Goal: Task Accomplishment & Management: Manage account settings

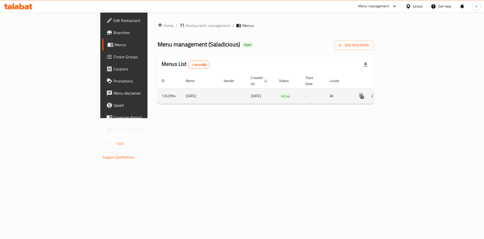
click at [401, 93] on icon "enhanced table" at bounding box center [398, 96] width 6 height 6
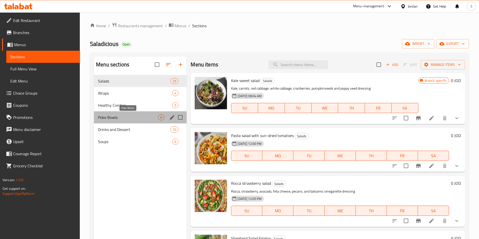
click at [118, 118] on span "Poke Bowls" at bounding box center [128, 117] width 60 height 6
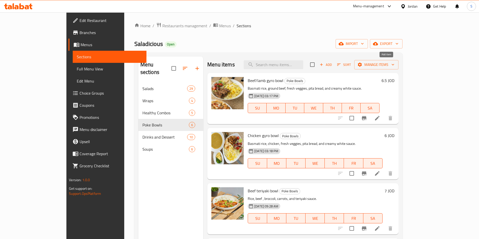
click at [332, 63] on span "Add" at bounding box center [326, 65] width 14 height 6
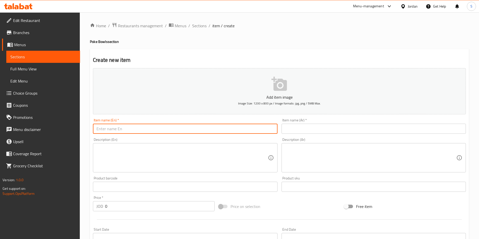
click at [205, 131] on input "text" at bounding box center [185, 129] width 184 height 10
click at [205, 131] on input "z" at bounding box center [185, 129] width 184 height 10
click at [205, 131] on input "ئ" at bounding box center [185, 129] width 184 height 10
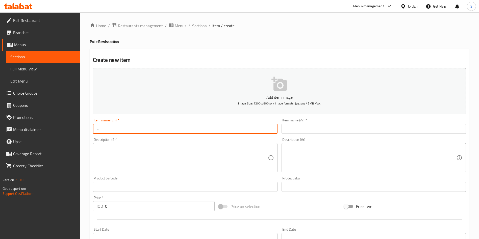
click at [205, 131] on input "~" at bounding box center [185, 129] width 184 height 10
drag, startPoint x: 205, startPoint y: 131, endPoint x: 47, endPoint y: 106, distance: 159.9
click at [47, 106] on div "Edit Restaurant Branches Menus Sections Full Menu View Edit Menu Choice Groups …" at bounding box center [239, 184] width 479 height 344
drag, startPoint x: 146, startPoint y: 125, endPoint x: 18, endPoint y: 120, distance: 127.3
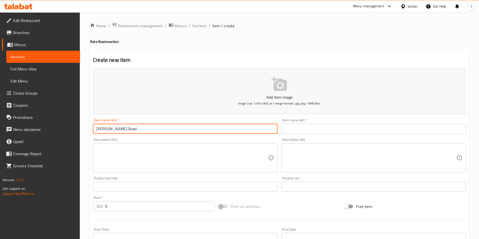
click at [0, 126] on div "Edit Restaurant Branches Menus Sections Full Menu View Edit Menu Choice Groups …" at bounding box center [239, 184] width 479 height 344
drag, startPoint x: 153, startPoint y: 127, endPoint x: 0, endPoint y: 141, distance: 153.5
click at [0, 143] on div "Edit Restaurant Branches Menus Sections Full Menu View Edit Menu Choice Groups …" at bounding box center [239, 184] width 479 height 344
paste input "[PERSON_NAME] b"
type input "Zoodle bowl"
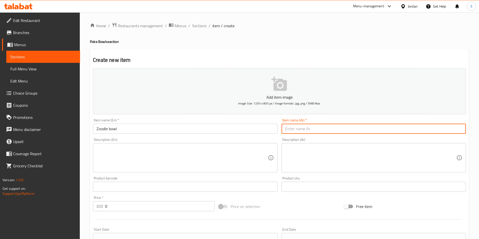
click at [338, 129] on input "text" at bounding box center [373, 129] width 184 height 10
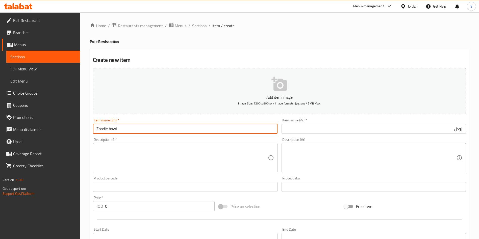
drag, startPoint x: 121, startPoint y: 130, endPoint x: 207, endPoint y: 76, distance: 101.7
click at [39, 121] on div "Edit Restaurant Branches Menus Sections Full Menu View Edit Menu Choice Groups …" at bounding box center [239, 184] width 479 height 344
click at [429, 126] on input "زودل" at bounding box center [373, 129] width 184 height 10
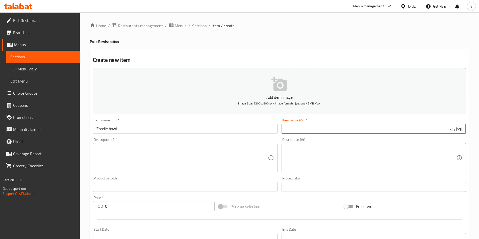
type input "زودل"
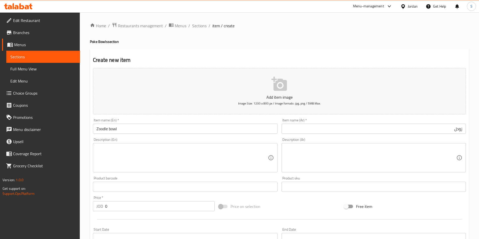
click at [421, 144] on div "Description (Ar)" at bounding box center [373, 157] width 184 height 29
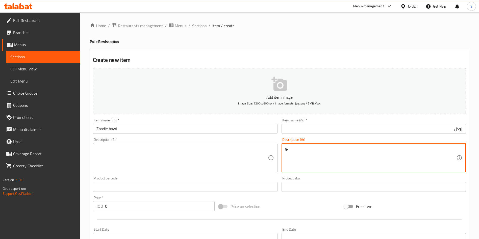
type textarea "بو"
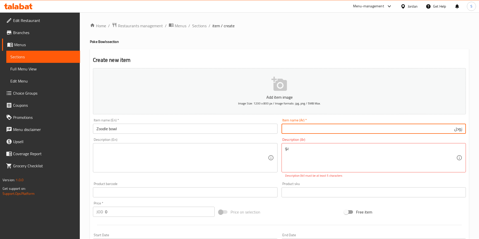
click at [456, 127] on input "زودل" at bounding box center [373, 129] width 184 height 10
drag, startPoint x: 465, startPoint y: 127, endPoint x: 461, endPoint y: 127, distance: 4.8
click at [464, 127] on input "زودل" at bounding box center [373, 129] width 184 height 10
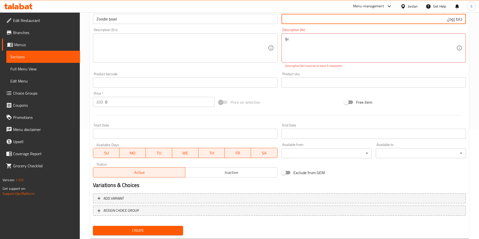
scroll to position [123, 0]
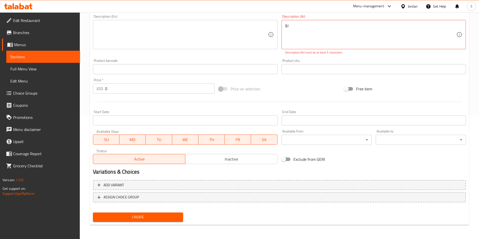
type input "جاط زودل"
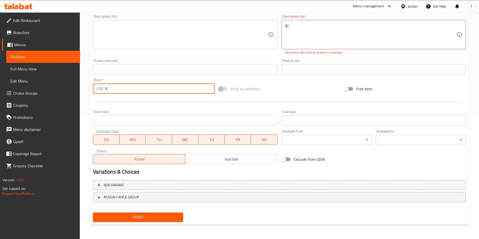
drag, startPoint x: 109, startPoint y: 91, endPoint x: 99, endPoint y: 92, distance: 9.8
click at [99, 92] on div "JOD 0 Price *" at bounding box center [154, 89] width 122 height 10
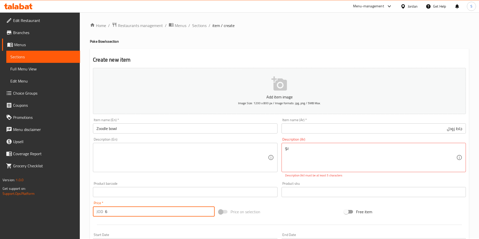
scroll to position [0, 0]
type input "6"
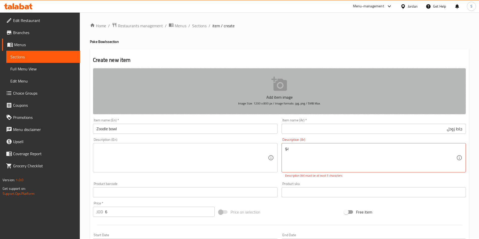
click at [270, 86] on button "Add item image Image Size: 1200 x 800 px / Image formats: jpg, png / 5MB Max." at bounding box center [279, 91] width 373 height 46
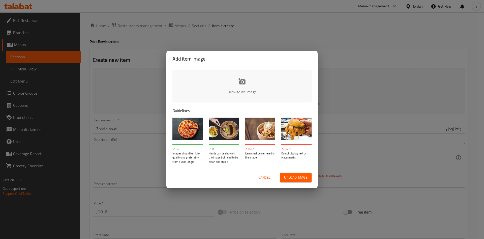
click at [300, 177] on span "Upload image" at bounding box center [295, 177] width 23 height 6
type input "C:\fakepath\IMG_3396 (1).JPG"
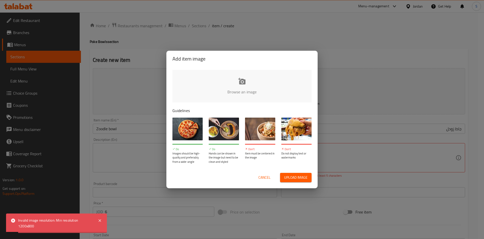
click at [267, 172] on div "Cancel Upload image" at bounding box center [242, 177] width 147 height 17
click at [268, 174] on span "Cancel" at bounding box center [265, 177] width 12 height 6
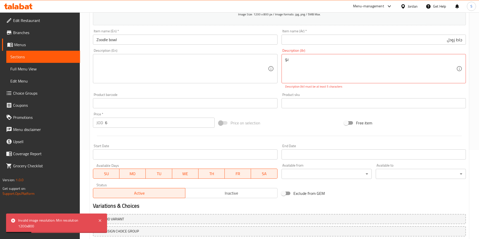
scroll to position [123, 0]
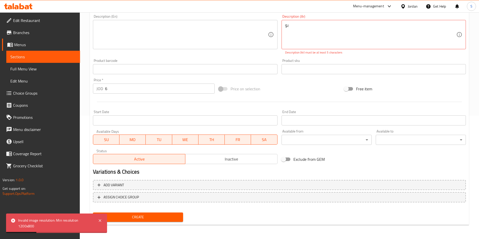
click at [158, 218] on span "Create" at bounding box center [138, 217] width 82 height 6
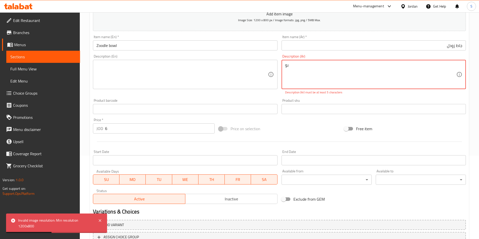
scroll to position [47, 0]
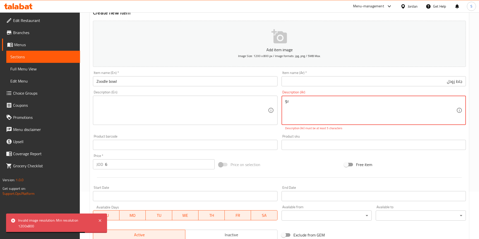
click at [160, 134] on div "Product barcode Product barcode" at bounding box center [185, 141] width 184 height 15
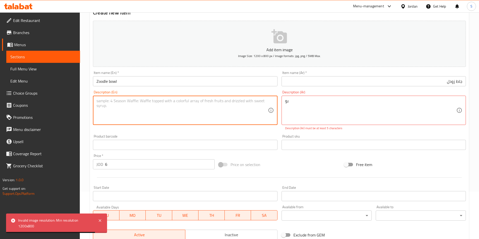
drag, startPoint x: 157, startPoint y: 113, endPoint x: 153, endPoint y: 112, distance: 4.0
click at [153, 112] on textarea at bounding box center [181, 110] width 171 height 24
paste textarea "Zucchini noodles tossed with tender chicken, sun-dried tomatoes, and creamy fet…"
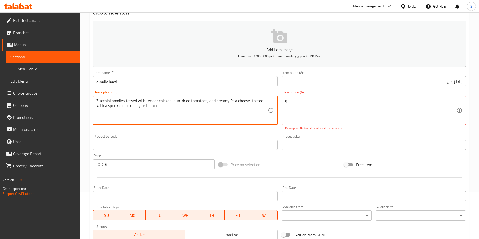
type textarea "Zucchini noodles tossed with tender chicken, sun-dried tomatoes, and creamy fet…"
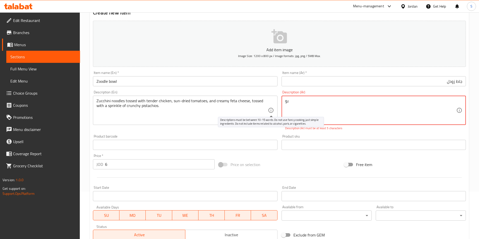
drag, startPoint x: 309, startPoint y: 106, endPoint x: 270, endPoint y: 109, distance: 39.2
paste textarea "نودلز الكوسا ممزوجة مع دجاج طري، طماطم مجففة، وجبن فيتا كريمي، تُرش قليلًا بالف…"
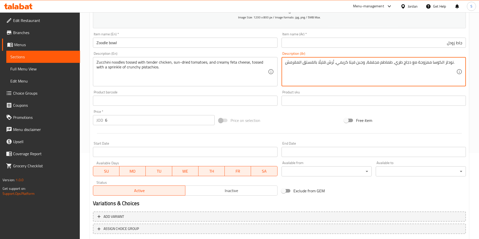
scroll to position [118, 0]
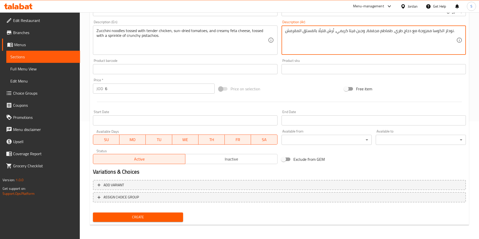
type textarea "نودلز الكوسا ممزوجة مع دجاج طري، طماطم مجففة، وجبن فيتا كريمي، تُرش قليلًا بالف…"
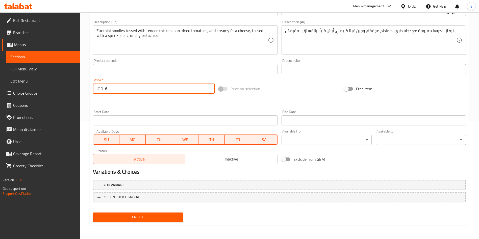
drag, startPoint x: 120, startPoint y: 90, endPoint x: 103, endPoint y: 92, distance: 17.2
click at [103, 92] on div "JOD 6 Price *" at bounding box center [154, 89] width 122 height 10
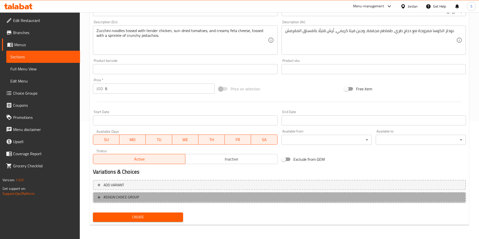
click at [222, 193] on button "ASSIGN CHOICE GROUP" at bounding box center [279, 197] width 373 height 10
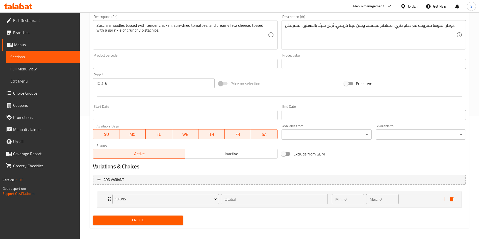
scroll to position [126, 0]
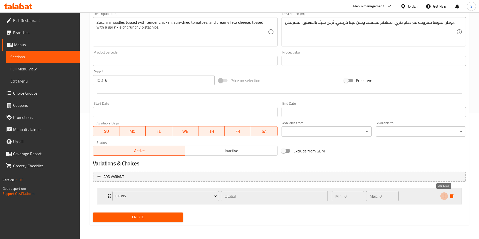
click at [444, 197] on icon "add" at bounding box center [444, 196] width 6 height 6
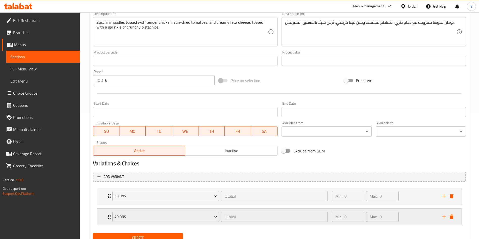
click at [97, 218] on div "ad ons اضافات ​ Min: 0 ​ Max: 0 ​" at bounding box center [279, 217] width 364 height 16
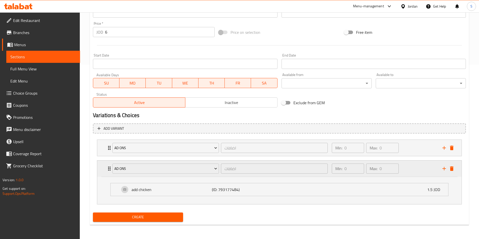
click at [174, 175] on div "ad ons اضافات ​" at bounding box center [219, 168] width 221 height 16
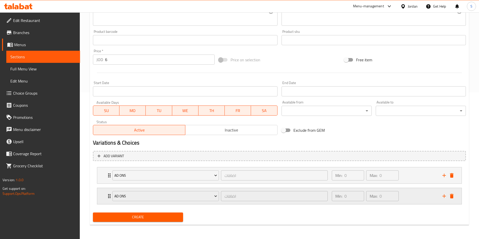
scroll to position [147, 0]
click at [186, 207] on nav "ad ons اضافات ​ Min: 0 ​ Max: 0 ​ add chicken (ID: 793177484) 1.5 JOD Name (En)…" at bounding box center [279, 185] width 373 height 45
click at [184, 200] on button "ad ons" at bounding box center [165, 196] width 106 height 10
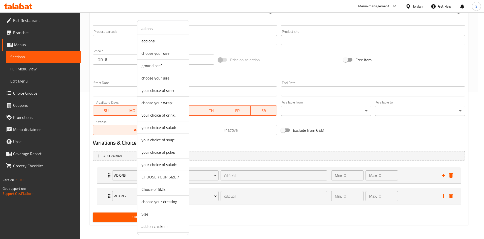
click at [234, 219] on div at bounding box center [242, 119] width 484 height 239
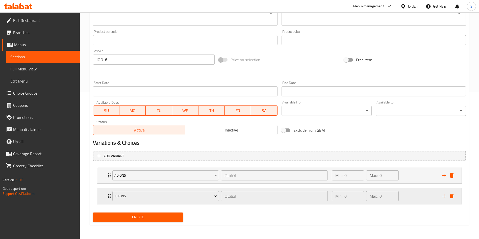
click at [453, 195] on icon "delete" at bounding box center [451, 196] width 6 height 6
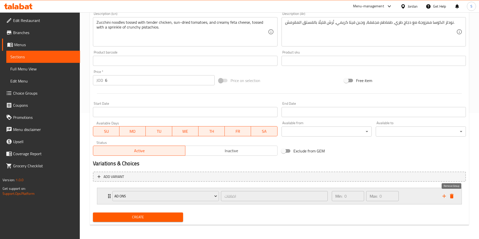
click at [450, 194] on icon "delete" at bounding box center [451, 196] width 6 height 6
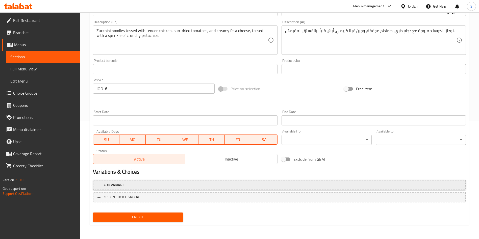
click at [124, 184] on span "Add variant" at bounding box center [279, 185] width 364 height 6
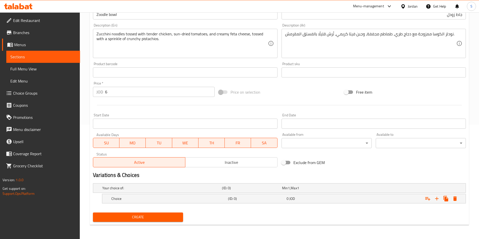
scroll to position [114, 0]
click at [272, 185] on h5 "(ID: 0)" at bounding box center [251, 187] width 58 height 5
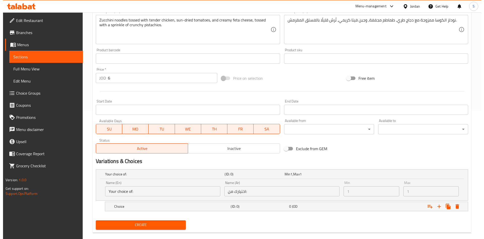
scroll to position [136, 0]
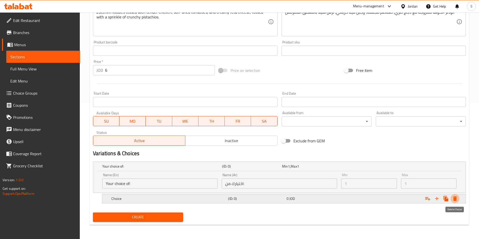
click at [454, 201] on icon "Expand" at bounding box center [455, 199] width 6 height 6
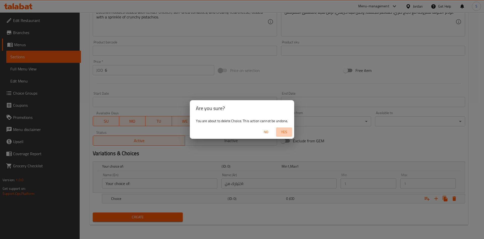
click at [287, 130] on span "Yes" at bounding box center [284, 132] width 12 height 6
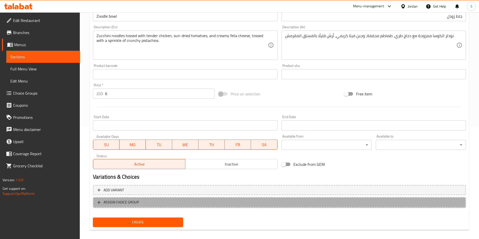
click at [112, 203] on span "ASSIGN CHOICE GROUP" at bounding box center [120, 202] width 35 height 6
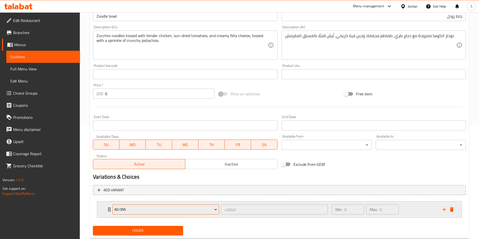
click at [190, 211] on span "ad ons" at bounding box center [165, 209] width 103 height 6
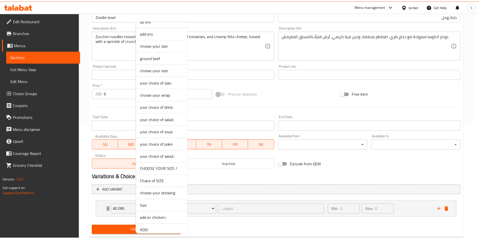
scroll to position [12, 0]
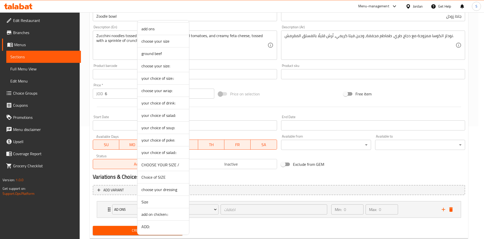
click at [364, 164] on div at bounding box center [242, 119] width 484 height 239
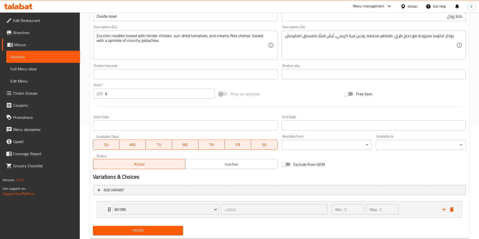
scroll to position [0, 0]
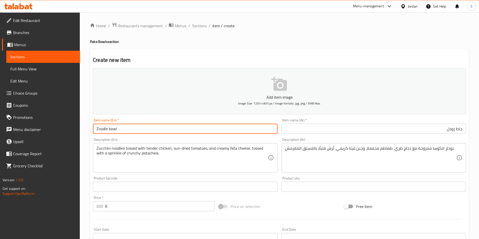
drag, startPoint x: 118, startPoint y: 130, endPoint x: 80, endPoint y: 126, distance: 37.8
click at [80, 126] on div "Home / Restaurants management / Menus / Sections / item / create Poke Bowls sec…" at bounding box center [279, 188] width 399 height 352
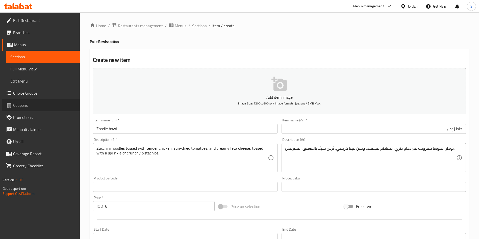
click at [23, 104] on span "Coupons" at bounding box center [44, 105] width 63 height 6
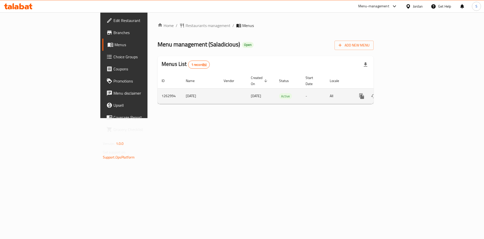
click at [401, 93] on icon "enhanced table" at bounding box center [398, 96] width 6 height 6
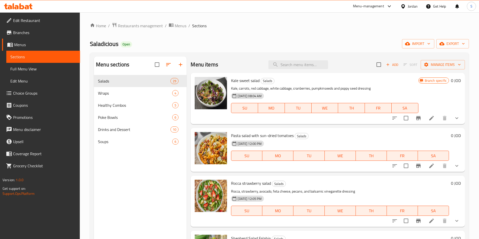
scroll to position [114, 0]
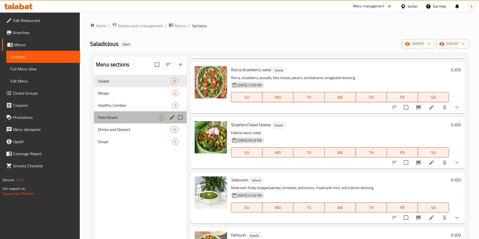
click at [119, 114] on div "Poke Bowls 6" at bounding box center [140, 117] width 93 height 12
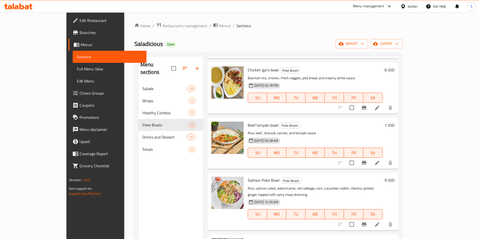
scroll to position [29, 0]
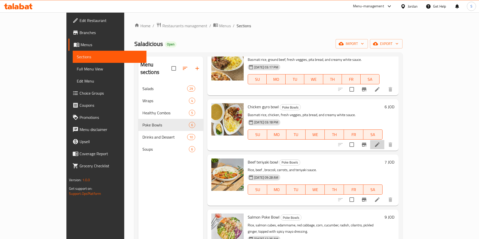
click at [384, 145] on li at bounding box center [377, 144] width 14 height 9
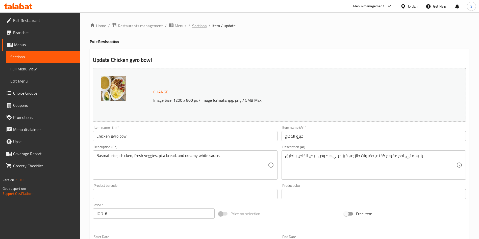
click at [203, 25] on span "Sections" at bounding box center [199, 26] width 14 height 6
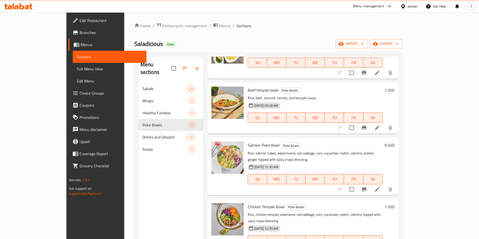
scroll to position [104, 0]
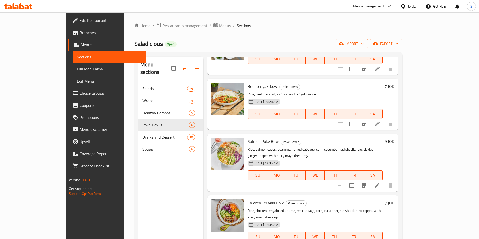
click at [380, 182] on icon at bounding box center [377, 185] width 6 height 6
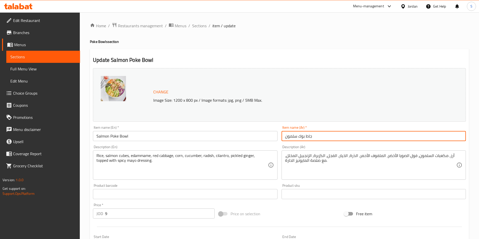
drag, startPoint x: 384, startPoint y: 136, endPoint x: 379, endPoint y: 132, distance: 7.4
click at [386, 135] on input "جاط بوك سلمون" at bounding box center [373, 136] width 184 height 10
click at [197, 36] on div "Home / Restaurants management / Menus / Sections / item / update Poke Bowls sec…" at bounding box center [279, 187] width 379 height 331
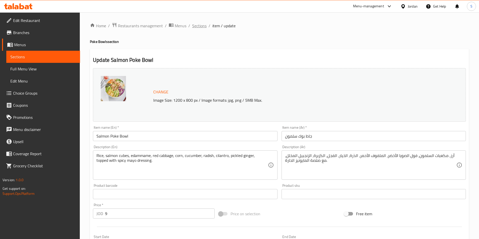
click at [193, 27] on span "Sections" at bounding box center [199, 26] width 14 height 6
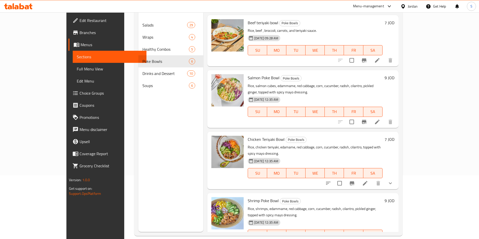
scroll to position [71, 0]
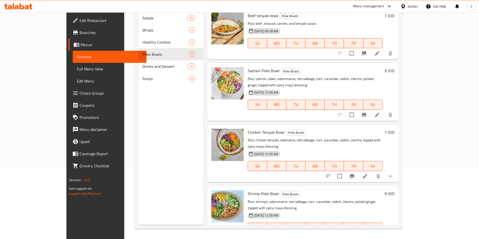
click at [247, 190] on span "Shrimp Poke Bowl" at bounding box center [262, 194] width 31 height 8
click at [247, 128] on span "Chicken Teriyaki Bowl" at bounding box center [265, 132] width 37 height 8
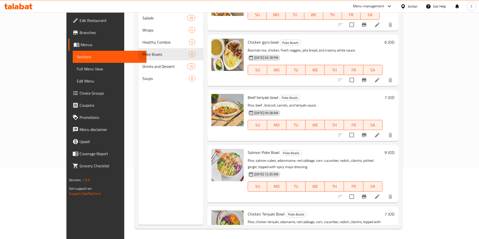
scroll to position [0, 0]
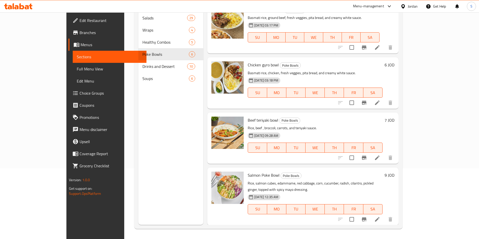
click at [79, 92] on span "Choice Groups" at bounding box center [110, 93] width 63 height 6
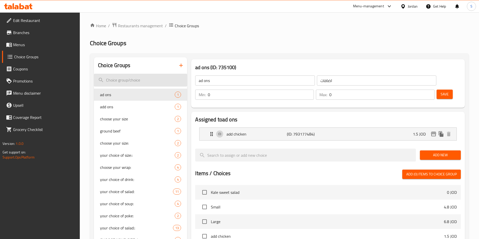
click at [123, 78] on input "search" at bounding box center [140, 80] width 93 height 13
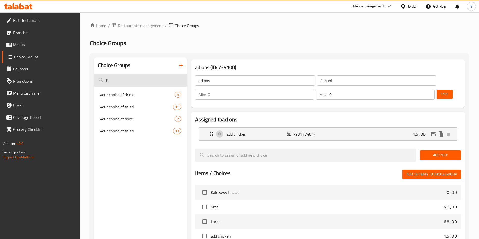
type input "r"
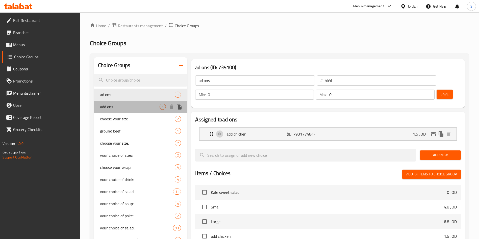
click at [133, 105] on span "add ons" at bounding box center [130, 107] width 60 height 6
type input "add ons"
type input "اضافات"
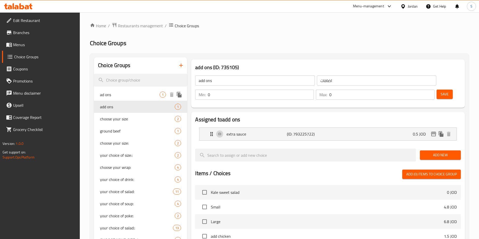
click at [127, 92] on span "ad ons" at bounding box center [130, 95] width 60 height 6
type input "ad ons"
type input "اضافات"
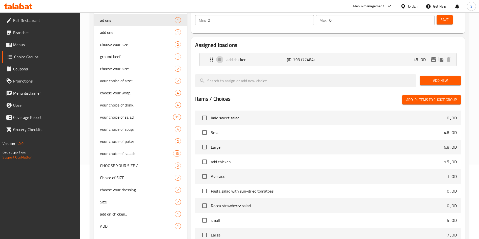
scroll to position [38, 0]
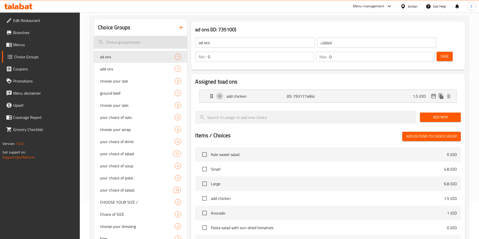
click at [125, 47] on input "search" at bounding box center [140, 42] width 93 height 13
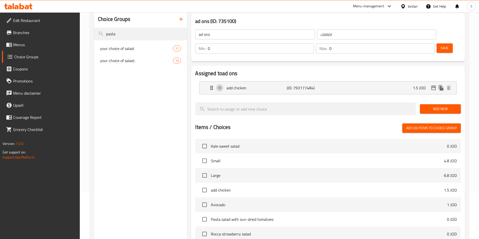
scroll to position [0, 0]
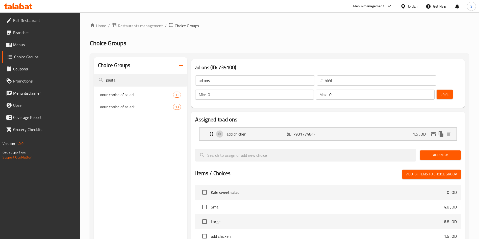
type input "pasta"
click at [148, 44] on h2 "Choice Groups" at bounding box center [279, 43] width 379 height 8
click at [176, 47] on div "Home / Restaurants management / Choice Groups Choice Groups Choice Groups pasta…" at bounding box center [279, 196] width 379 height 349
click at [114, 78] on input "pasta" at bounding box center [140, 80] width 93 height 13
drag, startPoint x: 121, startPoint y: 83, endPoint x: 102, endPoint y: 83, distance: 18.9
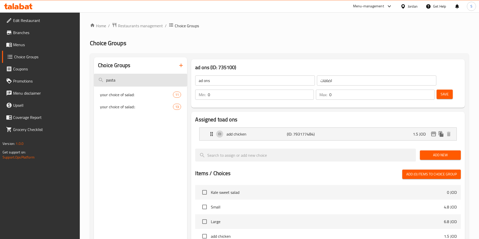
click at [102, 83] on input "pasta" at bounding box center [140, 80] width 93 height 13
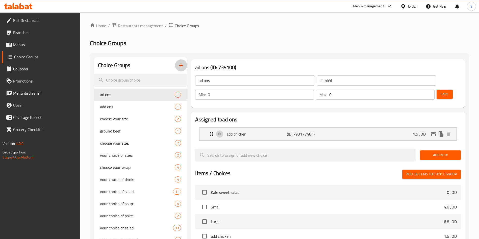
click at [182, 65] on icon "button" at bounding box center [181, 66] width 4 height 4
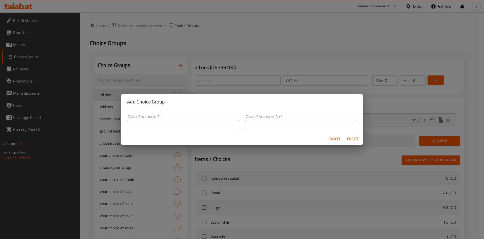
click at [163, 120] on div "Choice Group name(En)   * Choice Group name(En) *" at bounding box center [183, 122] width 112 height 15
click at [163, 122] on input "text" at bounding box center [183, 125] width 112 height 10
type input "add rice"
click at [272, 125] on input "text" at bounding box center [301, 125] width 112 height 10
click at [307, 117] on div "Choice Group name(Ar)   * Choice Group name(Ar) *" at bounding box center [301, 122] width 112 height 15
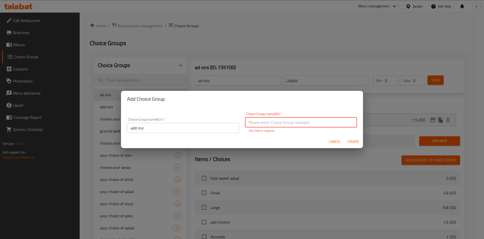
click at [307, 118] on input "text" at bounding box center [301, 122] width 112 height 10
type input "اضافة أرز"
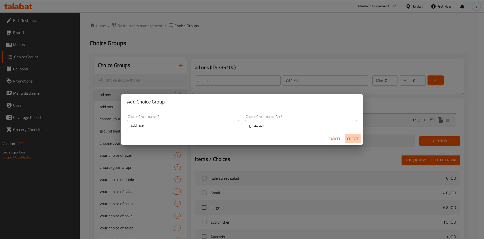
click at [354, 143] on button "Create" at bounding box center [353, 138] width 16 height 9
type input "add rice"
type input "اضافة أرز"
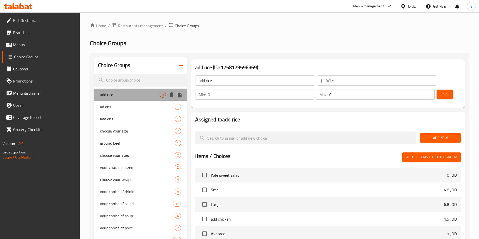
click at [135, 95] on span "add rice" at bounding box center [130, 95] width 60 height 6
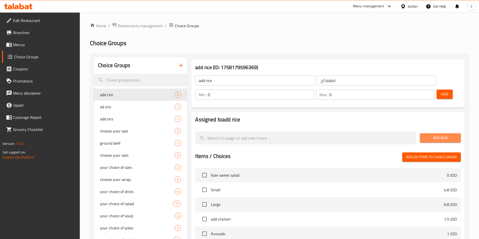
click at [427, 135] on span "Add New" at bounding box center [440, 138] width 33 height 6
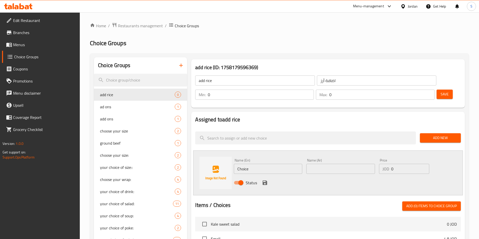
click at [262, 164] on input "Choice" at bounding box center [268, 169] width 68 height 10
drag, startPoint x: 261, startPoint y: 157, endPoint x: 236, endPoint y: 154, distance: 25.9
click at [236, 164] on input "Choice" at bounding box center [268, 169] width 68 height 10
drag, startPoint x: 269, startPoint y: 154, endPoint x: 207, endPoint y: 153, distance: 61.8
click at [207, 153] on div "Name (En) ق Name (En) Name (Ar) Name (Ar) Price JOD 0 Price Status" at bounding box center [327, 172] width 269 height 45
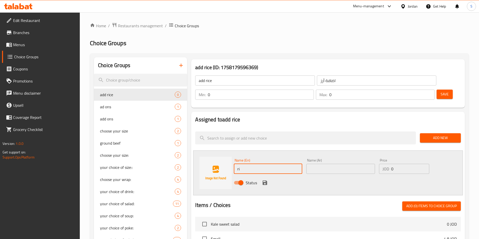
drag, startPoint x: 255, startPoint y: 155, endPoint x: 232, endPoint y: 156, distance: 23.0
click at [232, 156] on div "Name (En) ri Name (En)" at bounding box center [268, 165] width 72 height 19
type input "rice"
click at [336, 164] on input "text" at bounding box center [340, 169] width 68 height 10
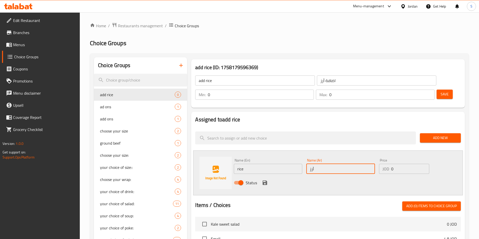
type input "أرز"
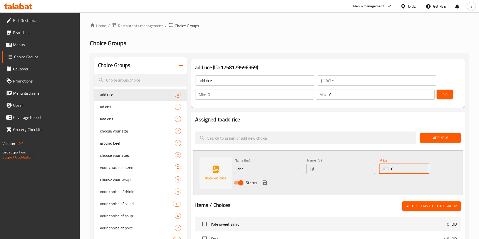
drag, startPoint x: 402, startPoint y: 156, endPoint x: 349, endPoint y: 160, distance: 53.2
click at [349, 160] on div "Name (En) rice Name (En) Name (Ar) أرز Name (Ar) Price JOD 0 Price Status" at bounding box center [340, 172] width 217 height 33
type input "1"
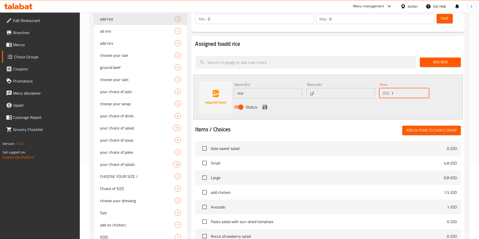
scroll to position [38, 0]
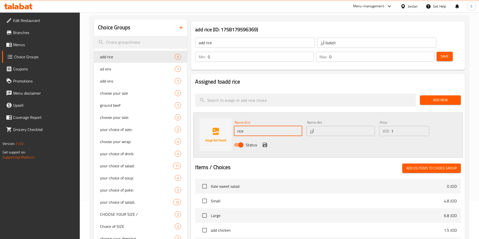
drag, startPoint x: 236, startPoint y: 113, endPoint x: 239, endPoint y: 115, distance: 3.4
click at [239, 126] on input "rice" at bounding box center [268, 131] width 68 height 10
click at [239, 126] on input "ٌice" at bounding box center [268, 131] width 68 height 10
type input "Rice"
click at [263, 143] on icon "save" at bounding box center [264, 145] width 5 height 5
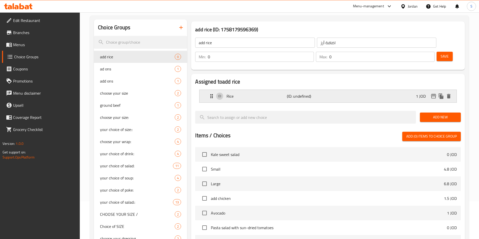
click at [378, 90] on div "Rice (ID: undefined) 1 JOD" at bounding box center [329, 96] width 242 height 13
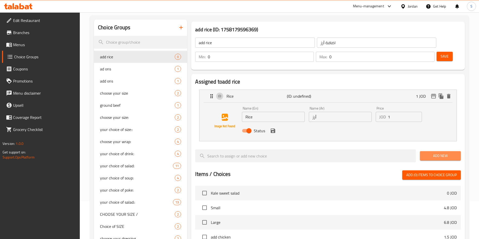
click at [439, 153] on span "Add New" at bounding box center [440, 156] width 33 height 6
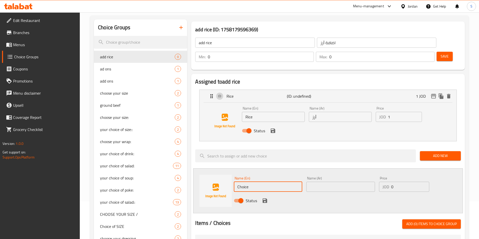
drag, startPoint x: 281, startPoint y: 170, endPoint x: 237, endPoint y: 174, distance: 44.4
click at [239, 182] on input "Choice" at bounding box center [268, 187] width 68 height 10
type input "C"
type input "Chicken"
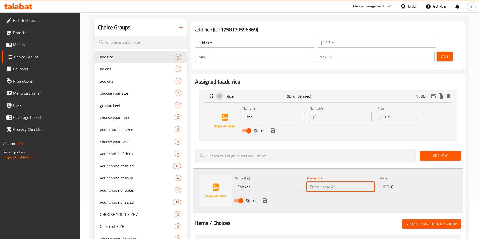
click at [320, 182] on input "text" at bounding box center [340, 187] width 68 height 10
type input "دجاج"
drag, startPoint x: 402, startPoint y: 172, endPoint x: 382, endPoint y: 173, distance: 20.7
click at [382, 182] on div "JOD 0 Price" at bounding box center [404, 187] width 50 height 10
type input "1.5"
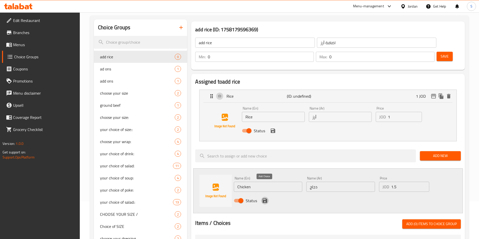
click at [263, 198] on icon "save" at bounding box center [264, 200] width 5 height 5
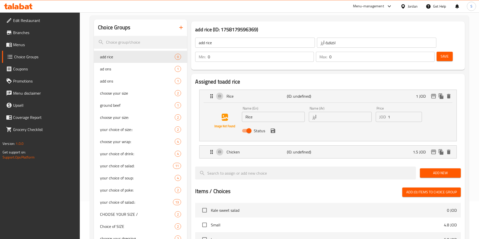
click at [434, 170] on span "Add New" at bounding box center [440, 173] width 33 height 6
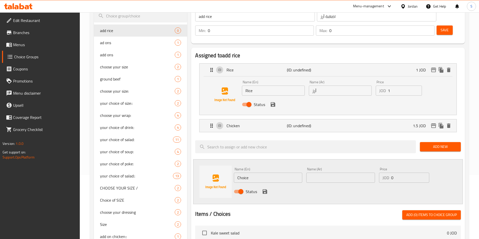
scroll to position [76, 0]
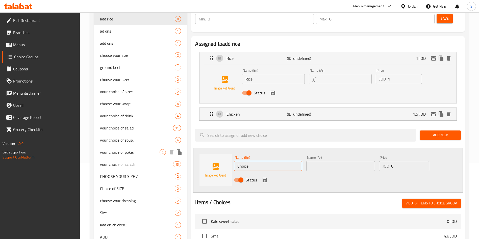
drag, startPoint x: 265, startPoint y: 153, endPoint x: 183, endPoint y: 151, distance: 81.8
click at [183, 151] on div "Choice Groups add rice 0 ad ons 1 add ons 1 choose your size 2 ground beef 1 ch…" at bounding box center [280, 189] width 373 height 415
type input "؛"
type input "}"
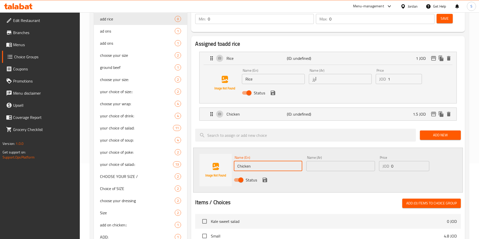
type input "Chicken"
click at [359, 161] on input "text" at bounding box center [340, 166] width 68 height 10
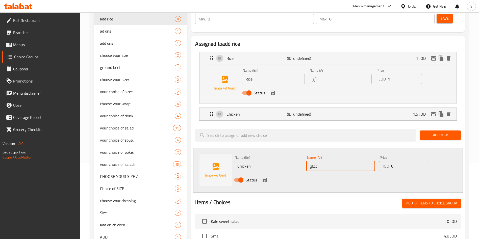
type input "دجاج"
drag, startPoint x: 398, startPoint y: 153, endPoint x: 382, endPoint y: 154, distance: 16.4
click at [382, 161] on div "JOD 0 Price" at bounding box center [404, 166] width 50 height 10
click at [395, 161] on input "15" at bounding box center [410, 166] width 38 height 10
click at [393, 161] on input "15" at bounding box center [410, 166] width 38 height 10
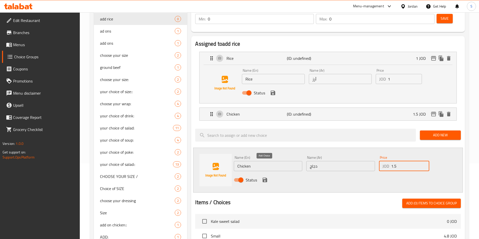
type input "1.5"
click at [267, 177] on icon "save" at bounding box center [265, 180] width 6 height 6
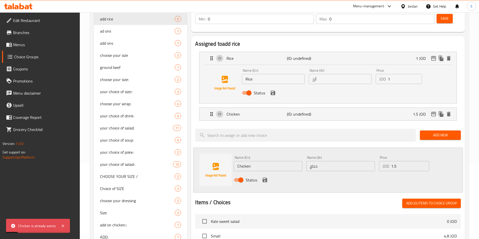
click at [283, 173] on div "Status" at bounding box center [340, 180] width 217 height 14
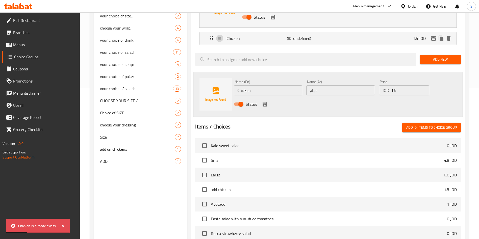
scroll to position [38, 0]
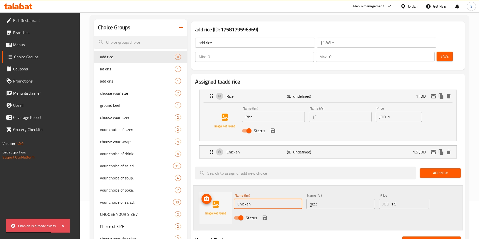
drag, startPoint x: 258, startPoint y: 187, endPoint x: 226, endPoint y: 187, distance: 32.0
click at [226, 187] on div "Name (En) Chicken Name (En) Name (Ar) دجاج Name (Ar) Price JOD 1.5 Price Status" at bounding box center [327, 207] width 269 height 45
type input "؛"
type input "Pasta"
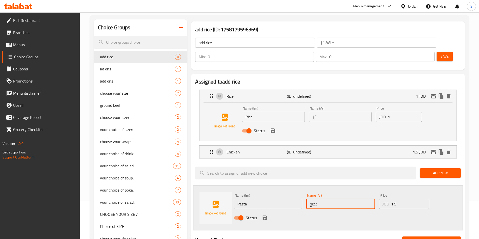
drag, startPoint x: 326, startPoint y: 189, endPoint x: 289, endPoint y: 192, distance: 37.7
click at [289, 192] on div "Name (En) Pasta Name (En) Name (Ar) دجاج Name (Ar) Price JOD 1.5 Price Status" at bounding box center [340, 207] width 217 height 33
type input "باستا"
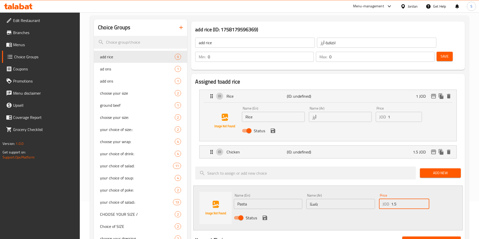
click at [382, 199] on div "JOD 1.5 Price" at bounding box center [404, 204] width 50 height 10
type input "1"
click at [262, 215] on icon "save" at bounding box center [265, 218] width 6 height 6
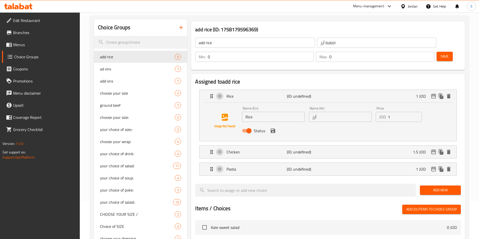
click at [434, 49] on div "Min: 0 ​ Max: 0 ​ Save" at bounding box center [326, 57] width 269 height 16
click at [436, 52] on button "Save" at bounding box center [444, 56] width 16 height 9
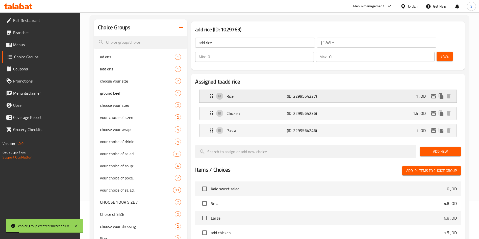
click at [259, 93] on p "Rice" at bounding box center [256, 96] width 60 height 6
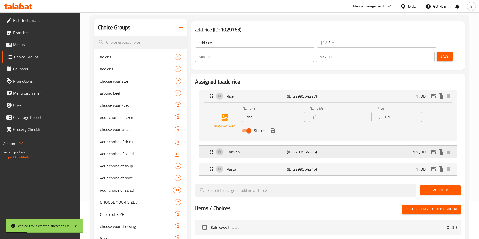
click at [263, 149] on p "Chicken" at bounding box center [256, 152] width 60 height 6
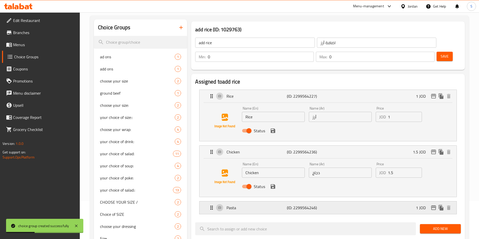
click at [269, 201] on div "Pasta (ID: 2299564246) 1 JOD" at bounding box center [329, 207] width 242 height 13
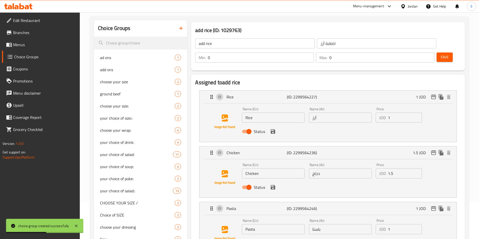
scroll to position [0, 0]
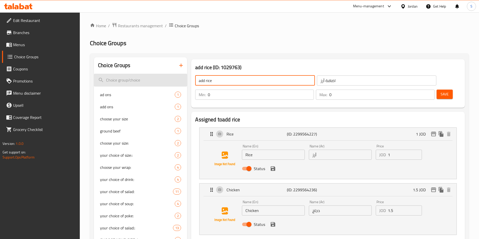
drag, startPoint x: 222, startPoint y: 84, endPoint x: 187, endPoint y: 84, distance: 34.8
type input "ِ"
type input "Add On's"
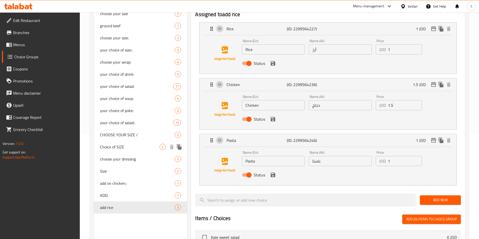
scroll to position [38, 0]
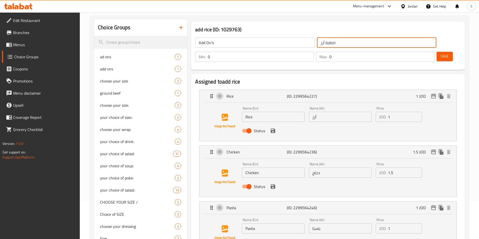
drag, startPoint x: 321, startPoint y: 42, endPoint x: 204, endPoint y: 45, distance: 117.6
click at [204, 45] on div "Add On's ​ اضافة أرز ​" at bounding box center [315, 43] width 247 height 16
click at [317, 42] on input "اضافات" at bounding box center [376, 43] width 119 height 10
type input "اضافات"
click at [440, 53] on span "Save" at bounding box center [444, 56] width 8 height 6
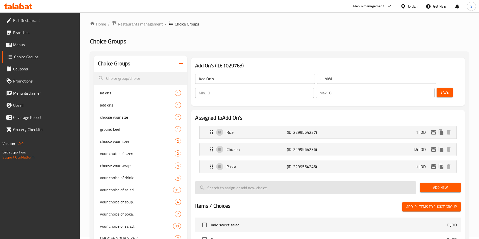
scroll to position [0, 0]
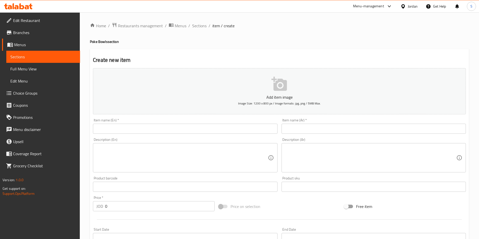
click at [202, 21] on div "Home / Restaurants management / Menus / Sections / item / create Poke Bowls sec…" at bounding box center [279, 184] width 399 height 344
click at [202, 26] on span "Sections" at bounding box center [199, 26] width 14 height 6
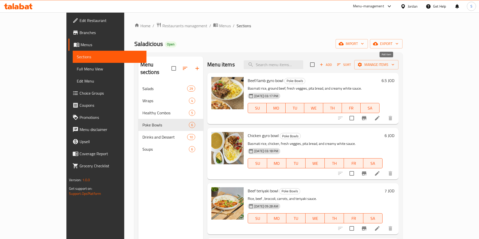
click at [332, 67] on span "Add" at bounding box center [326, 65] width 14 height 6
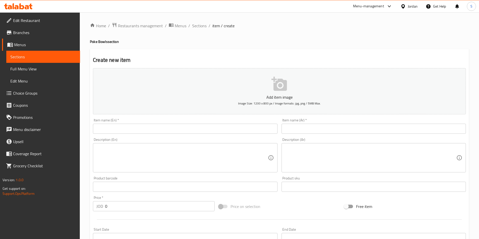
click at [174, 132] on input "text" at bounding box center [185, 129] width 184 height 10
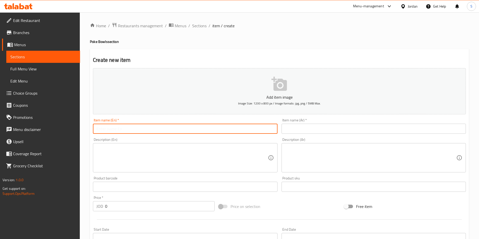
paste input "Zoodle bowl"
type input "Zoodle bowl"
click at [380, 125] on input "text" at bounding box center [373, 129] width 184 height 10
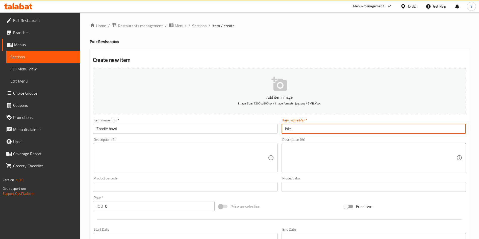
type input "جاط زودل"
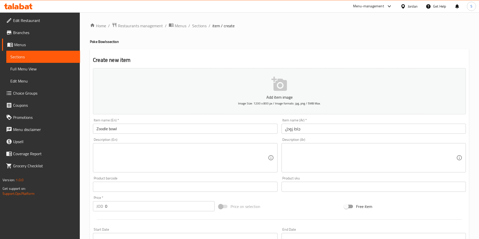
click at [308, 139] on div "Description (Ar) Description (Ar)" at bounding box center [373, 155] width 184 height 35
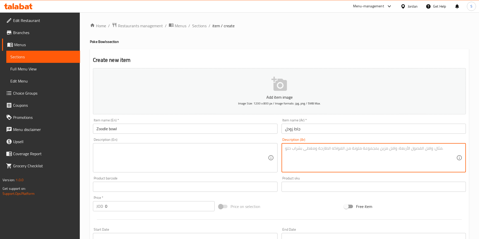
click at [304, 153] on textarea at bounding box center [370, 158] width 171 height 24
paste textarea "نودلز الكوسا ممزوجة مع دجاج طري، طماطم مجففة، وجبن فيتا كريمي، تُرش قليلًا بالف…"
type textarea "نودلز الكوسا ممزوجة مع دجاج طري، طماطم مجففة، وجبن فيتا كريمي، تُرش قليلًا بالف…"
click at [148, 155] on textarea at bounding box center [181, 158] width 171 height 24
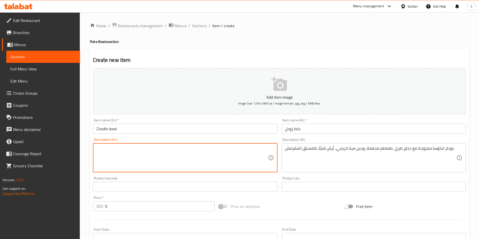
paste textarea "Zucchini noodles tossed with tender chicken, sun-dried tomatoes, and creamy fet…"
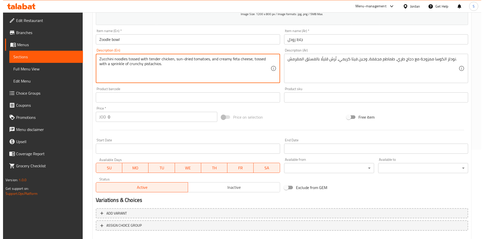
scroll to position [118, 0]
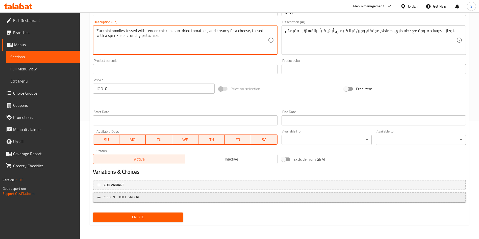
type textarea "Zucchini noodles tossed with tender chicken, sun-dried tomatoes, and creamy fet…"
click at [131, 198] on span "ASSIGN CHOICE GROUP" at bounding box center [120, 197] width 35 height 6
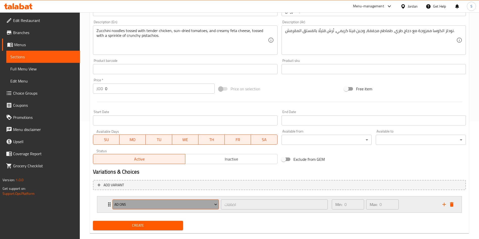
click at [136, 205] on span "ad ons" at bounding box center [165, 204] width 103 height 6
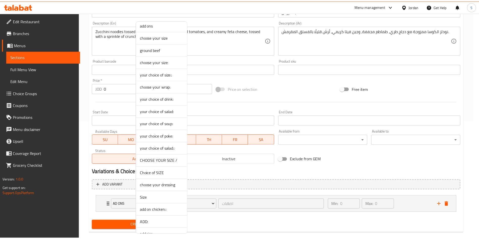
scroll to position [24, 0]
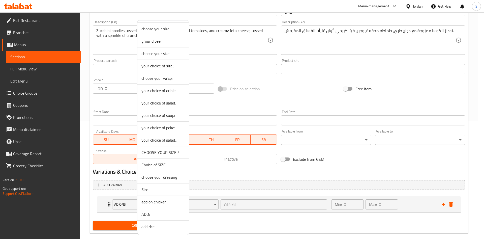
click at [153, 226] on span "add rice" at bounding box center [164, 227] width 44 height 6
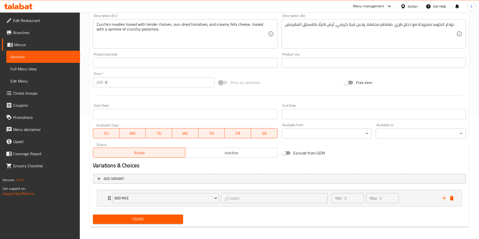
scroll to position [126, 0]
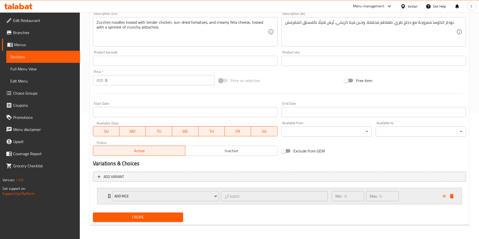
click at [424, 199] on div "Min: 0 ​ Max: 0 ​" at bounding box center [383, 196] width 111 height 16
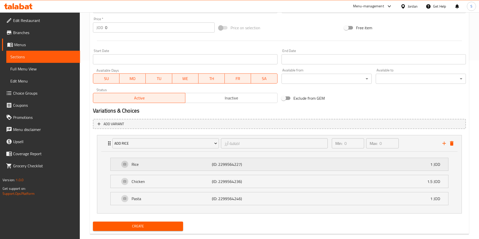
scroll to position [188, 0]
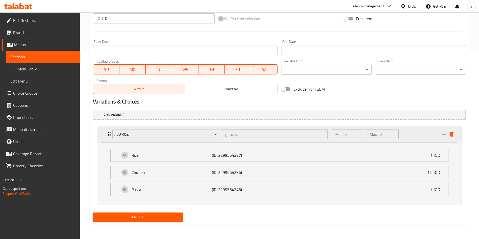
click at [104, 130] on div "add rice اضافة أرز ​ Min: 0 ​ Max: 0 ​" at bounding box center [279, 134] width 364 height 16
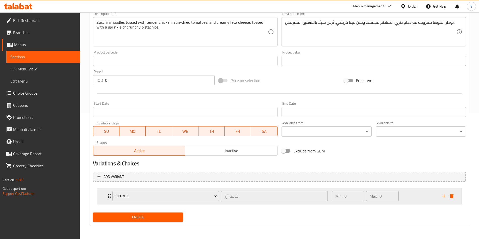
scroll to position [126, 0]
click at [453, 193] on icon "delete" at bounding box center [451, 196] width 6 height 6
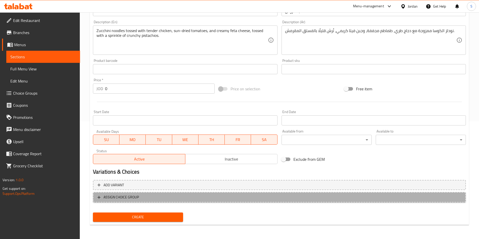
click at [141, 195] on span "ASSIGN CHOICE GROUP" at bounding box center [279, 197] width 364 height 6
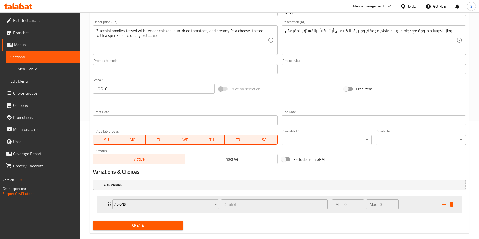
click at [141, 212] on div "ad ons اضافات ​" at bounding box center [219, 204] width 221 height 16
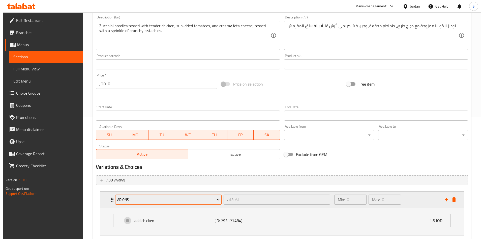
scroll to position [153, 0]
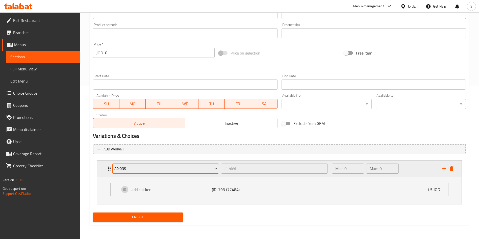
click at [163, 170] on span "ad ons" at bounding box center [165, 169] width 103 height 6
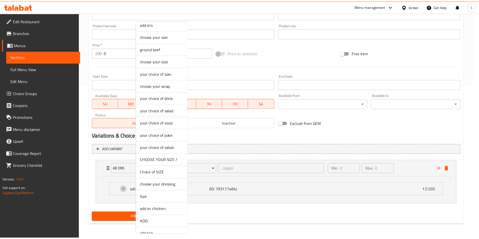
scroll to position [24, 0]
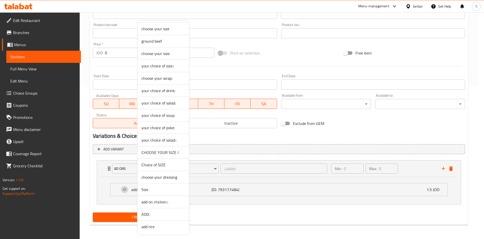
click at [430, 66] on div at bounding box center [242, 119] width 484 height 239
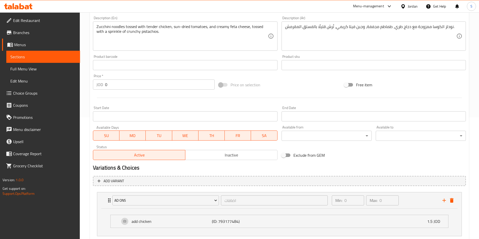
scroll to position [0, 0]
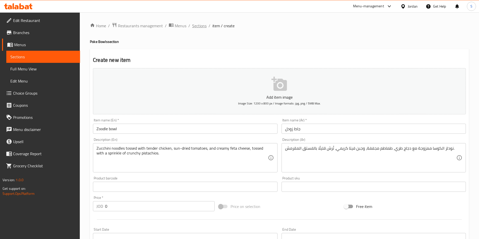
click at [200, 27] on span "Sections" at bounding box center [199, 26] width 14 height 6
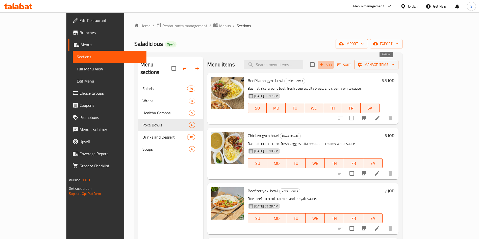
click at [323, 63] on icon "button" at bounding box center [321, 64] width 5 height 5
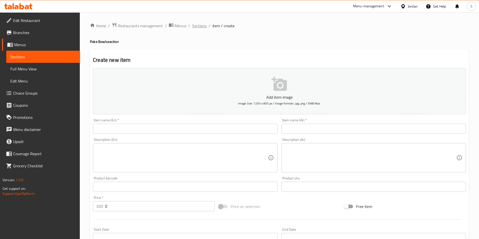
click at [200, 25] on span "Sections" at bounding box center [199, 26] width 14 height 6
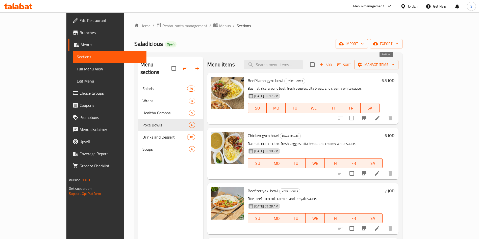
click at [334, 61] on button "Add" at bounding box center [325, 65] width 16 height 8
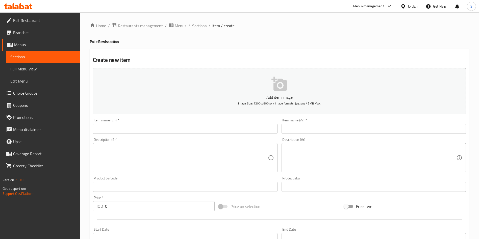
click at [305, 154] on textarea at bounding box center [370, 158] width 171 height 24
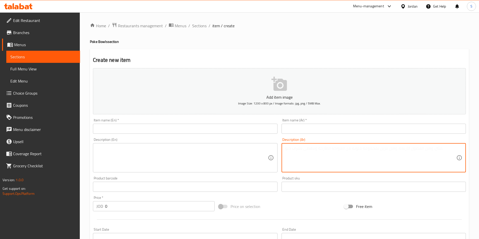
paste textarea "Zucchini noodles tossed with tender chicken, sun-dried tomatoes, and creamy fet…"
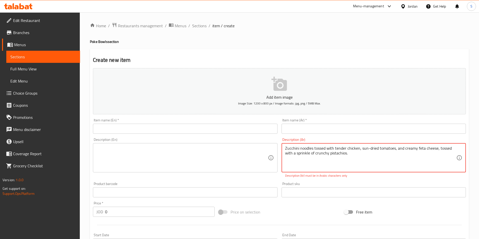
click at [180, 157] on textarea at bounding box center [181, 158] width 171 height 24
drag, startPoint x: 380, startPoint y: 160, endPoint x: 148, endPoint y: 131, distance: 234.2
paste textarea "نودلز الكوسا ممزوجة مع دجاج طري، طماطم مجففة، وجبن فيتا كريمي، تُرش قليلًا بالف…"
type textarea "نودلز الكوسا ممزوجة مع دجاج طري، طماطم مجففة، وجبن فيتا كريمي، تُرش قليلًا بالف…"
click at [245, 156] on textarea at bounding box center [181, 158] width 171 height 24
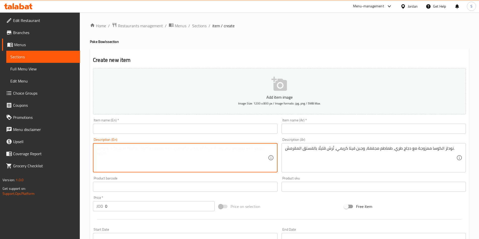
paste textarea "Zucchini noodles tossed with tender chicken, sun-dried tomatoes, and creamy fet…"
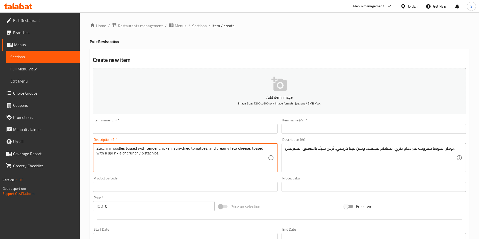
type textarea "Zucchini noodles tossed with tender chicken, sun-dried tomatoes, and creamy fet…"
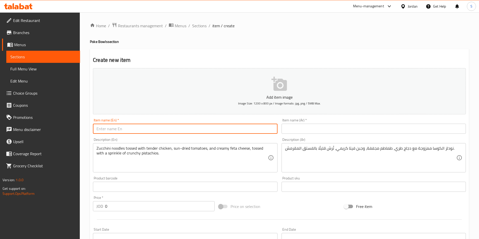
click at [127, 132] on input "text" at bounding box center [185, 129] width 184 height 10
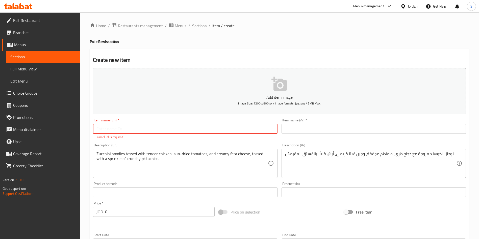
type input "~"
click at [166, 131] on input "text" at bounding box center [185, 129] width 184 height 10
type input "Zoodle bowl"
click at [344, 128] on input "text" at bounding box center [373, 129] width 184 height 10
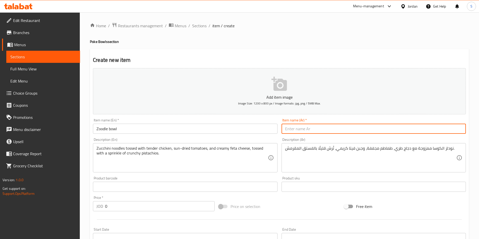
click at [385, 129] on input "text" at bounding box center [373, 129] width 184 height 10
click at [317, 124] on input "جاط" at bounding box center [373, 129] width 184 height 10
click at [312, 127] on input "جاط" at bounding box center [373, 129] width 184 height 10
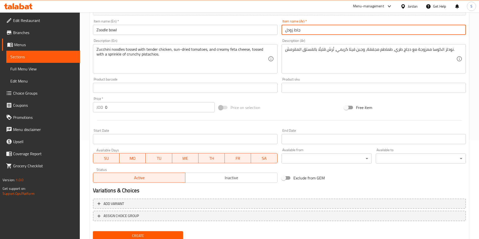
scroll to position [118, 0]
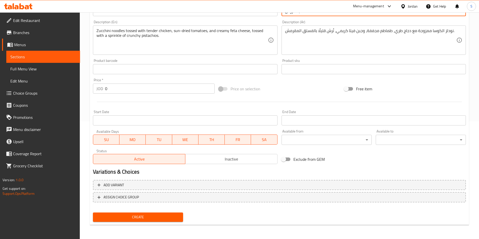
type input "جاط زودل"
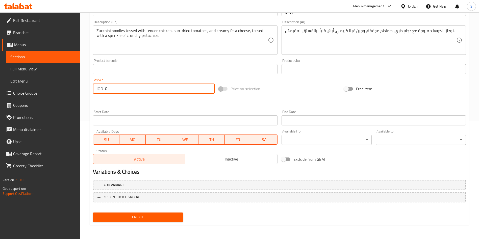
drag, startPoint x: 127, startPoint y: 91, endPoint x: 80, endPoint y: 91, distance: 46.7
click at [80, 91] on div "Home / Restaurants management / Menus / Sections / item / create Poke Bowls sec…" at bounding box center [279, 67] width 399 height 344
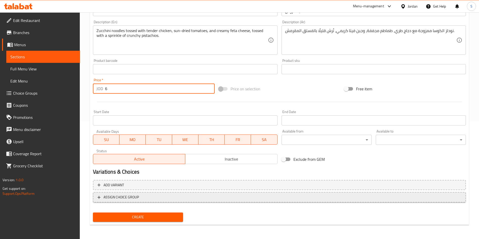
type input "6"
click at [140, 195] on span "ASSIGN CHOICE GROUP" at bounding box center [279, 197] width 364 height 6
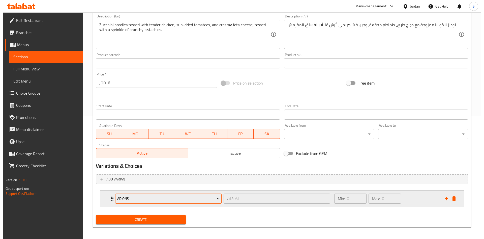
scroll to position [126, 0]
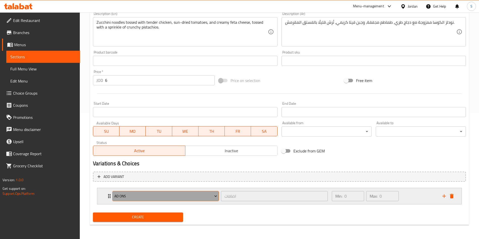
click at [150, 196] on span "ad ons" at bounding box center [165, 196] width 103 height 6
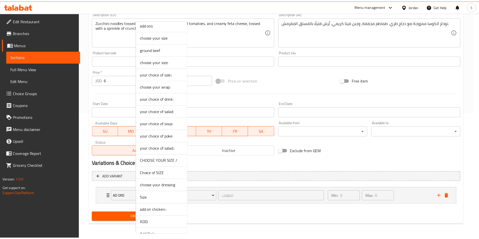
scroll to position [24, 0]
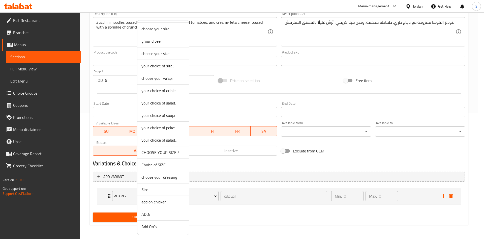
click at [158, 225] on span "Add On's" at bounding box center [164, 227] width 44 height 6
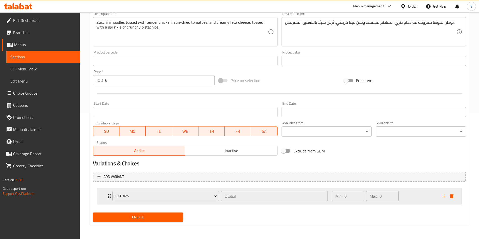
click at [427, 198] on div "Min: 0 ​ Max: 0 ​" at bounding box center [383, 196] width 111 height 16
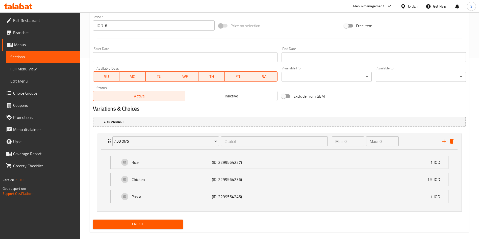
scroll to position [188, 0]
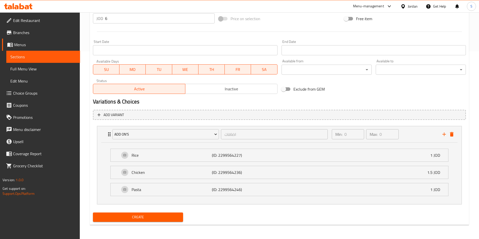
click at [155, 217] on span "Create" at bounding box center [138, 217] width 82 height 6
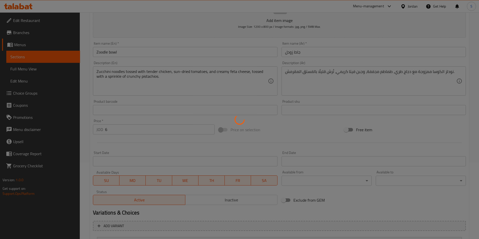
scroll to position [36, 0]
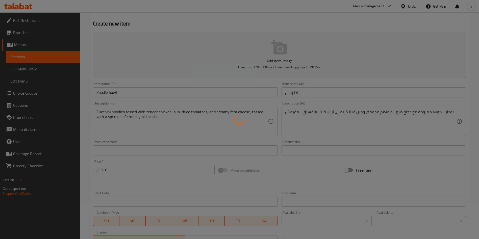
type input "0"
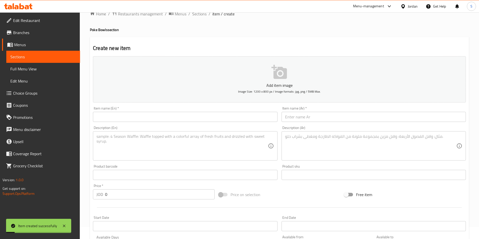
scroll to position [0, 0]
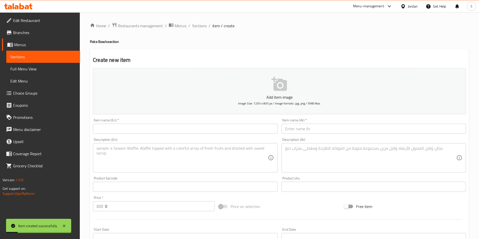
click at [189, 23] on ol "Home / Restaurants management / Menus / Sections / item / create" at bounding box center [279, 25] width 379 height 7
click at [195, 23] on span "Sections" at bounding box center [199, 26] width 14 height 6
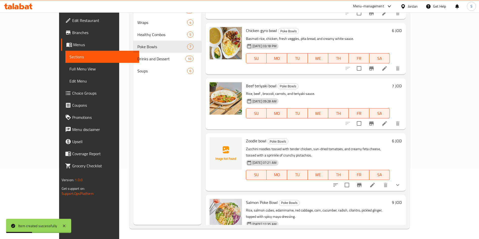
scroll to position [8, 0]
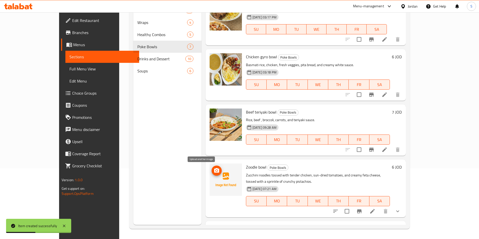
click at [214, 170] on icon "upload picture" at bounding box center [216, 170] width 5 height 5
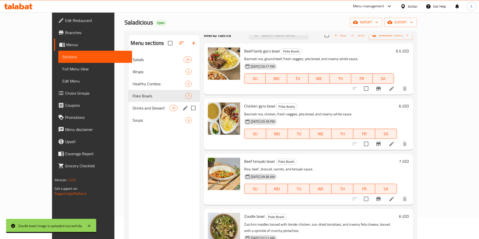
scroll to position [0, 0]
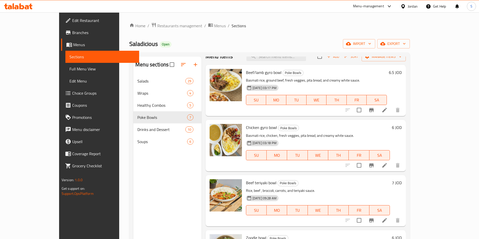
click at [150, 30] on div "Home / Restaurants management / Menus / Sections Saladicious Open import export…" at bounding box center [269, 160] width 280 height 277
click at [157, 28] on span "Restaurants management" at bounding box center [179, 26] width 45 height 6
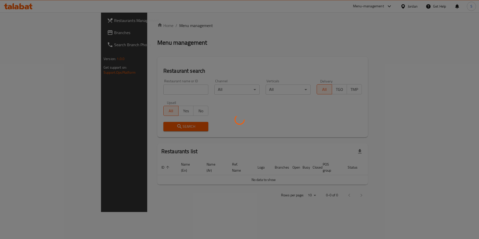
drag, startPoint x: 138, startPoint y: 95, endPoint x: 134, endPoint y: 90, distance: 6.1
click at [137, 95] on div at bounding box center [239, 119] width 479 height 239
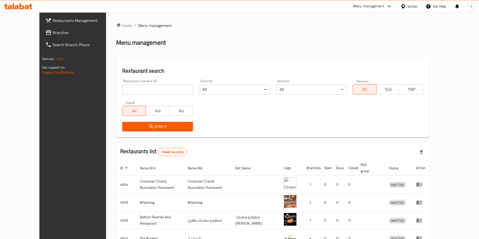
click at [134, 87] on input "search" at bounding box center [157, 90] width 71 height 10
click at [148, 129] on icon "submit" at bounding box center [151, 126] width 6 height 6
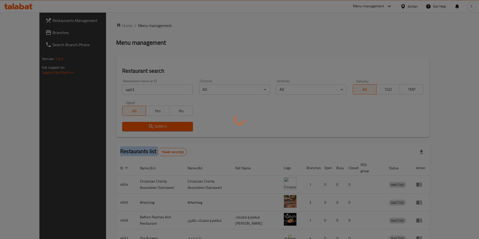
click at [132, 129] on div at bounding box center [239, 119] width 479 height 239
drag, startPoint x: 132, startPoint y: 129, endPoint x: 139, endPoint y: 125, distance: 7.6
click at [135, 125] on div at bounding box center [239, 119] width 479 height 239
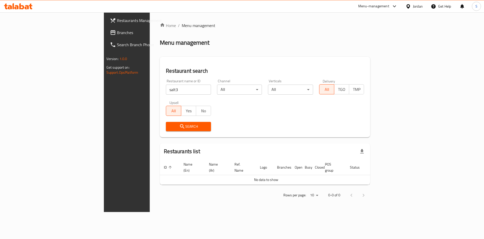
click at [166, 90] on input "salt3" at bounding box center [188, 90] width 45 height 10
click at [166, 123] on button "Search" at bounding box center [188, 126] width 45 height 9
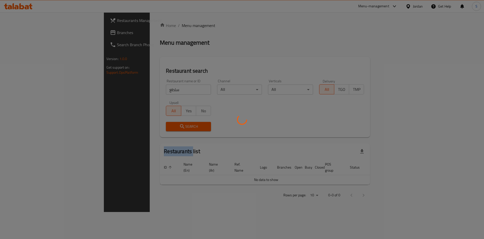
click at [163, 123] on div at bounding box center [242, 119] width 484 height 239
click at [167, 128] on div at bounding box center [242, 119] width 484 height 239
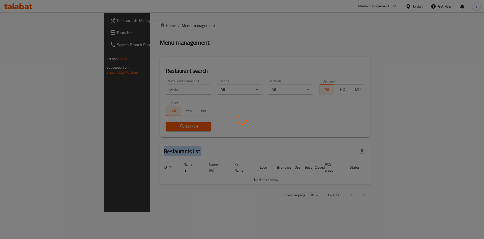
click at [167, 128] on div at bounding box center [242, 119] width 484 height 239
click at [164, 129] on div at bounding box center [242, 119] width 484 height 239
click at [165, 129] on div at bounding box center [242, 119] width 484 height 239
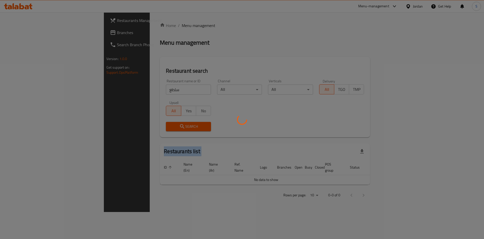
click at [165, 129] on div at bounding box center [242, 119] width 484 height 239
click at [162, 125] on div at bounding box center [242, 119] width 484 height 239
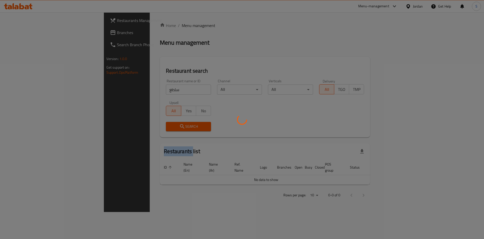
click at [162, 125] on div at bounding box center [242, 119] width 484 height 239
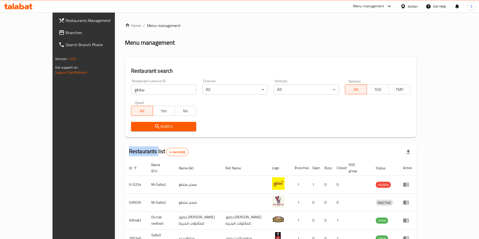
scroll to position [30, 0]
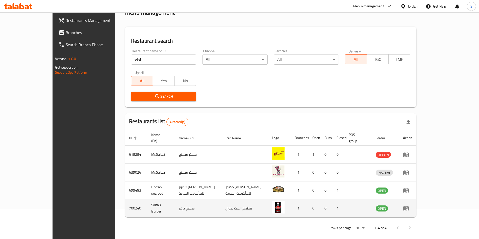
click at [125, 200] on td "700240" at bounding box center [136, 208] width 22 height 18
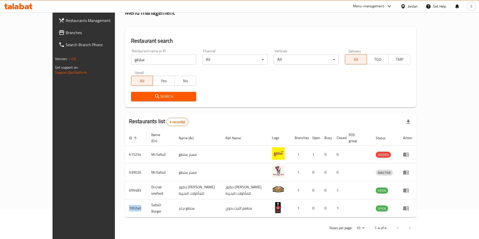
copy td "700240"
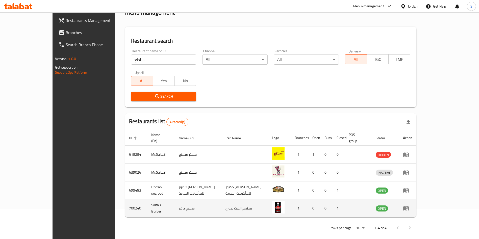
click at [147, 204] on td "Salta3 Burger" at bounding box center [160, 208] width 27 height 18
drag, startPoint x: 115, startPoint y: 204, endPoint x: 132, endPoint y: 207, distance: 17.2
click at [147, 207] on td "Salta3 Burger" at bounding box center [160, 208] width 27 height 18
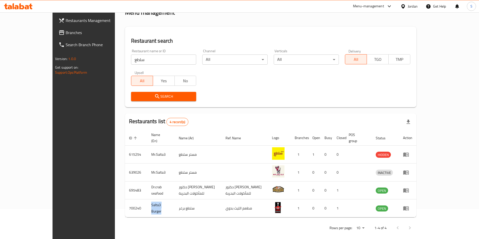
copy td "Salta3 Burger"
click at [131, 58] on input "سلطع" at bounding box center [163, 59] width 65 height 10
click at [131, 58] on input "DE" at bounding box center [163, 59] width 65 height 10
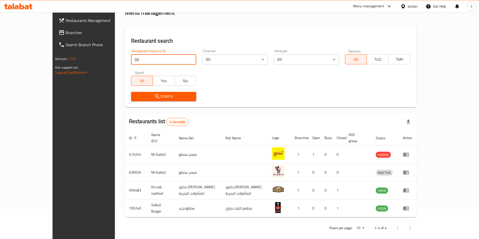
click at [131, 58] on input "DE" at bounding box center [163, 59] width 65 height 10
click at [131, 58] on input "S" at bounding box center [163, 59] width 65 height 10
click at [128, 91] on div "Search" at bounding box center [163, 96] width 71 height 15
click at [131, 93] on button "Search" at bounding box center [163, 96] width 65 height 9
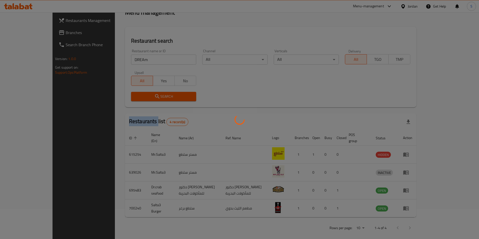
click at [118, 93] on div at bounding box center [239, 119] width 479 height 239
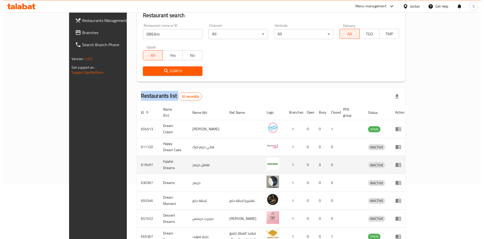
scroll to position [0, 0]
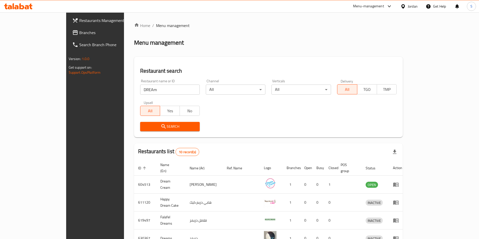
click at [171, 89] on input "DREAm" at bounding box center [170, 90] width 60 height 10
click at [172, 89] on input "DREAm" at bounding box center [170, 90] width 60 height 10
click at [160, 125] on span "Search" at bounding box center [169, 126] width 51 height 6
click at [159, 125] on div at bounding box center [239, 119] width 479 height 239
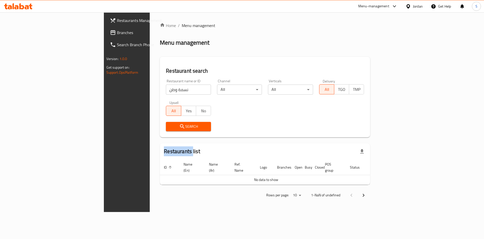
click at [159, 125] on div at bounding box center [242, 119] width 484 height 239
click at [170, 125] on span "Search" at bounding box center [188, 126] width 37 height 6
click at [166, 92] on input "نسمة وطن" at bounding box center [188, 90] width 45 height 10
click at [166, 90] on input "نسمة وطن" at bounding box center [188, 90] width 45 height 10
click at [166, 92] on input "نسمة وطن" at bounding box center [188, 90] width 45 height 10
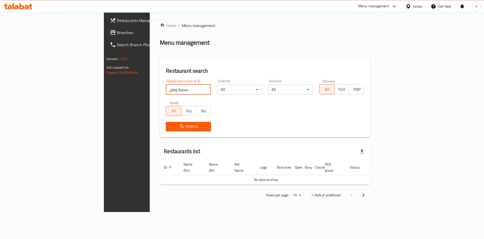
click at [166, 92] on input "نسمة وطن" at bounding box center [188, 90] width 45 height 10
drag, startPoint x: 109, startPoint y: 93, endPoint x: 85, endPoint y: 94, distance: 24.8
click at [150, 94] on div "Home / Menu management Menu management Restaurant search Restaurant name or ID …" at bounding box center [265, 112] width 231 height 200
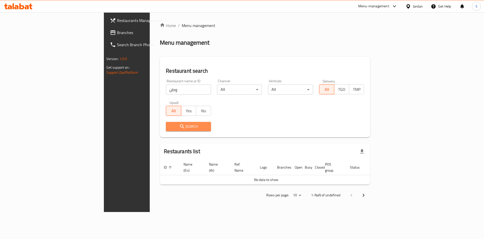
click at [170, 124] on span "Search" at bounding box center [188, 126] width 37 height 6
click at [139, 124] on div at bounding box center [242, 119] width 484 height 239
click at [160, 124] on div "Home / Menu management Menu management Restaurant search Restaurant name or ID …" at bounding box center [265, 111] width 210 height 179
click at [163, 121] on div "Search" at bounding box center [188, 126] width 51 height 15
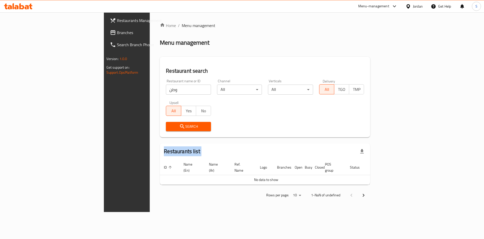
click at [163, 121] on div "Search" at bounding box center [188, 126] width 51 height 15
click at [166, 91] on input "وطن" at bounding box center [188, 90] width 45 height 10
click at [170, 128] on span "Search" at bounding box center [188, 126] width 37 height 6
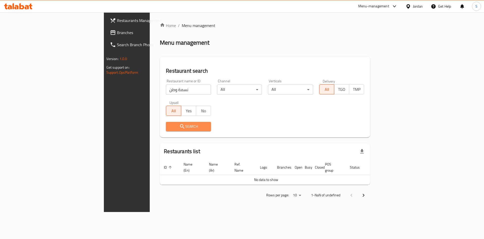
click at [170, 129] on span "Search" at bounding box center [188, 126] width 37 height 6
click at [166, 91] on input "نسمة وطن" at bounding box center [188, 90] width 45 height 10
click at [166, 92] on input "نسمة وطن" at bounding box center [188, 90] width 45 height 10
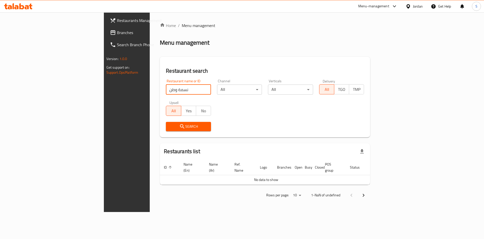
click at [166, 92] on input "نسمة وطن" at bounding box center [188, 90] width 45 height 10
click at [166, 93] on input "نسمة وطن" at bounding box center [188, 90] width 45 height 10
click at [166, 90] on input "نسمة وطن" at bounding box center [188, 90] width 45 height 10
drag, startPoint x: 127, startPoint y: 87, endPoint x: 4, endPoint y: 90, distance: 123.2
click at [104, 90] on div "Restaurants Management Branches Search Branch Phone Version: 1.0.0 Get support …" at bounding box center [242, 112] width 277 height 200
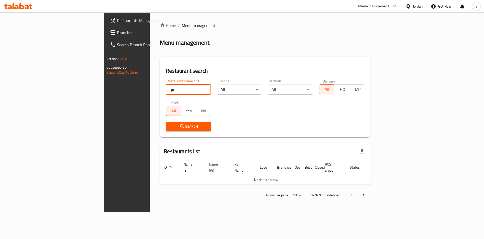
type input "نسمة وطن"
click at [170, 124] on span "Search" at bounding box center [188, 126] width 37 height 6
click at [168, 107] on span "All" at bounding box center [173, 110] width 11 height 7
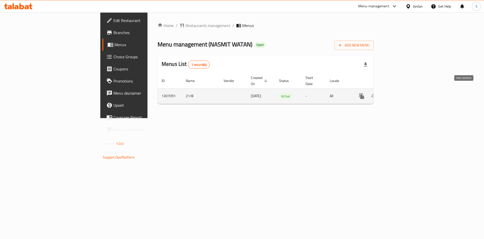
click at [401, 93] on icon "enhanced table" at bounding box center [398, 96] width 6 height 6
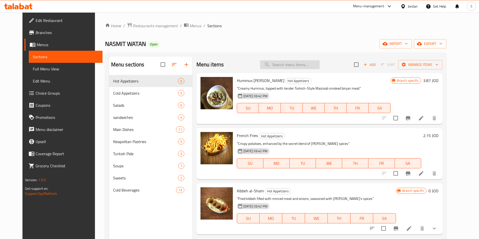
click at [305, 64] on input "search" at bounding box center [290, 64] width 60 height 9
paste input "برغل تركي"
type input "برغل تركي"
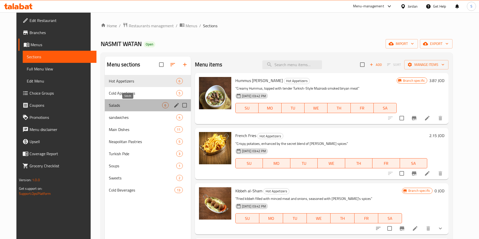
click at [119, 105] on span "Salads" at bounding box center [135, 105] width 53 height 6
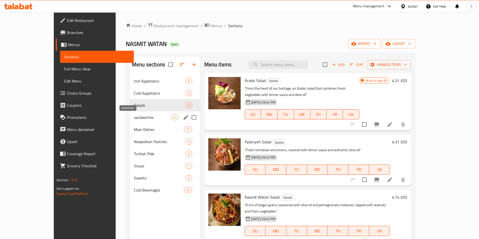
click at [134, 119] on span "sandwiches" at bounding box center [153, 117] width 38 height 6
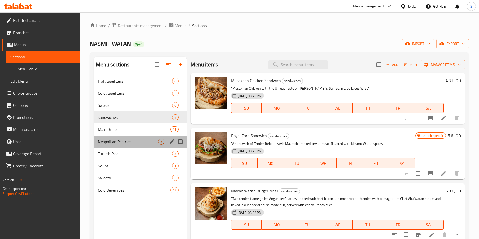
click at [114, 137] on div "Neapolitan Pastries 5" at bounding box center [140, 141] width 93 height 12
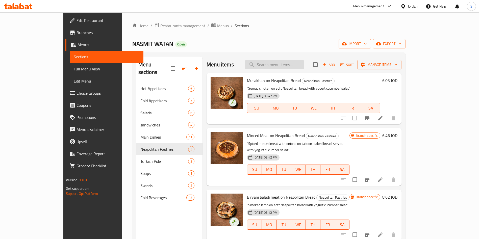
click at [290, 66] on input "search" at bounding box center [274, 64] width 60 height 9
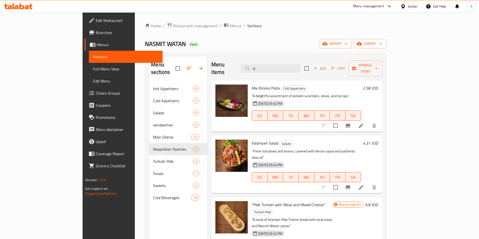
drag, startPoint x: 310, startPoint y: 62, endPoint x: 134, endPoint y: 64, distance: 176.1
click at [149, 63] on div "Menu sections Hot Appetizers 6 Cold Appetizers 5 Salads 6 sandwiches 4 Main Dis…" at bounding box center [265, 176] width 233 height 239
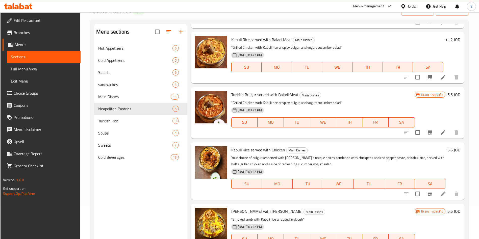
scroll to position [1097, 0]
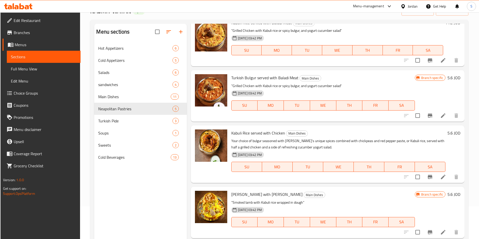
type input "b"
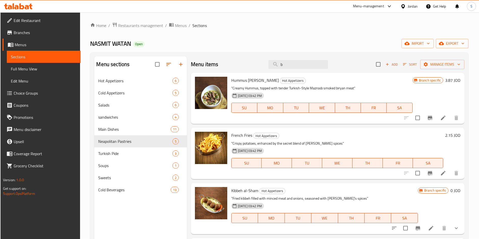
scroll to position [0, 0]
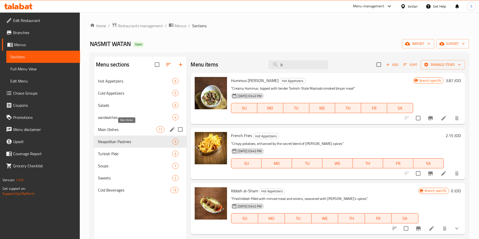
click at [119, 131] on span "Main Dishes" at bounding box center [127, 129] width 58 height 6
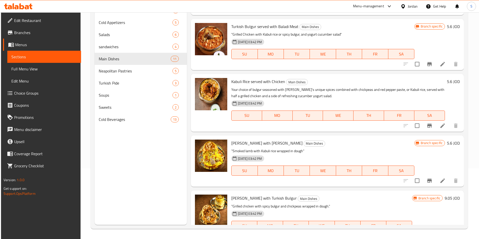
scroll to position [216, 0]
click at [233, 82] on span "Kabuli Rice served with Chicken" at bounding box center [258, 82] width 54 height 8
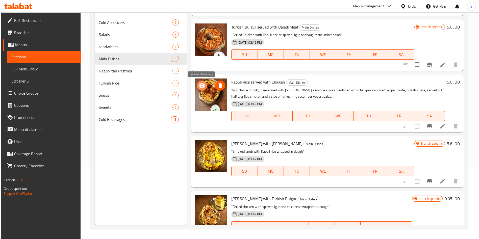
click at [201, 85] on circle "upload picture" at bounding box center [202, 86] width 2 height 2
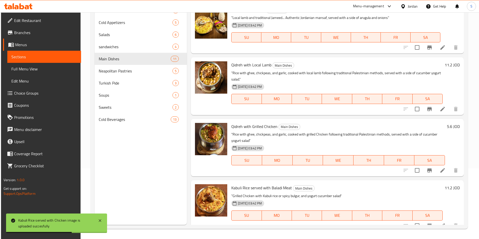
scroll to position [0, 0]
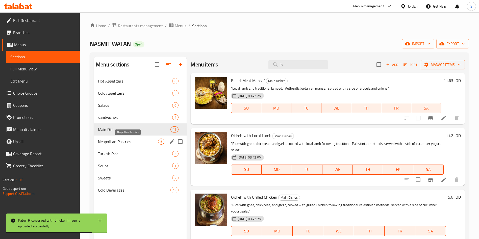
click at [117, 139] on span "Neapolitan Pastries" at bounding box center [128, 142] width 60 height 6
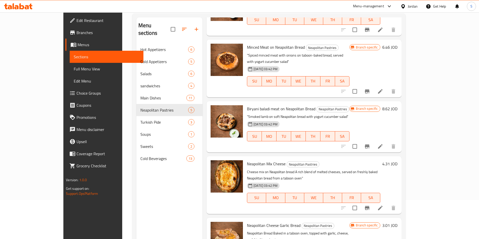
scroll to position [71, 0]
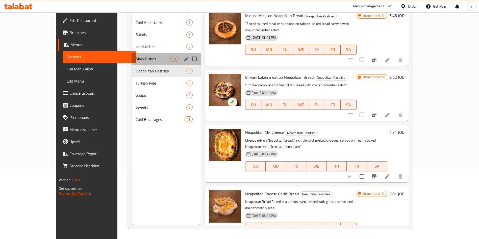
click at [131, 53] on div "Main Dishes 11" at bounding box center [165, 59] width 69 height 12
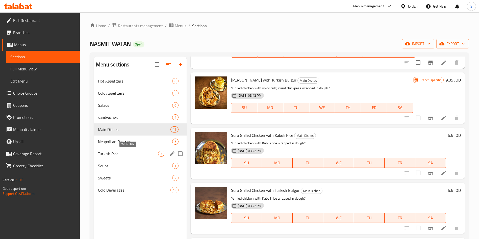
click at [126, 154] on span "Turkish Pide" at bounding box center [128, 154] width 60 height 6
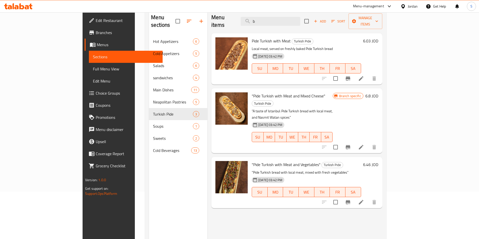
scroll to position [71, 0]
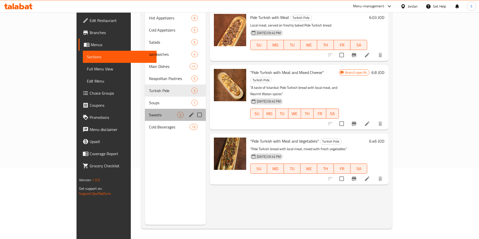
click at [145, 109] on div "Sweets 2" at bounding box center [175, 115] width 61 height 12
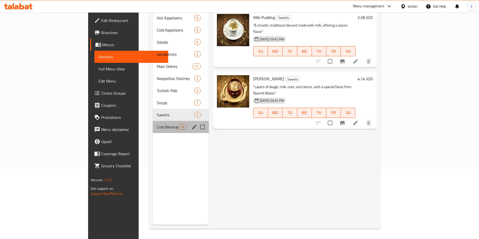
click at [153, 124] on div "Cold Beverages 13" at bounding box center [181, 127] width 56 height 12
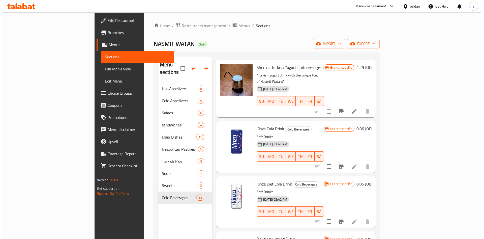
scroll to position [38, 0]
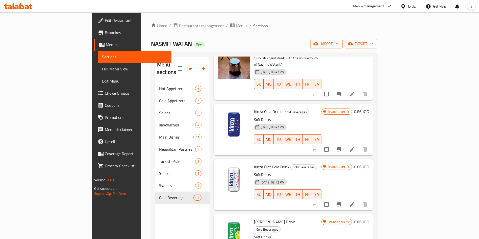
drag, startPoint x: 149, startPoint y: 12, endPoint x: 148, endPoint y: 18, distance: 6.9
click at [149, 12] on div "Menu-management Jordan Get Help S" at bounding box center [239, 6] width 479 height 12
click at [179, 26] on span "Restaurants management" at bounding box center [201, 26] width 45 height 6
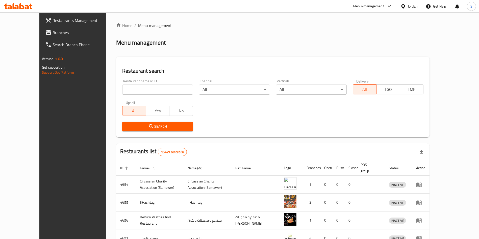
click at [152, 86] on input "search" at bounding box center [157, 90] width 71 height 10
type input "slow burning"
click at [148, 126] on icon "submit" at bounding box center [151, 126] width 6 height 6
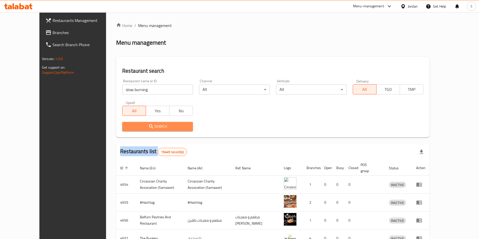
click at [135, 126] on div at bounding box center [239, 119] width 479 height 239
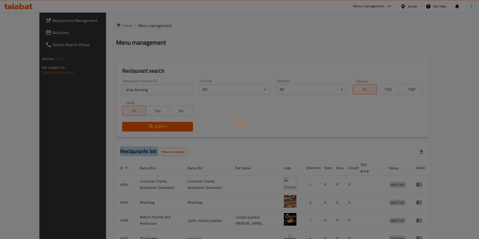
click at [135, 126] on div at bounding box center [239, 119] width 479 height 239
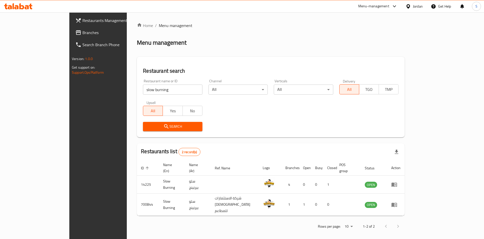
click at [380, 12] on div at bounding box center [242, 12] width 484 height 0
click at [380, 8] on div "Menu-management" at bounding box center [373, 6] width 31 height 6
click at [330, 57] on div "Restaurant-Management" at bounding box center [346, 56] width 40 height 6
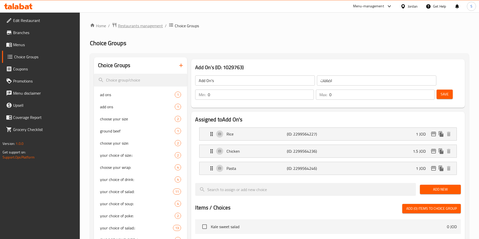
click at [128, 23] on span "Restaurants management" at bounding box center [140, 26] width 45 height 6
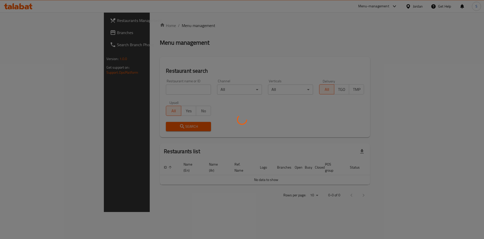
click at [140, 91] on div at bounding box center [242, 119] width 484 height 239
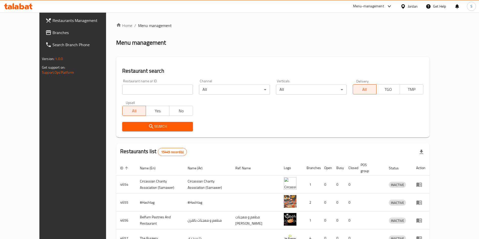
click at [139, 89] on input "search" at bounding box center [157, 90] width 71 height 10
type input "mado"
click at [149, 127] on span "Search" at bounding box center [157, 126] width 63 height 6
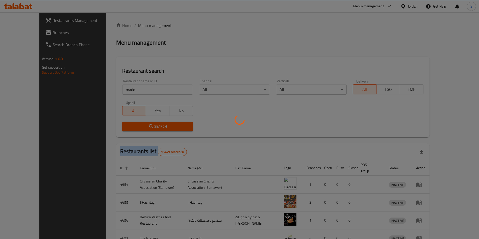
click at [149, 127] on div at bounding box center [239, 119] width 479 height 239
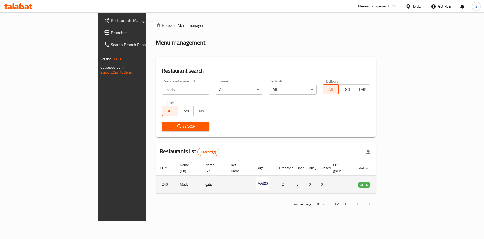
click at [398, 176] on td "enhanced table" at bounding box center [389, 185] width 17 height 18
click at [398, 184] on td "enhanced table" at bounding box center [389, 185] width 17 height 18
click at [391, 183] on icon "enhanced table" at bounding box center [388, 185] width 6 height 4
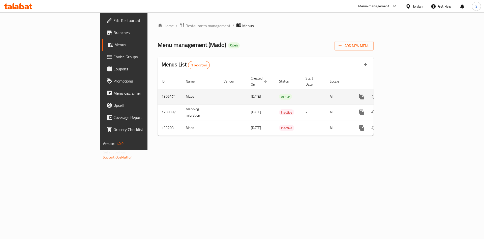
click at [401, 94] on icon "enhanced table" at bounding box center [398, 97] width 6 height 6
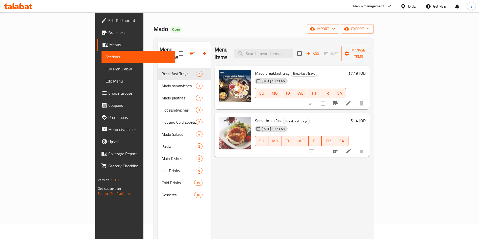
scroll to position [38, 0]
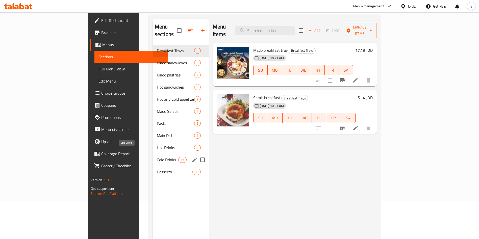
click at [157, 157] on span "Cold Drinks" at bounding box center [167, 160] width 21 height 6
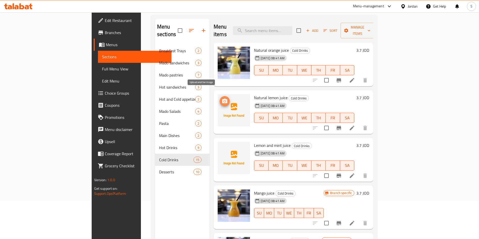
click at [222, 98] on icon "upload picture" at bounding box center [225, 101] width 6 height 6
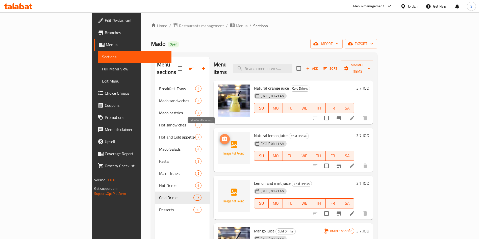
click at [222, 136] on icon "upload picture" at bounding box center [225, 139] width 6 height 6
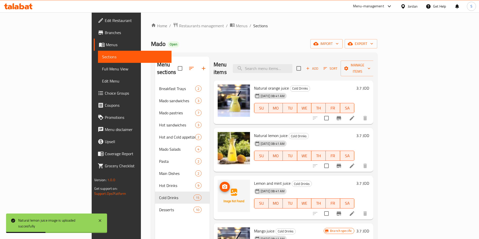
click at [222, 184] on icon "upload picture" at bounding box center [225, 187] width 6 height 6
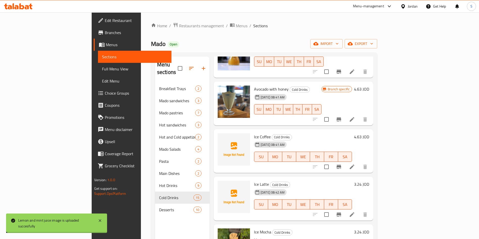
scroll to position [227, 0]
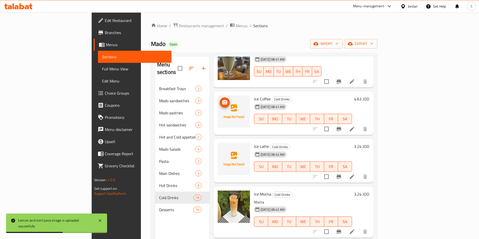
click at [219, 99] on span "upload picture" at bounding box center [224, 102] width 10 height 6
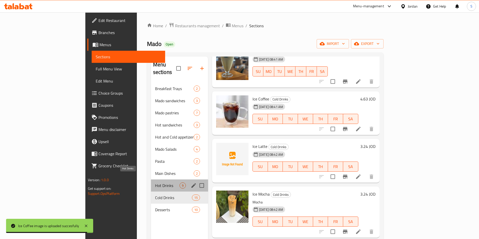
click at [155, 182] on span "Hot Drinks" at bounding box center [167, 185] width 24 height 6
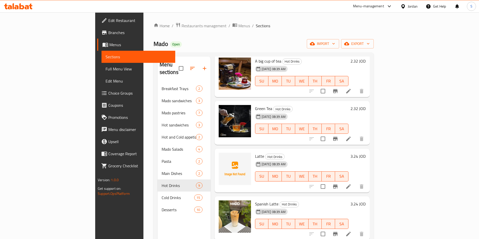
scroll to position [13, 0]
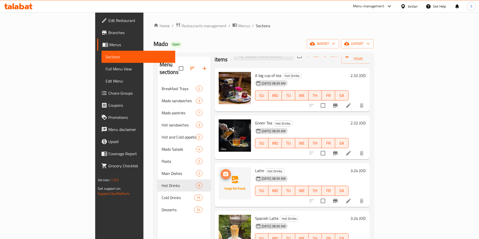
click at [223, 171] on icon "upload picture" at bounding box center [226, 174] width 6 height 6
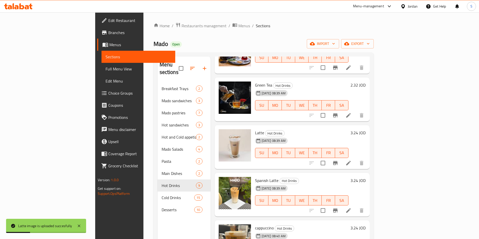
scroll to position [126, 0]
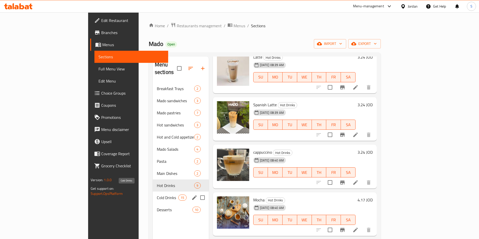
click at [157, 195] on span "Cold Drinks" at bounding box center [167, 198] width 21 height 6
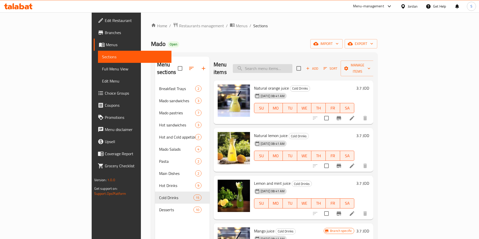
click at [282, 65] on input "search" at bounding box center [263, 68] width 60 height 9
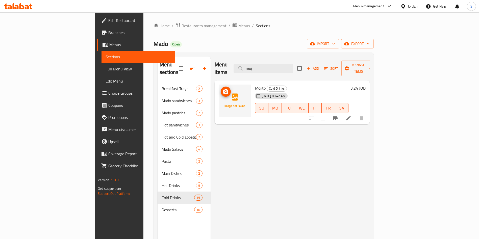
click at [223, 89] on icon "upload picture" at bounding box center [226, 92] width 6 height 6
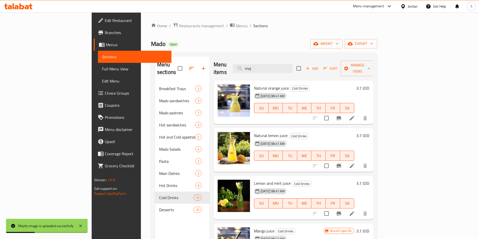
click at [304, 59] on div "Menu items moj Add Sort Manage items" at bounding box center [292, 69] width 159 height 24
click at [292, 65] on input "moj" at bounding box center [263, 68] width 60 height 9
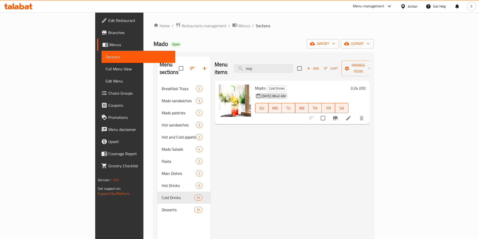
drag, startPoint x: 300, startPoint y: 62, endPoint x: 214, endPoint y: 67, distance: 85.7
click at [214, 67] on div "Menu items moj Add Sort Manage items" at bounding box center [291, 69] width 155 height 24
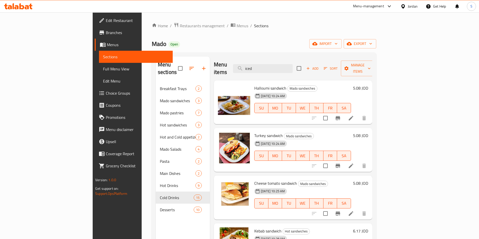
type input "iced t"
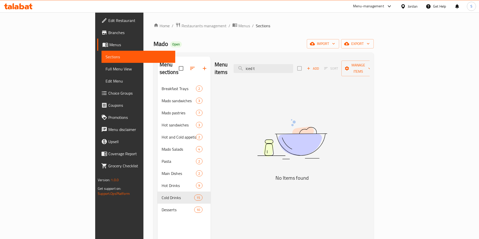
drag, startPoint x: 302, startPoint y: 65, endPoint x: 258, endPoint y: 60, distance: 44.8
click at [258, 60] on div "Menu items iced t Add Sort Manage items" at bounding box center [291, 69] width 155 height 24
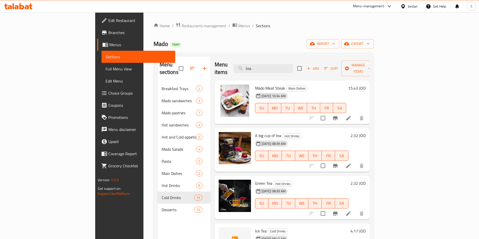
scroll to position [71, 0]
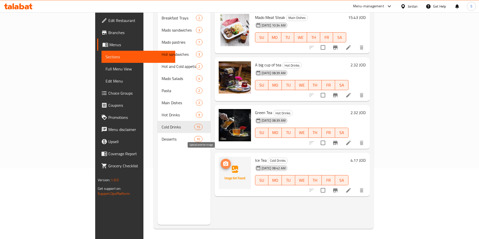
click at [220, 161] on span "upload picture" at bounding box center [225, 164] width 10 height 6
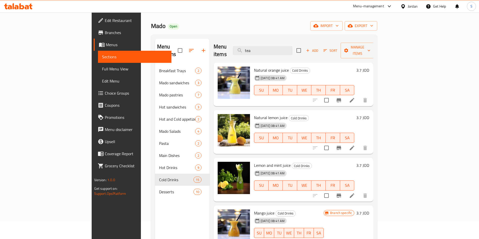
scroll to position [0, 0]
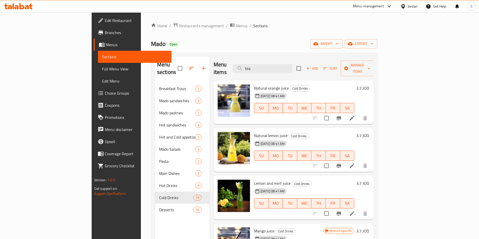
click at [297, 59] on div "Menu items tea Add Sort Manage items" at bounding box center [292, 69] width 159 height 24
click at [292, 64] on input "tea" at bounding box center [263, 68] width 60 height 9
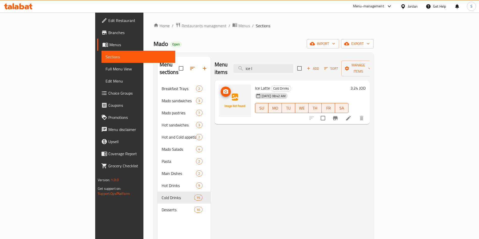
click at [220, 89] on span "upload picture" at bounding box center [225, 92] width 10 height 6
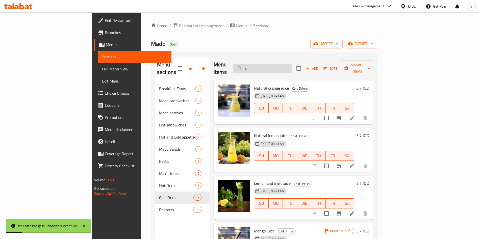
click at [292, 64] on input "ice l" at bounding box center [263, 68] width 60 height 9
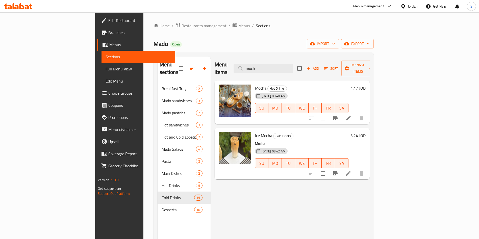
type input "moch"
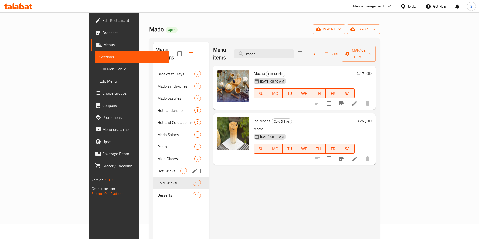
scroll to position [38, 0]
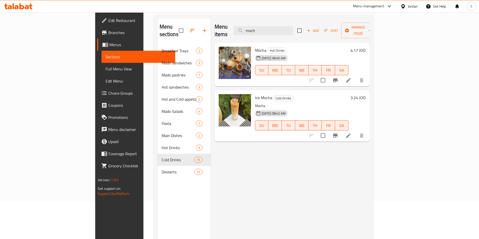
drag, startPoint x: 302, startPoint y: 29, endPoint x: 238, endPoint y: 23, distance: 64.5
click at [238, 23] on div "Menu items moch Add Sort Manage items" at bounding box center [291, 31] width 155 height 24
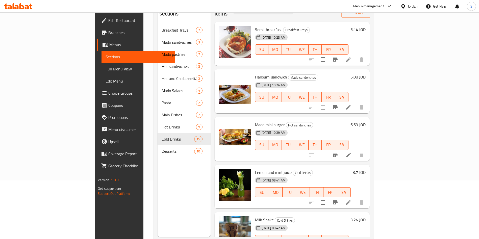
scroll to position [0, 0]
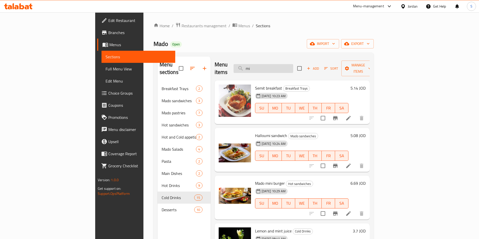
click at [289, 65] on input "mi" at bounding box center [263, 68] width 60 height 9
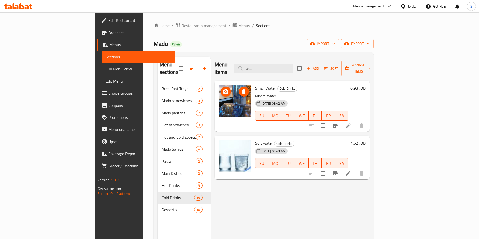
click at [218, 85] on img at bounding box center [234, 101] width 32 height 32
click at [223, 89] on icon "upload picture" at bounding box center [225, 91] width 5 height 5
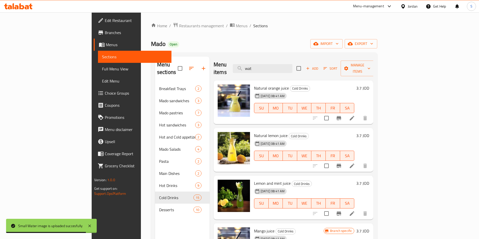
drag, startPoint x: 293, startPoint y: 59, endPoint x: 289, endPoint y: 59, distance: 4.3
click at [289, 59] on div "Menu items wat Add Sort Manage items" at bounding box center [292, 69] width 159 height 24
drag, startPoint x: 291, startPoint y: 65, endPoint x: 227, endPoint y: 65, distance: 64.1
click at [228, 65] on div "Menu items wat Add Sort Manage items" at bounding box center [292, 69] width 159 height 24
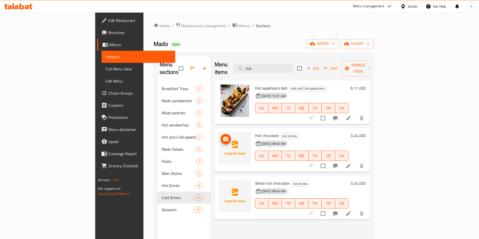
click at [218, 137] on img at bounding box center [234, 148] width 32 height 32
click at [220, 134] on button "upload picture" at bounding box center [225, 139] width 10 height 10
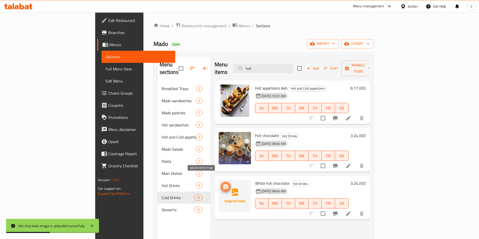
click at [220, 184] on span "upload picture" at bounding box center [225, 187] width 10 height 6
click at [306, 210] on div "White hot chocolate Hot Drinks 16-09-2025 08:40 AM SU MO TU WE TH FR SA 3.24 JOD" at bounding box center [291, 198] width 155 height 44
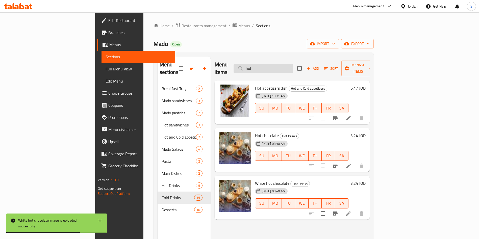
click at [293, 68] on input "hot" at bounding box center [263, 68] width 60 height 9
click at [293, 68] on input "u" at bounding box center [263, 68] width 60 height 9
click at [293, 69] on input "u" at bounding box center [263, 68] width 60 height 9
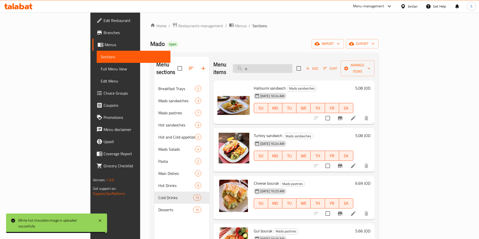
click at [292, 69] on input "u" at bounding box center [263, 68] width 60 height 9
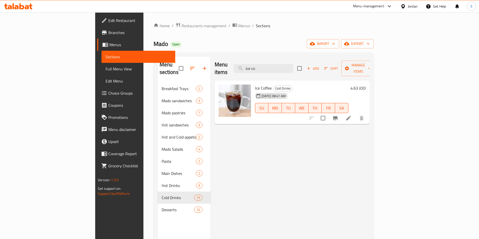
type input "ice co"
click at [351, 115] on icon at bounding box center [348, 118] width 6 height 6
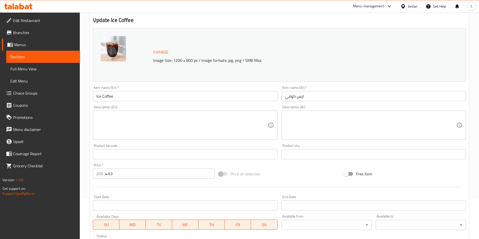
scroll to position [114, 0]
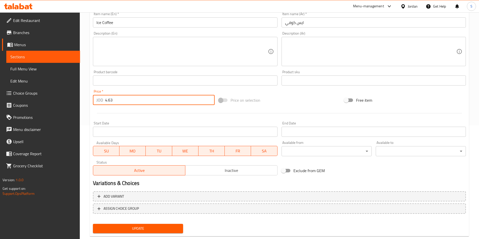
drag, startPoint x: 131, startPoint y: 96, endPoint x: 87, endPoint y: 98, distance: 44.2
click at [87, 98] on div "Home / Restaurants management / Menus / Sections / item / update Cold Drinks se…" at bounding box center [279, 74] width 399 height 351
paste input "3.24"
type input "3.24"
click at [158, 224] on button "Update" at bounding box center [138, 228] width 90 height 9
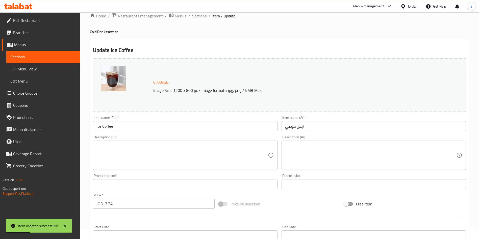
scroll to position [0, 0]
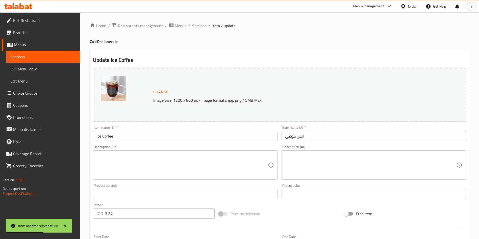
click at [202, 21] on div "Home / Restaurants management / Menus / Sections / item / update Cold Drinks se…" at bounding box center [279, 187] width 399 height 351
click at [203, 25] on span "Sections" at bounding box center [199, 26] width 14 height 6
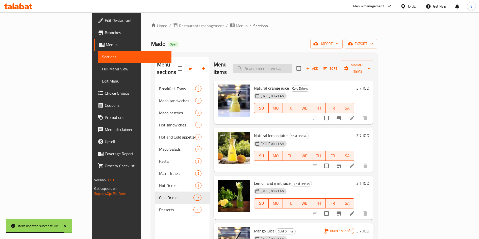
click at [292, 64] on input "search" at bounding box center [263, 68] width 60 height 9
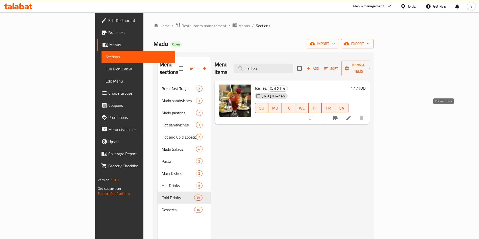
type input "ice tea"
click at [350, 116] on icon at bounding box center [348, 118] width 5 height 5
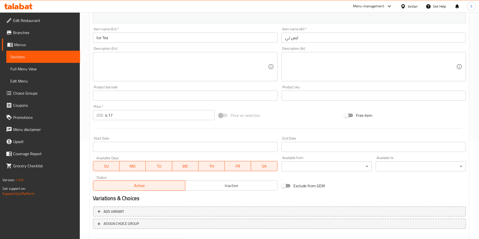
scroll to position [125, 0]
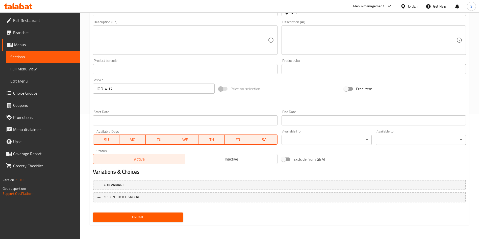
drag, startPoint x: 123, startPoint y: 85, endPoint x: 11, endPoint y: 88, distance: 112.3
click at [21, 88] on div "Edit Restaurant Branches Menus Sections Full Menu View Edit Menu Choice Groups …" at bounding box center [239, 62] width 479 height 351
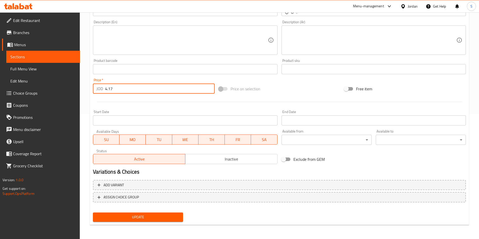
paste input "3.24"
type input "3.24"
click at [162, 219] on span "Update" at bounding box center [138, 217] width 82 height 6
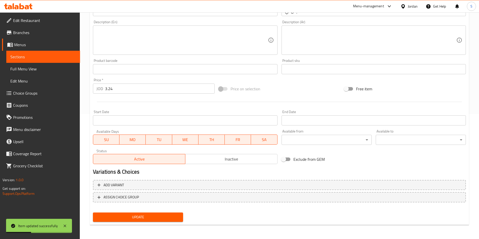
click at [139, 219] on span "Update" at bounding box center [138, 217] width 82 height 6
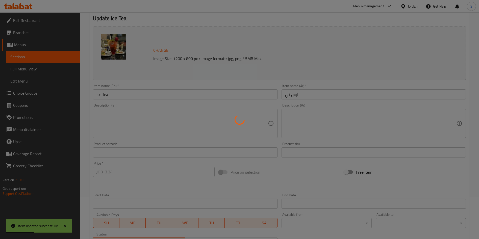
scroll to position [0, 0]
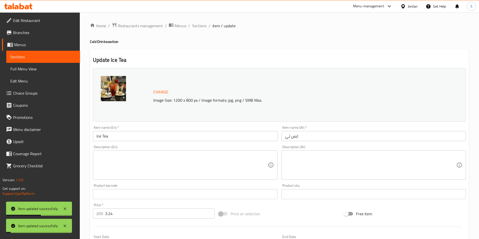
click at [202, 21] on div "Home / Restaurants management / Menus / Sections / item / update Cold Drinks se…" at bounding box center [279, 187] width 399 height 351
click at [199, 27] on span "Sections" at bounding box center [199, 26] width 14 height 6
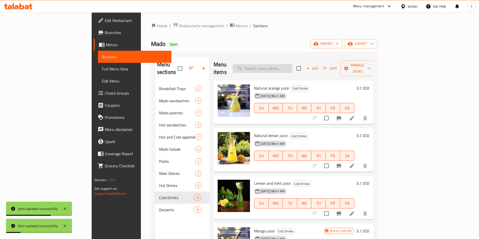
click at [286, 65] on input "search" at bounding box center [263, 68] width 60 height 9
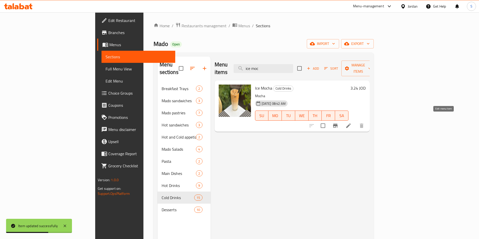
type input "ice moc"
click at [355, 121] on li at bounding box center [348, 125] width 14 height 9
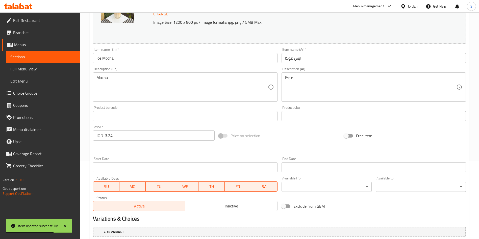
scroll to position [125, 0]
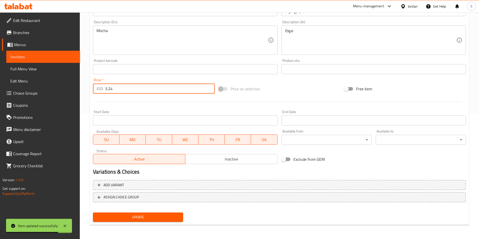
drag, startPoint x: 140, startPoint y: 91, endPoint x: 32, endPoint y: 88, distance: 107.8
click at [35, 88] on div "Edit Restaurant Branches Menus Sections Full Menu View Edit Menu Choice Groups …" at bounding box center [239, 62] width 479 height 351
paste input "4.166"
type input "4.166"
click at [161, 220] on span "Update" at bounding box center [138, 217] width 82 height 6
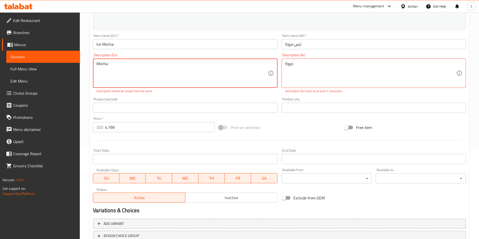
scroll to position [49, 0]
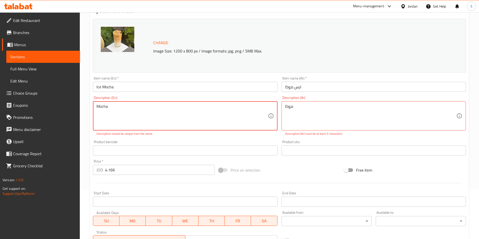
click at [141, 113] on textarea "Mocha" at bounding box center [181, 116] width 171 height 24
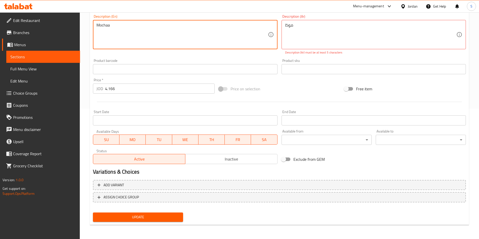
type textarea "Mochaa"
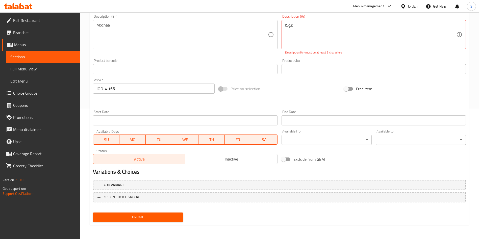
drag, startPoint x: 158, startPoint y: 225, endPoint x: 155, endPoint y: 218, distance: 7.4
click at [156, 223] on div "Update Ice Mocha Change Image Size: 1200 x 800 px / Image formats: jpg, png / 5…" at bounding box center [279, 72] width 379 height 307
click at [155, 218] on span "Update" at bounding box center [138, 217] width 82 height 6
type textarea ".موكا"
click at [170, 214] on span "Update" at bounding box center [138, 217] width 82 height 6
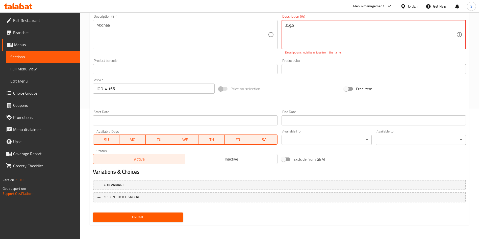
drag, startPoint x: 173, startPoint y: 217, endPoint x: 176, endPoint y: 215, distance: 3.4
click at [174, 217] on span "Update" at bounding box center [138, 217] width 82 height 6
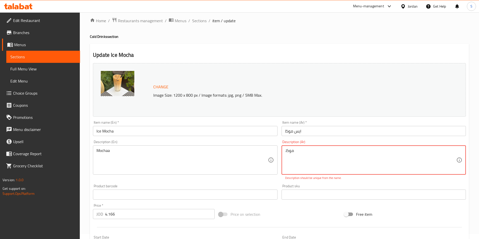
scroll to position [0, 0]
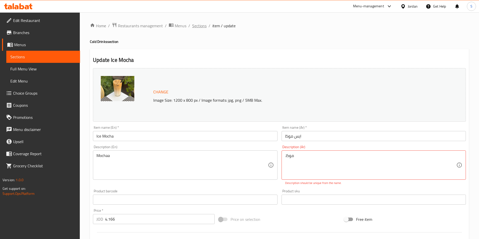
click at [198, 27] on span "Sections" at bounding box center [199, 26] width 14 height 6
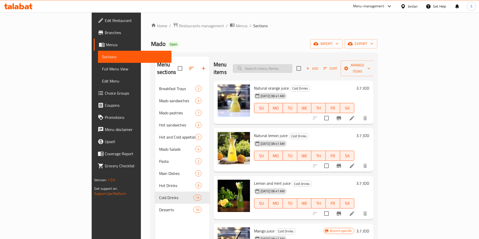
click at [292, 64] on input "search" at bounding box center [263, 68] width 60 height 9
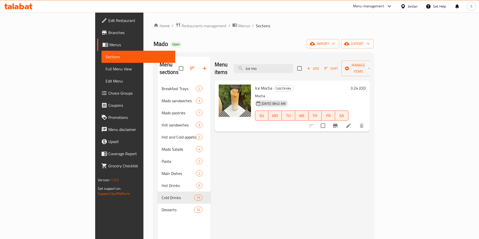
type input "ice mo"
click at [351, 123] on icon at bounding box center [348, 126] width 6 height 6
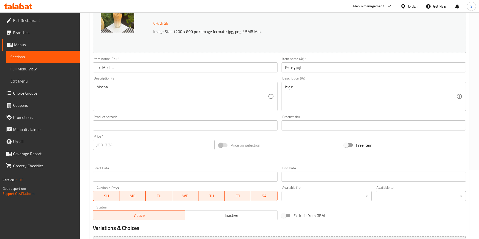
scroll to position [76, 0]
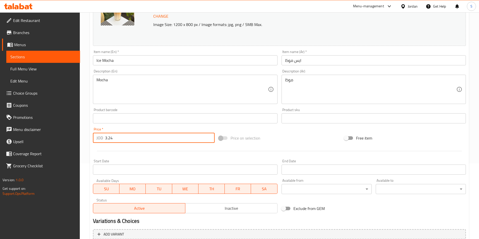
drag, startPoint x: 143, startPoint y: 140, endPoint x: 20, endPoint y: 131, distance: 122.4
click at [20, 131] on div "Edit Restaurant Branches Menus Sections Full Menu View Edit Menu Choice Groups …" at bounding box center [239, 112] width 479 height 351
paste input "4.166"
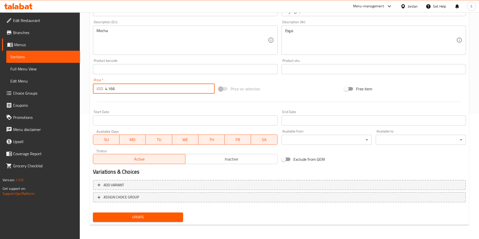
type input "4.166"
click at [138, 220] on span "Update" at bounding box center [138, 217] width 82 height 6
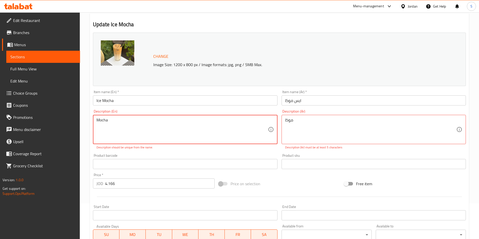
scroll to position [0, 0]
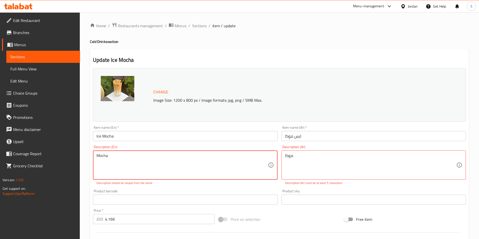
click at [144, 168] on textarea "Mocha" at bounding box center [181, 165] width 171 height 24
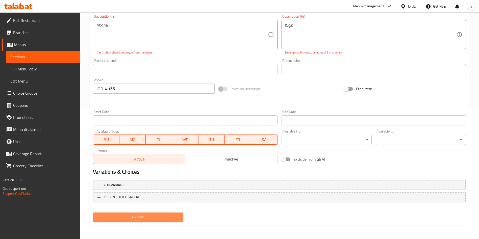
click at [148, 215] on span "Update" at bounding box center [138, 217] width 82 height 6
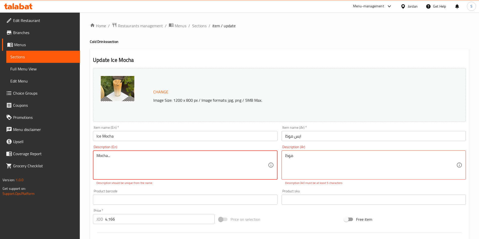
drag, startPoint x: 125, startPoint y: 160, endPoint x: 88, endPoint y: 163, distance: 38.0
click at [88, 163] on div "Home / Restaurants management / Menus / Sections / item / update Cold Drinks se…" at bounding box center [279, 190] width 399 height 357
click at [125, 151] on div "Mocha... Description (En)" at bounding box center [185, 164] width 184 height 29
click at [114, 156] on textarea "Mocha..." at bounding box center [181, 165] width 171 height 24
click at [109, 156] on textarea "Mocha..." at bounding box center [181, 165] width 171 height 24
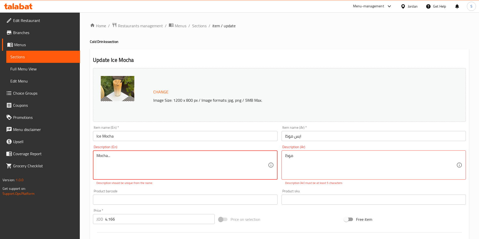
drag, startPoint x: 108, startPoint y: 156, endPoint x: 125, endPoint y: 157, distance: 16.9
click at [125, 157] on textarea "Mocha..." at bounding box center [181, 165] width 171 height 24
type textarea "Mocha drink"
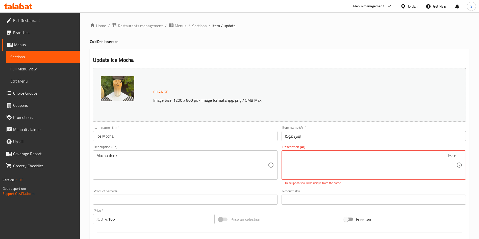
click at [461, 153] on div "موكا Description (Ar)" at bounding box center [373, 164] width 184 height 29
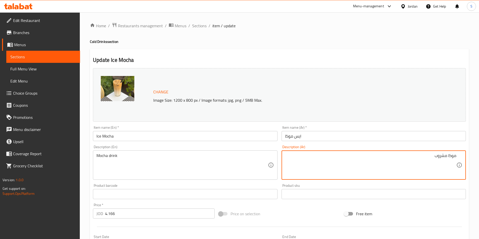
click at [439, 157] on textarea "موكا مشروب" at bounding box center [370, 165] width 171 height 24
click at [440, 157] on textarea "موكا مشروب" at bounding box center [370, 165] width 171 height 24
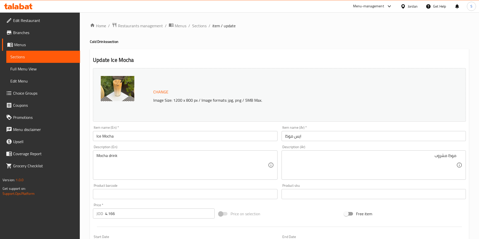
click at [462, 153] on div "موكا مشروب Description (Ar)" at bounding box center [373, 164] width 184 height 29
click at [459, 155] on div "موكا مشروب Description (Ar)" at bounding box center [373, 164] width 184 height 29
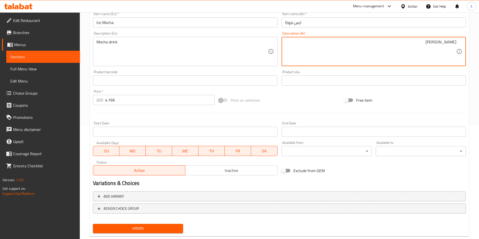
type textarea "موكا كوفي"
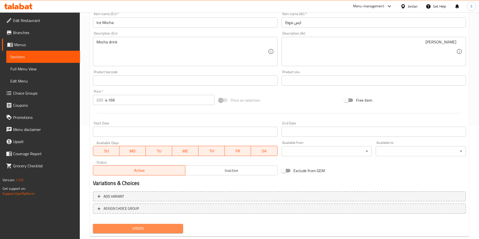
click at [127, 225] on span "Update" at bounding box center [138, 228] width 82 height 6
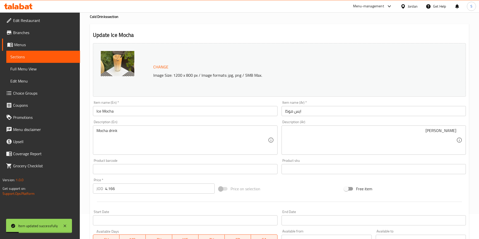
scroll to position [125, 0]
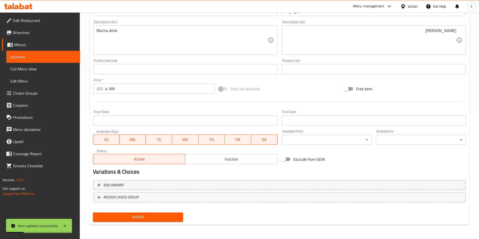
click at [151, 213] on button "Update" at bounding box center [138, 216] width 90 height 9
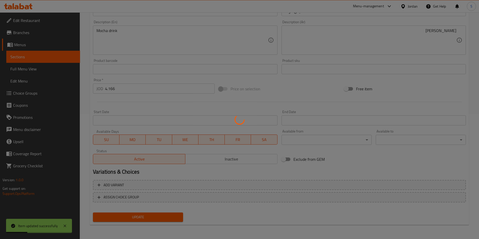
scroll to position [0, 0]
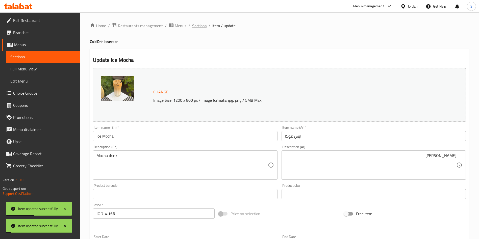
click at [200, 28] on span "Sections" at bounding box center [199, 26] width 14 height 6
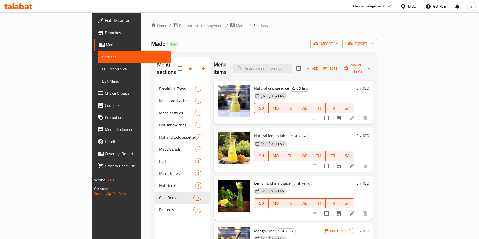
click at [142, 21] on div "Home / Restaurants management / Menus / Sections Mado Open import export Menu s…" at bounding box center [264, 160] width 246 height 297
click at [179, 27] on span "Restaurants management" at bounding box center [201, 26] width 45 height 6
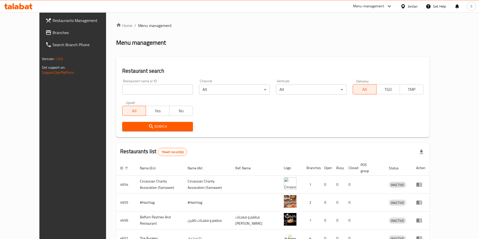
click at [151, 92] on input "search" at bounding box center [157, 90] width 71 height 10
type input "ل"
drag, startPoint x: 162, startPoint y: 122, endPoint x: 159, endPoint y: 124, distance: 3.6
click at [157, 125] on span "Search" at bounding box center [157, 126] width 63 height 6
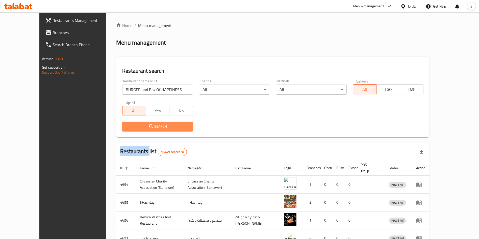
click at [157, 125] on div at bounding box center [239, 119] width 479 height 239
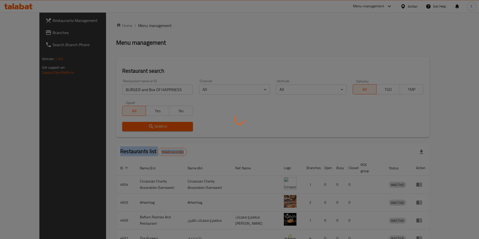
click at [157, 125] on div at bounding box center [239, 119] width 479 height 239
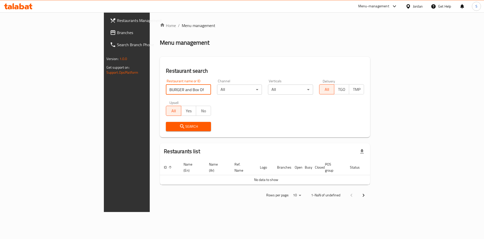
drag, startPoint x: 122, startPoint y: 90, endPoint x: 98, endPoint y: 91, distance: 24.7
click at [166, 91] on input "BURGER and Box Of HAPPINESS" at bounding box center [188, 90] width 45 height 10
type input "Box Of HAPPINESS"
click at [170, 126] on span "Search" at bounding box center [188, 126] width 37 height 6
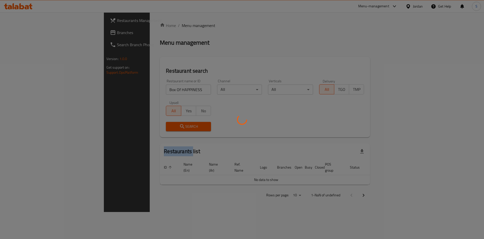
click at [129, 126] on div at bounding box center [242, 119] width 484 height 239
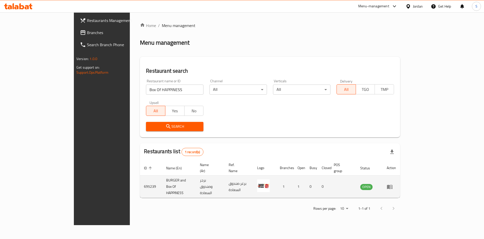
click at [400, 176] on td "enhanced table" at bounding box center [391, 187] width 17 height 22
click at [393, 185] on icon "enhanced table" at bounding box center [390, 187] width 6 height 4
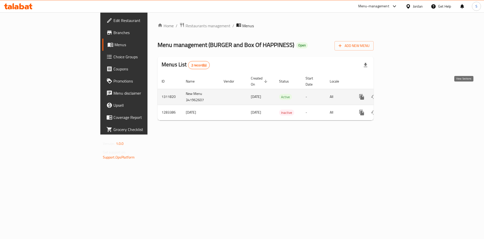
click at [401, 94] on icon "enhanced table" at bounding box center [398, 97] width 6 height 6
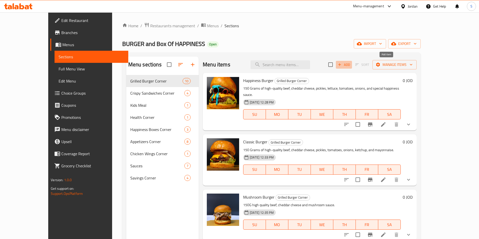
click at [352, 68] on button "Add" at bounding box center [344, 65] width 16 height 8
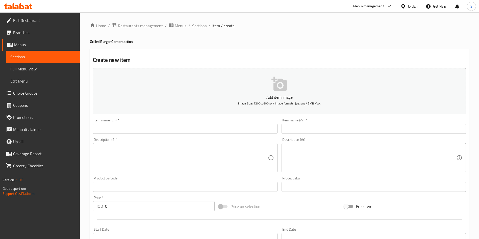
click at [337, 120] on div "Item name (Ar)   * Item name (Ar) *" at bounding box center [373, 125] width 184 height 15
click at [335, 133] on input "text" at bounding box center [373, 129] width 184 height 10
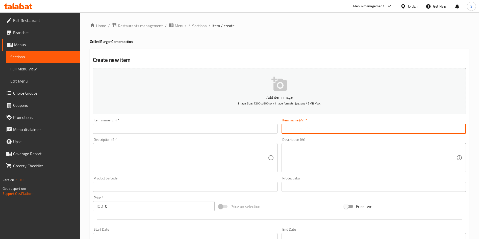
paste input "باربيكيو بيف بيكن"
type input "باربيكيو بيف بيكن"
click at [182, 134] on div "Item name (En)   * Item name (En) *" at bounding box center [185, 125] width 188 height 19
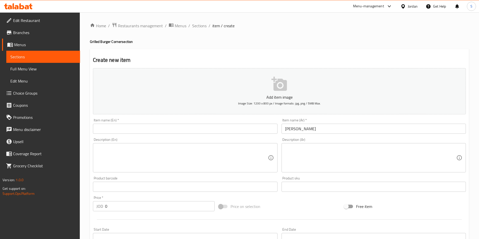
click at [176, 128] on input "text" at bounding box center [185, 129] width 184 height 10
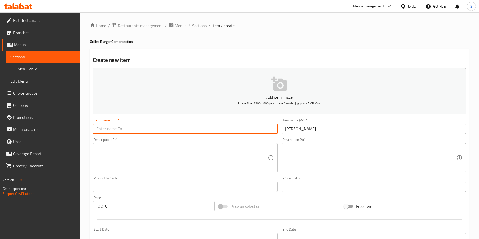
click at [185, 128] on input "text" at bounding box center [185, 129] width 184 height 10
paste input "Barbecue Beef Bacon"
type input "Barbecue Beef Bacon"
click at [162, 144] on div "Description (En)" at bounding box center [185, 157] width 184 height 29
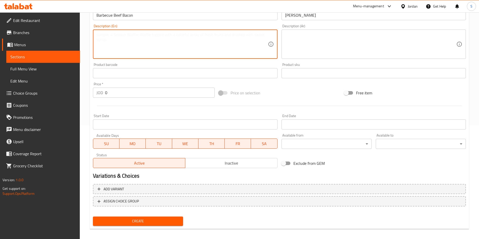
scroll to position [118, 0]
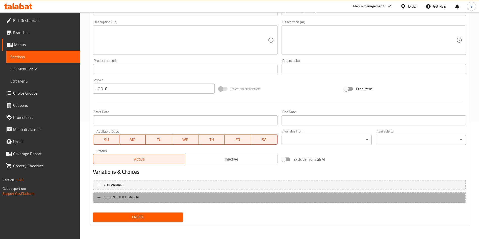
click at [151, 199] on span "ASSIGN CHOICE GROUP" at bounding box center [279, 197] width 364 height 6
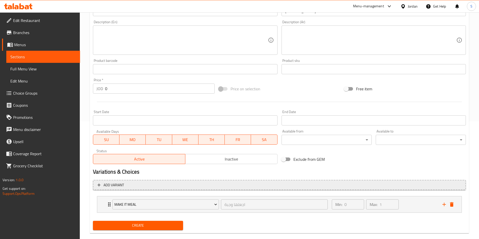
scroll to position [126, 0]
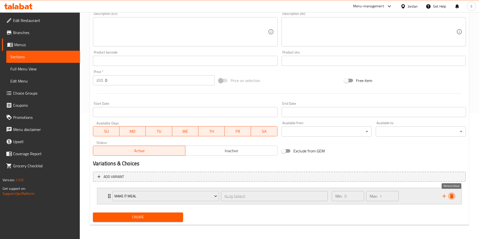
click at [452, 192] on button "delete" at bounding box center [452, 196] width 8 height 8
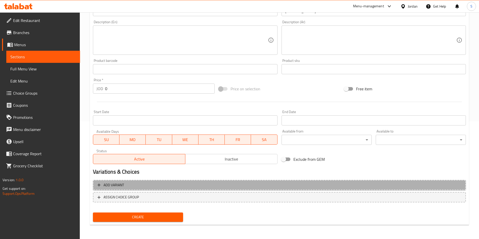
click at [192, 189] on button "Add variant" at bounding box center [279, 185] width 373 height 10
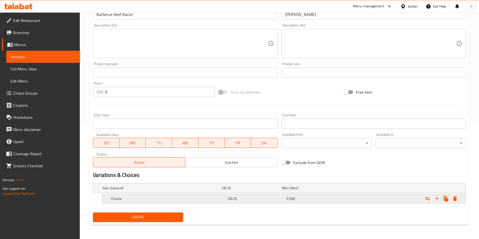
click at [172, 200] on h5 "Choice" at bounding box center [168, 198] width 115 height 5
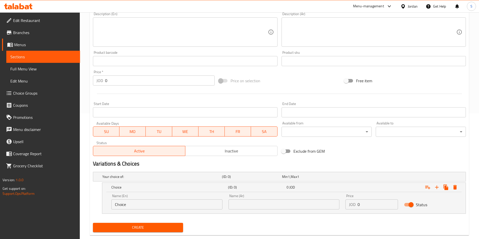
scroll to position [136, 0]
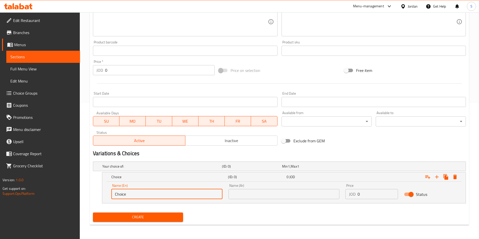
drag, startPoint x: 140, startPoint y: 194, endPoint x: 104, endPoint y: 197, distance: 36.4
click at [104, 197] on div "Name (En) Choice Name (En) Name (Ar) Name (Ar) Price JOD 0 Price Status" at bounding box center [283, 192] width 363 height 21
type input "s"
type input "a"
type input "Sandwhich"
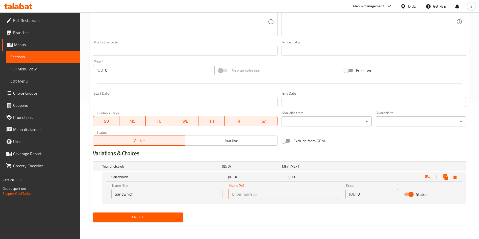
click at [252, 196] on input "text" at bounding box center [283, 194] width 111 height 10
type input "ساندويش"
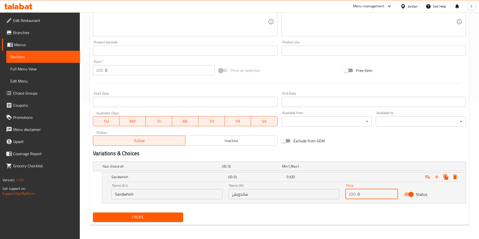
drag, startPoint x: 367, startPoint y: 199, endPoint x: 349, endPoint y: 199, distance: 17.4
click at [349, 199] on div "Price JOD 0 Price" at bounding box center [371, 191] width 59 height 21
paste input "4.5"
type input "4.5"
click at [435, 178] on icon "Expand" at bounding box center [436, 177] width 6 height 6
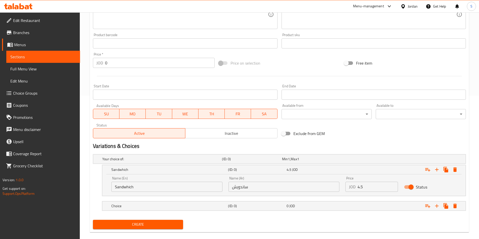
scroll to position [151, 0]
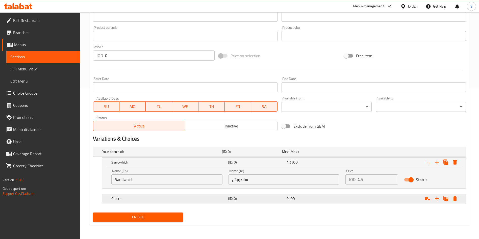
click at [156, 202] on div "Choice (ID: 0) 0 JOD" at bounding box center [285, 198] width 350 height 11
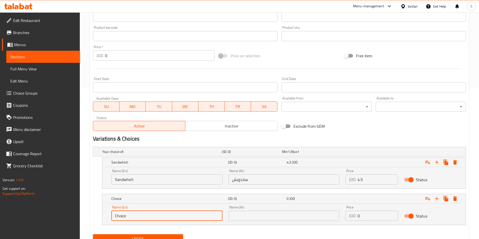
click at [164, 218] on input "Choice" at bounding box center [166, 216] width 111 height 10
type input "m"
type input "Meal"
click at [301, 210] on div "Name (Ar) Name (Ar)" at bounding box center [283, 212] width 111 height 15
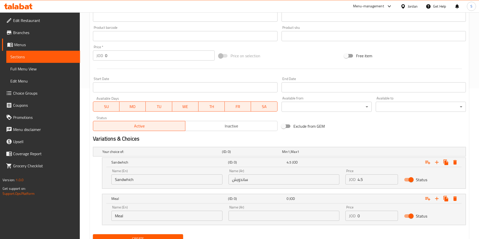
click at [297, 215] on input "text" at bounding box center [283, 216] width 111 height 10
click at [259, 214] on input "text" at bounding box center [283, 216] width 111 height 10
type input "وجبة"
drag, startPoint x: 361, startPoint y: 215, endPoint x: 352, endPoint y: 216, distance: 9.1
click at [352, 216] on div "JOD 0 Price" at bounding box center [371, 216] width 52 height 10
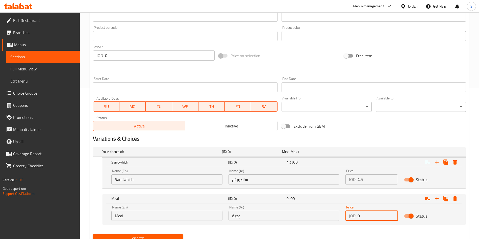
paste input "5.8"
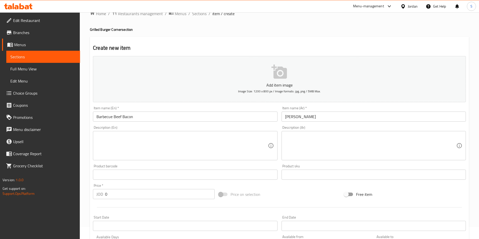
scroll to position [0, 0]
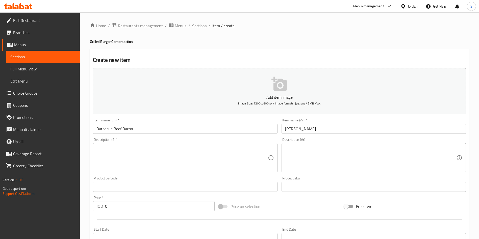
type input "5.8"
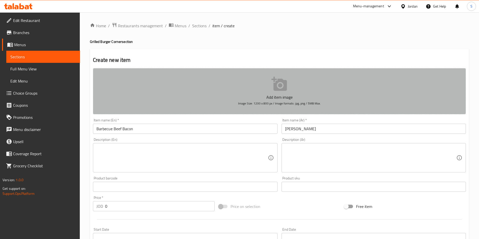
click at [276, 97] on p "Add item image" at bounding box center [279, 97] width 357 height 6
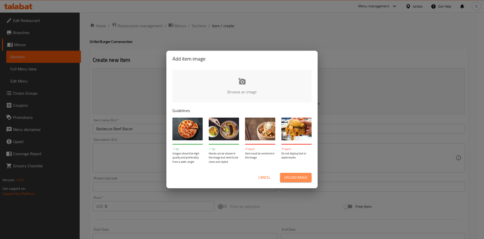
click at [301, 179] on span "Upload image" at bounding box center [295, 177] width 23 height 6
click at [287, 175] on span "Upload image" at bounding box center [295, 177] width 23 height 6
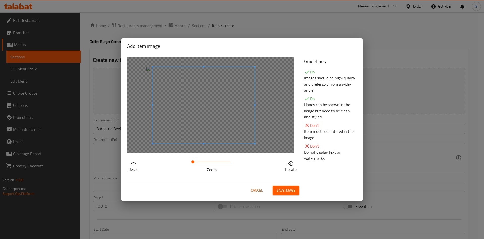
click at [196, 97] on span at bounding box center [204, 105] width 102 height 77
click at [191, 101] on span at bounding box center [201, 105] width 102 height 77
click at [290, 193] on span "Save image" at bounding box center [286, 190] width 19 height 6
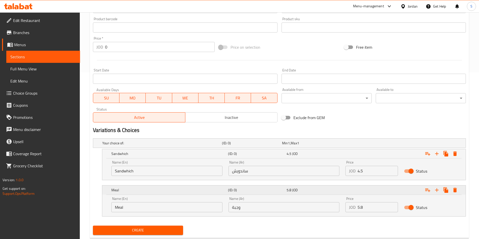
scroll to position [180, 0]
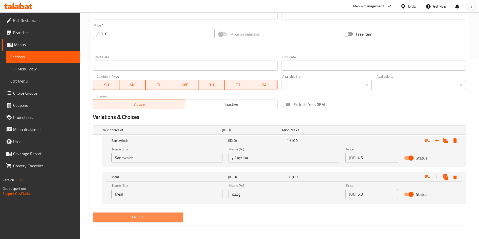
click at [164, 221] on button "Create" at bounding box center [138, 216] width 90 height 9
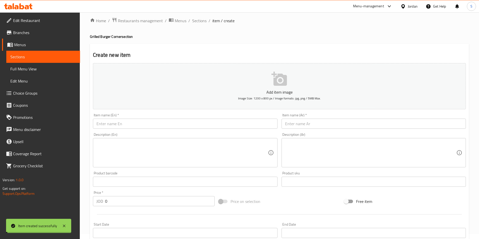
scroll to position [0, 0]
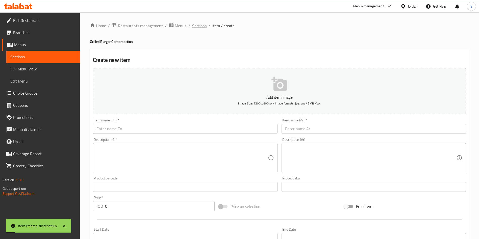
click at [203, 28] on span "Sections" at bounding box center [199, 26] width 14 height 6
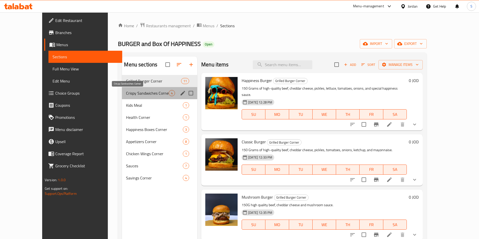
click at [126, 94] on span "Crispy Sandwiches Corner" at bounding box center [147, 93] width 43 height 6
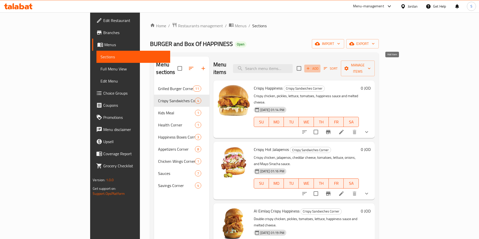
click at [319, 67] on span "Add" at bounding box center [312, 69] width 14 height 6
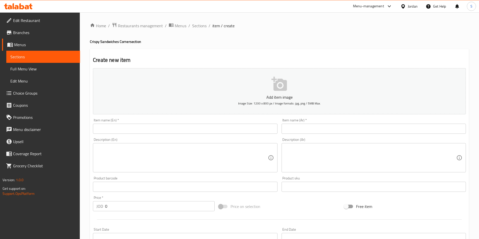
click at [127, 127] on input "text" at bounding box center [185, 129] width 184 height 10
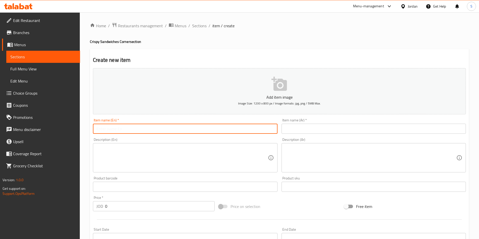
paste input "كرسبي داينمايت"
drag, startPoint x: 127, startPoint y: 127, endPoint x: 285, endPoint y: 118, distance: 157.7
click at [251, 125] on input "كرسبي داينمايت" at bounding box center [185, 129] width 184 height 10
type input "كرسبي داينمايت"
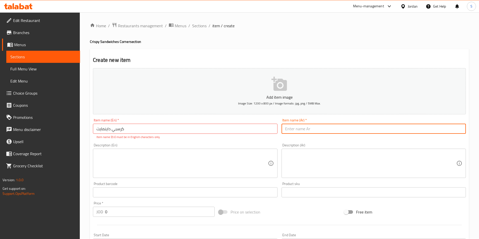
click at [302, 127] on input "text" at bounding box center [373, 129] width 184 height 10
paste input "كرسبي داينمايت"
type input "كرسبي داينمايت"
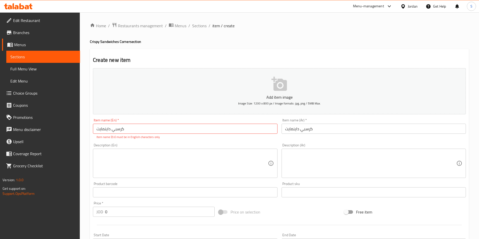
click at [284, 144] on div "Description (Ar) Description (Ar)" at bounding box center [373, 160] width 184 height 35
drag, startPoint x: 169, startPoint y: 131, endPoint x: 12, endPoint y: 142, distance: 156.5
click at [12, 142] on div "Edit Restaurant Branches Menus Sections Full Menu View Edit Menu Choice Groups …" at bounding box center [239, 187] width 479 height 350
paste input "Crispy Dynamite"
type input "Crispy Dynamite"
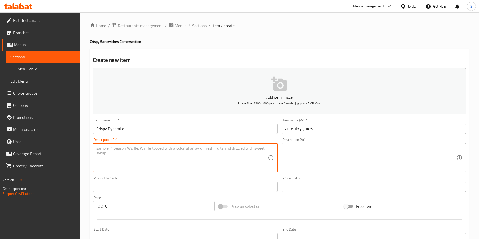
click at [131, 149] on div "Description (En)" at bounding box center [185, 157] width 184 height 29
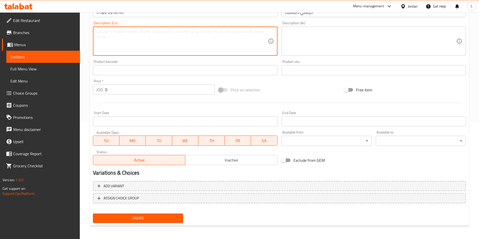
scroll to position [118, 0]
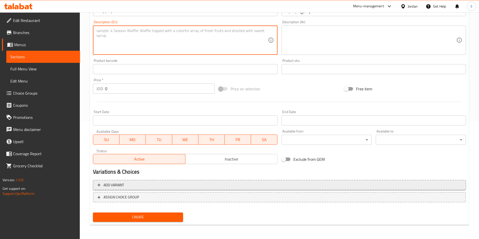
click at [141, 184] on span "Add variant" at bounding box center [279, 185] width 364 height 6
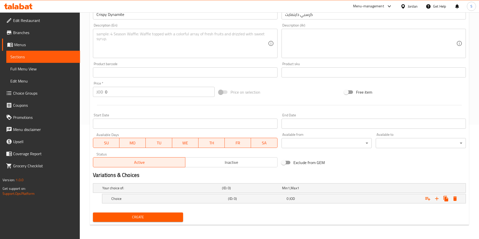
scroll to position [114, 0]
click at [156, 196] on h5 "Choice" at bounding box center [168, 198] width 115 height 5
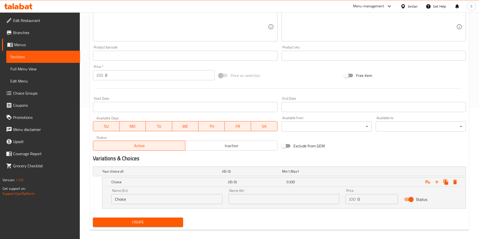
scroll to position [136, 0]
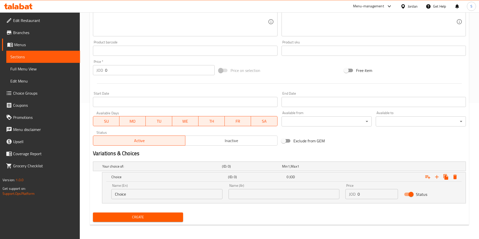
click at [145, 185] on div "Name (En) Choice Name (En)" at bounding box center [166, 191] width 111 height 15
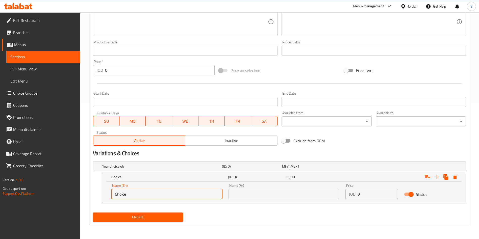
click at [144, 190] on input "Choice" at bounding box center [166, 194] width 111 height 10
drag, startPoint x: 143, startPoint y: 196, endPoint x: 50, endPoint y: 194, distance: 92.9
click at [50, 194] on div "Edit Restaurant Branches Menus Sections Full Menu View Edit Menu Choice Groups …" at bounding box center [239, 57] width 479 height 363
click at [181, 195] on input "text" at bounding box center [166, 194] width 111 height 10
type input "Sandwhich"
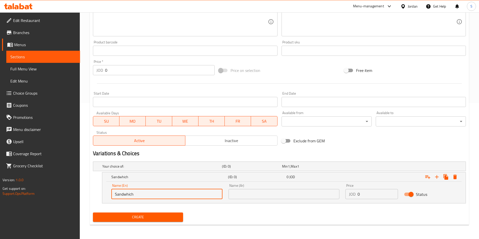
click at [245, 194] on input "text" at bounding box center [283, 194] width 111 height 10
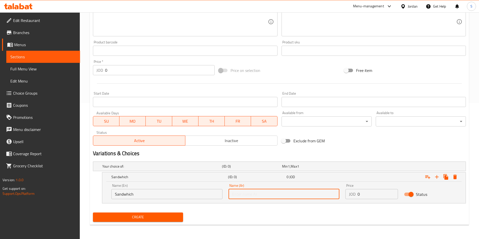
type input "ساندويش"
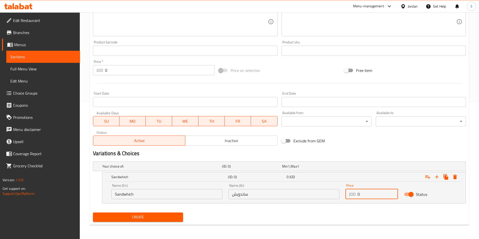
drag, startPoint x: 359, startPoint y: 195, endPoint x: 349, endPoint y: 196, distance: 9.3
click at [350, 196] on div "JOD 0 Price" at bounding box center [371, 194] width 52 height 10
paste input "3.5"
type input "3.5"
drag, startPoint x: 432, startPoint y: 179, endPoint x: 437, endPoint y: 179, distance: 5.6
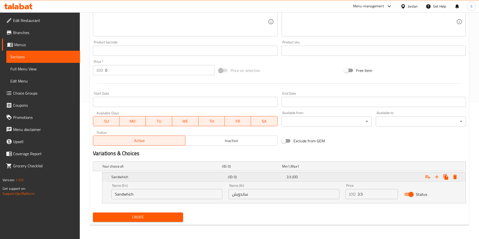
click at [437, 179] on div "Expand" at bounding box center [441, 176] width 36 height 9
click at [438, 179] on icon "Expand" at bounding box center [436, 177] width 6 height 6
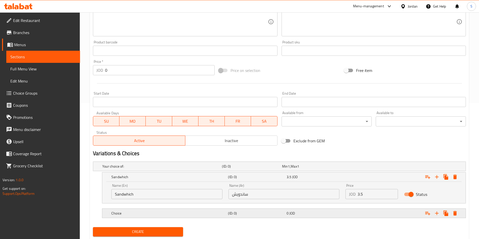
click at [156, 211] on h5 "Choice" at bounding box center [168, 213] width 115 height 5
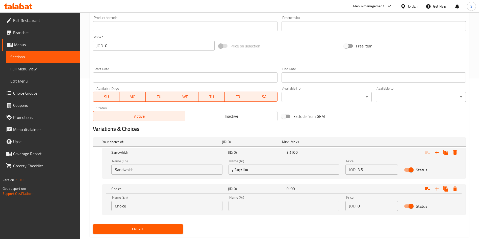
scroll to position [172, 0]
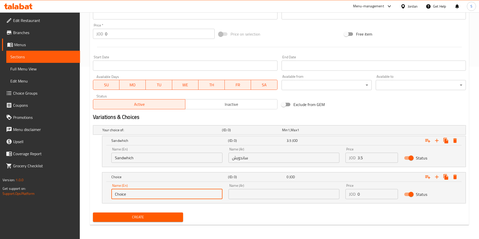
click at [140, 194] on input "Choice" at bounding box center [166, 194] width 111 height 10
drag, startPoint x: 141, startPoint y: 195, endPoint x: 73, endPoint y: 203, distance: 68.6
click at [73, 203] on div "Edit Restaurant Branches Menus Sections Full Menu View Edit Menu Choice Groups …" at bounding box center [239, 39] width 479 height 399
type input "Meal"
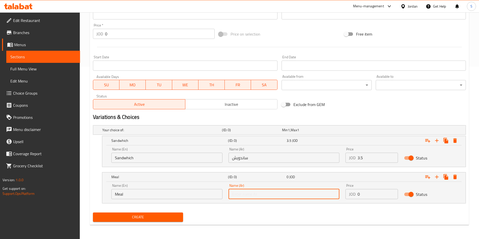
click at [249, 198] on input "text" at bounding box center [283, 194] width 111 height 10
type input "وجبة"
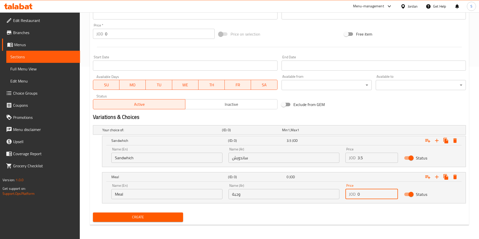
drag, startPoint x: 375, startPoint y: 195, endPoint x: 353, endPoint y: 196, distance: 21.7
click at [353, 196] on div "JOD 0 Price" at bounding box center [371, 194] width 52 height 10
paste input "4.8"
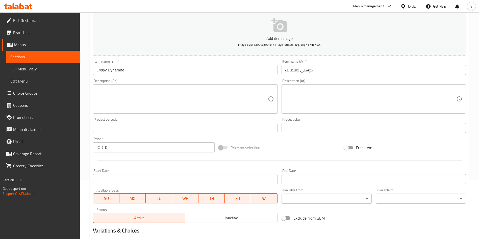
scroll to position [0, 0]
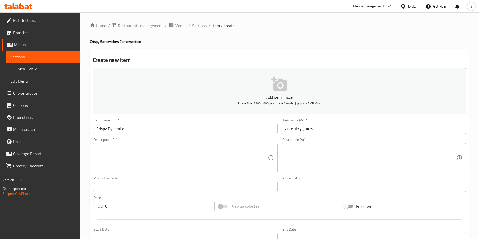
type input "4.8"
click at [280, 89] on icon "button" at bounding box center [279, 84] width 16 height 16
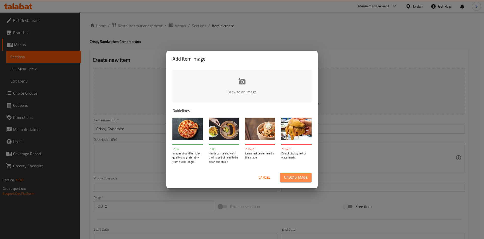
click at [297, 175] on span "Upload image" at bounding box center [295, 177] width 23 height 6
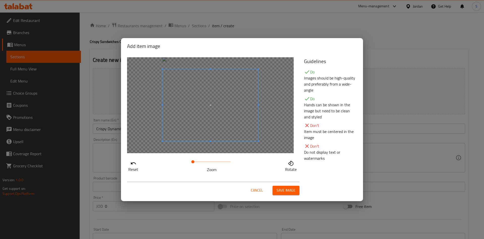
click at [283, 187] on span "Save image" at bounding box center [286, 190] width 19 height 6
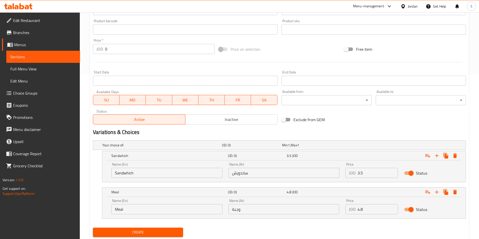
scroll to position [180, 0]
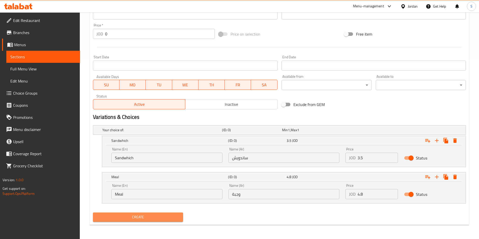
click at [165, 217] on span "Create" at bounding box center [138, 217] width 82 height 6
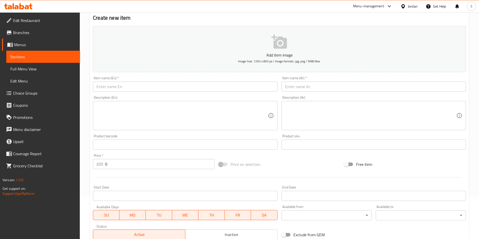
scroll to position [0, 0]
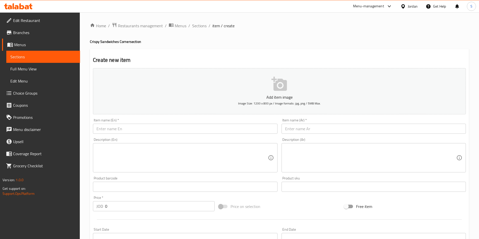
click at [194, 21] on div "Home / Restaurants management / Menus / Sections / item / create Crispy Sandwic…" at bounding box center [279, 211] width 399 height 399
click at [196, 25] on span "Sections" at bounding box center [199, 26] width 14 height 6
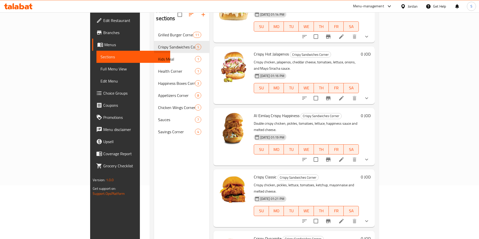
scroll to position [71, 0]
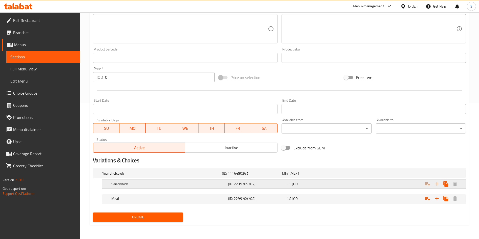
scroll to position [98, 0]
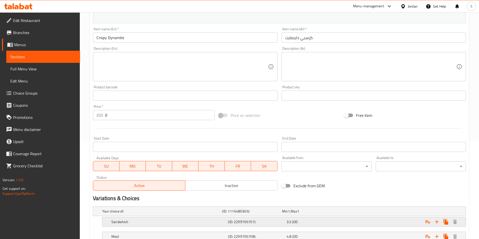
click at [245, 222] on h5 "(ID: 2299705707)" at bounding box center [256, 221] width 56 height 5
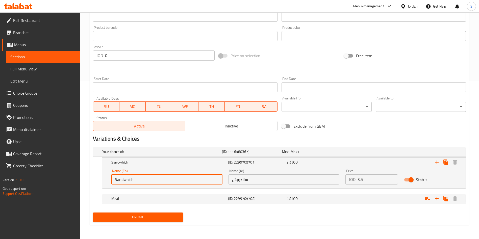
drag, startPoint x: 138, startPoint y: 176, endPoint x: 88, endPoint y: 179, distance: 50.8
click at [88, 179] on div "Home / Restaurants management / Menus / Sections / item / update Crispy Sandwic…" at bounding box center [279, 46] width 399 height 384
paste input "ich"
type input "Sandwich"
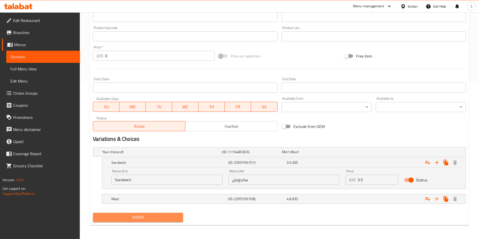
click at [149, 213] on button "Update" at bounding box center [138, 217] width 90 height 9
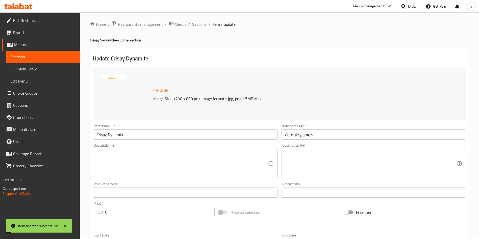
scroll to position [0, 0]
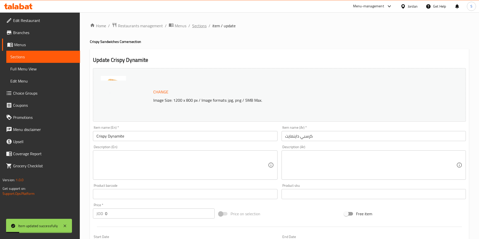
click at [199, 24] on span "Sections" at bounding box center [199, 26] width 14 height 6
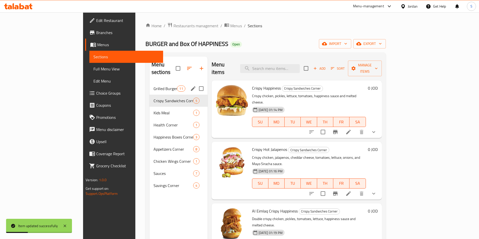
click at [149, 86] on div "Grilled Burger Corner 11" at bounding box center [178, 88] width 58 height 12
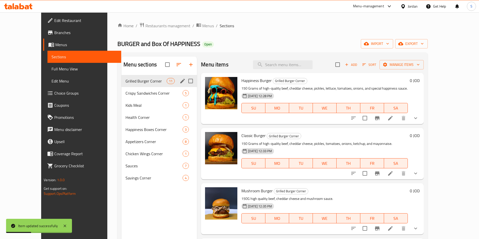
click at [124, 76] on div "Grilled Burger Corner 11" at bounding box center [158, 81] width 75 height 12
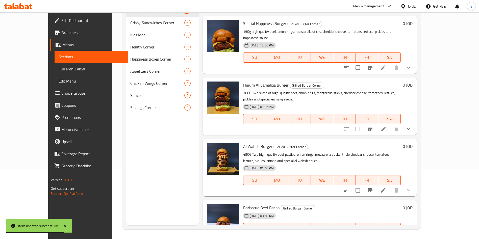
scroll to position [71, 0]
click at [390, 233] on li at bounding box center [383, 237] width 14 height 9
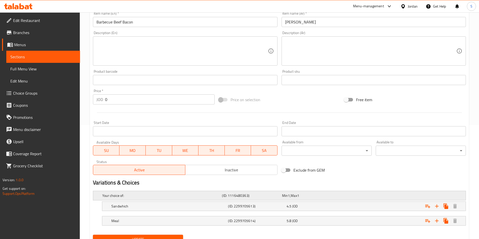
scroll to position [136, 0]
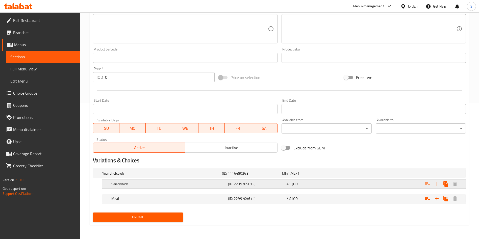
click at [157, 185] on h5 "Sandwhich" at bounding box center [168, 183] width 115 height 5
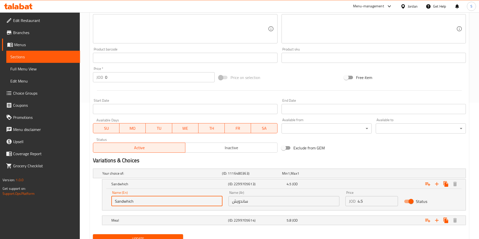
drag, startPoint x: 156, startPoint y: 199, endPoint x: 70, endPoint y: 199, distance: 86.0
click at [69, 198] on div "Edit Restaurant Branches Menus Sections Full Menu View Edit Menu Choice Groups …" at bounding box center [239, 68] width 479 height 384
paste input "ich"
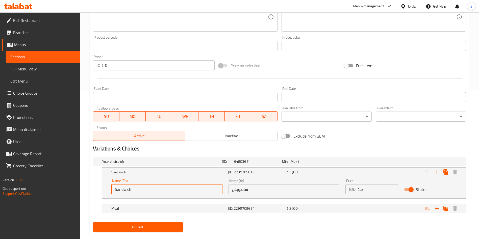
scroll to position [158, 0]
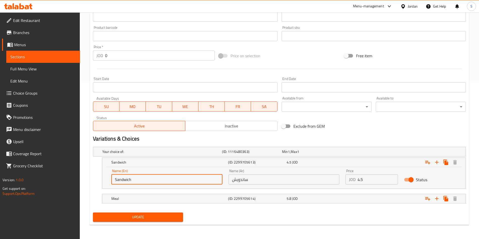
type input "Sandwich"
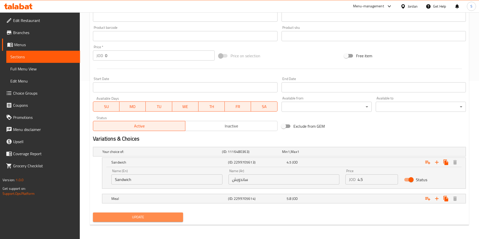
click at [143, 214] on span "Update" at bounding box center [138, 217] width 82 height 6
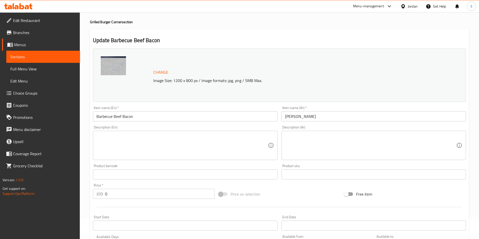
scroll to position [0, 0]
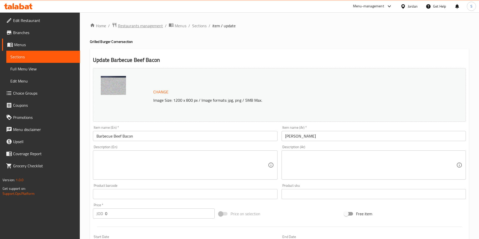
click at [152, 23] on span "Restaurants management" at bounding box center [140, 26] width 45 height 6
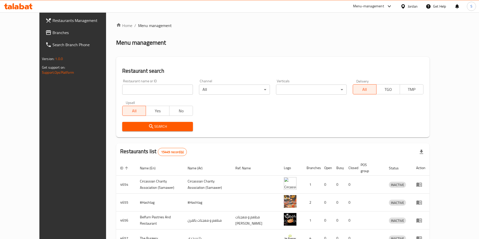
click at [166, 97] on div at bounding box center [239, 119] width 479 height 239
click at [167, 93] on input "search" at bounding box center [157, 90] width 71 height 10
click at [137, 89] on input "search" at bounding box center [157, 90] width 71 height 10
type input "نسمة وطن"
click at [139, 119] on div "Search" at bounding box center [157, 126] width 77 height 15
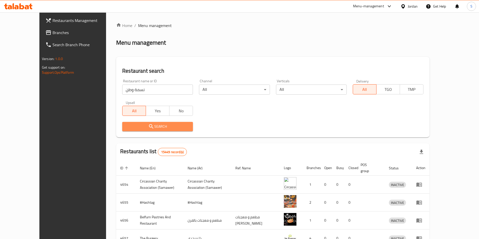
click at [139, 126] on span "Search" at bounding box center [157, 126] width 63 height 6
click at [139, 126] on div at bounding box center [239, 119] width 479 height 239
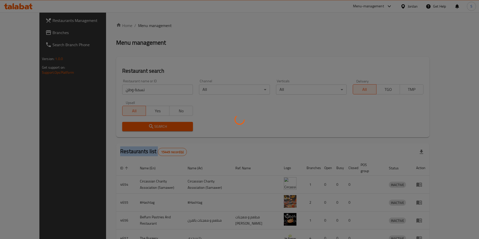
click at [139, 126] on div at bounding box center [239, 119] width 479 height 239
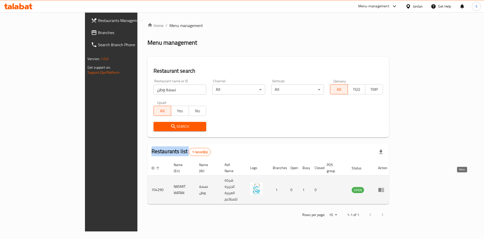
click at [388, 187] on link "enhanced table" at bounding box center [382, 190] width 9 height 6
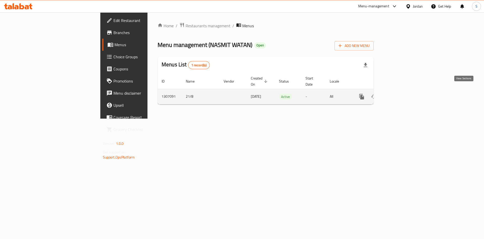
click at [404, 94] on link "enhanced table" at bounding box center [398, 97] width 12 height 12
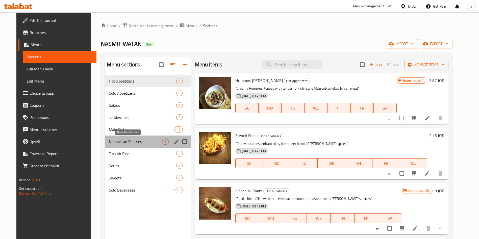
click at [127, 140] on span "Neapolitan Pastries" at bounding box center [135, 142] width 53 height 6
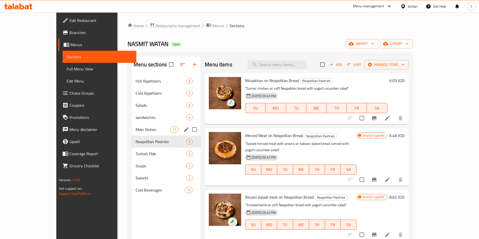
click at [131, 125] on div "Main Dishes 11" at bounding box center [165, 129] width 69 height 12
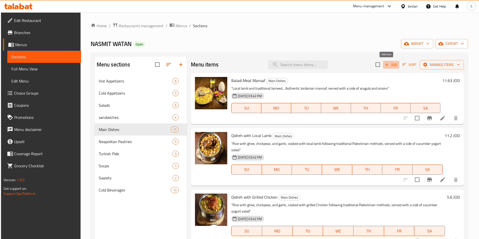
click at [384, 61] on button "Add" at bounding box center [391, 65] width 16 height 8
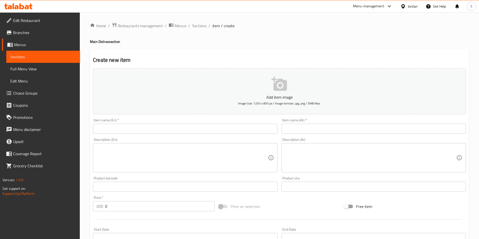
click at [243, 136] on div "Description (En) Description (En)" at bounding box center [185, 155] width 188 height 39
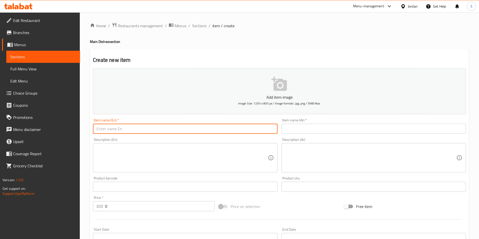
click at [234, 128] on input "text" at bounding box center [185, 129] width 184 height 10
paste input "البرغل التركي يُقدَّم مع الدجاج المشوي"
type input "البرغل التركي يُقدَّم مع الدجاج المشوي"
click at [328, 126] on input "text" at bounding box center [373, 129] width 184 height 10
paste input "البرغل التركي يُقدَّم مع الدجاج المشوي"
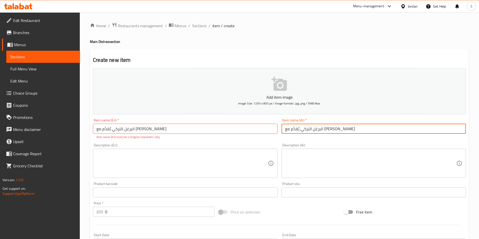
type input "البرغل التركي يُقدَّم مع الدجاج المشوي"
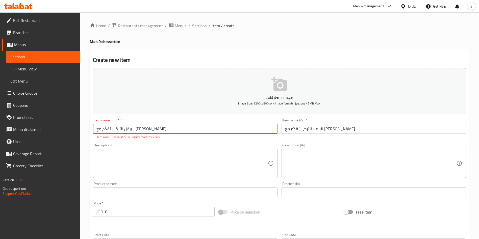
drag, startPoint x: 210, startPoint y: 131, endPoint x: 7, endPoint y: 134, distance: 203.4
click at [7, 134] on div "Edit Restaurant Branches Menus Sections Full Menu View Edit Menu Choice Groups …" at bounding box center [239, 187] width 479 height 350
paste input "Turkish bulgur served with Grilled chicken"
type input "Turkish bulgur served with Grilled chicken"
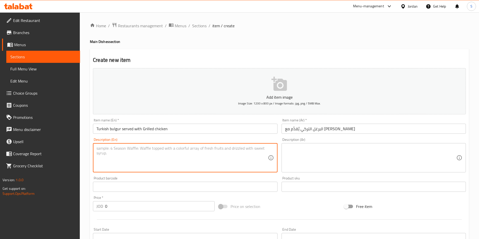
click at [129, 150] on textarea at bounding box center [181, 158] width 171 height 24
paste textarea "Grilled chicken with spicy bulgur and yogurt cucumber salad"
type textarea "Grilled chicken with spicy bulgur and yogurt cucumber salad"
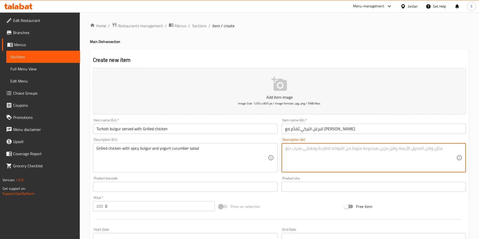
click at [336, 148] on textarea at bounding box center [370, 158] width 171 height 24
paste textarea "البرغل المتبّل على طريقة "نسمة وطن" مع الحمص ودبس الفليفلة، يُقدّم مع الدجاج ال…"
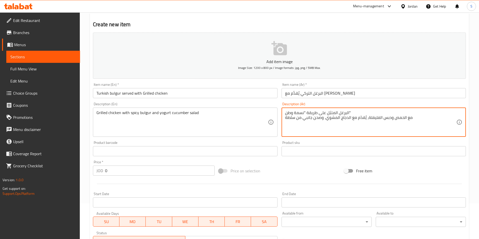
scroll to position [76, 0]
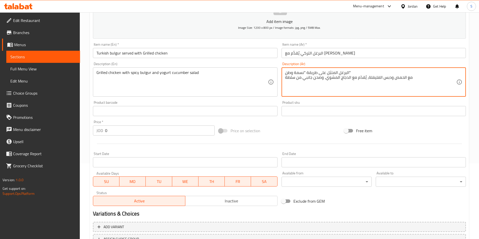
type textarea "البرغل المتبّل على طريقة "نسمة وطن" مع الحمص ودبس الفليفلة، يُقدّم مع الدجاج ال…"
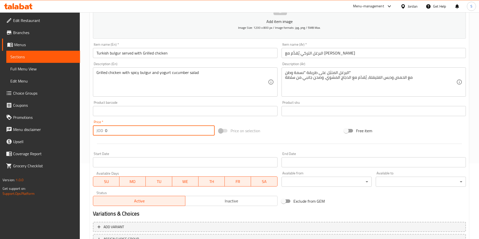
click at [99, 132] on div "JOD 0 Price *" at bounding box center [154, 130] width 122 height 10
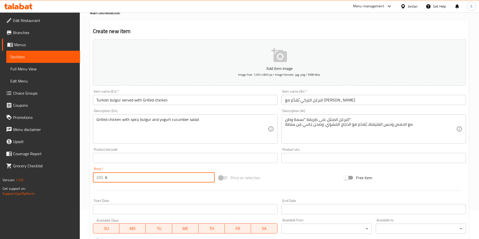
scroll to position [0, 0]
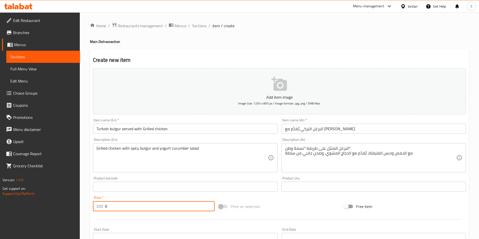
type input "6"
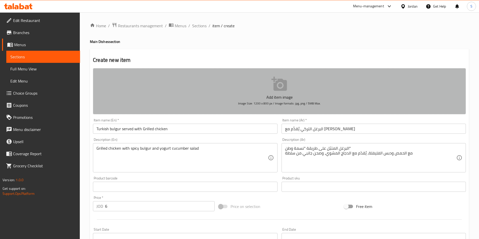
click at [276, 77] on icon "button" at bounding box center [279, 84] width 16 height 16
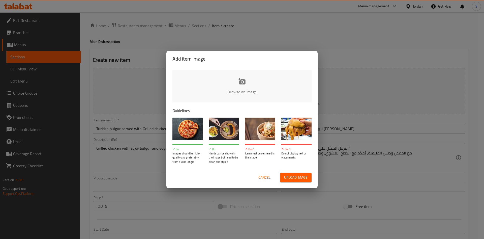
click at [301, 172] on div "Cancel Upload image" at bounding box center [242, 177] width 147 height 17
click at [303, 176] on span "Upload image" at bounding box center [295, 177] width 23 height 6
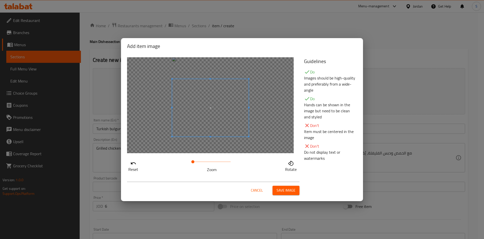
click at [225, 133] on span at bounding box center [210, 108] width 77 height 58
click at [290, 186] on button "Save image" at bounding box center [286, 190] width 27 height 9
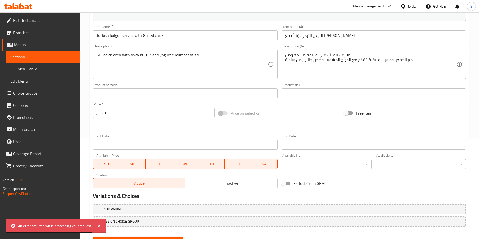
scroll to position [125, 0]
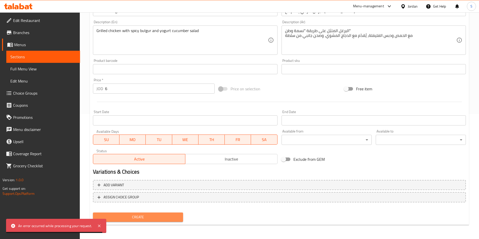
click at [151, 217] on span "Create" at bounding box center [138, 217] width 82 height 6
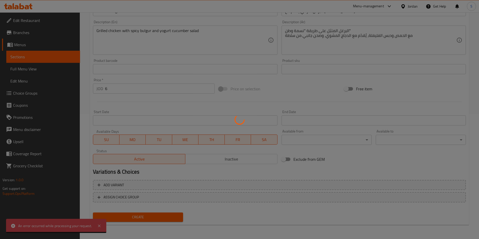
type input "0"
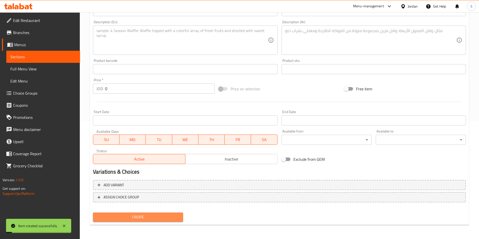
click at [151, 217] on span "Create" at bounding box center [138, 217] width 82 height 6
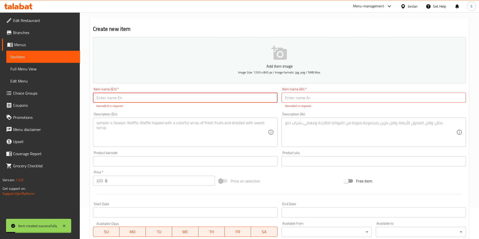
scroll to position [0, 0]
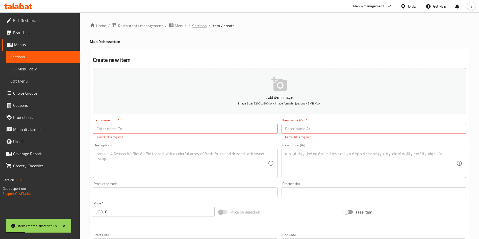
click at [194, 25] on span "Sections" at bounding box center [199, 26] width 14 height 6
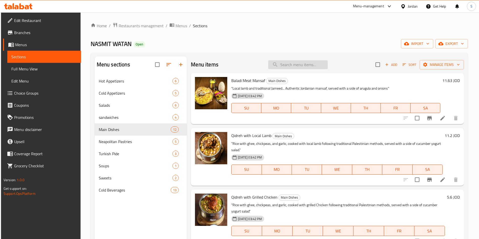
click at [293, 69] on input "search" at bounding box center [298, 64] width 60 height 9
paste input "Turkish bulgur served with Grilled chicke"
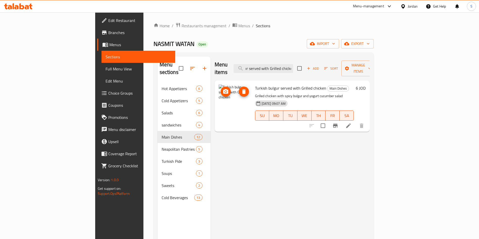
type input "Turkish bulgur served with Grilled chicke"
click at [223, 89] on icon "upload picture" at bounding box center [226, 92] width 6 height 6
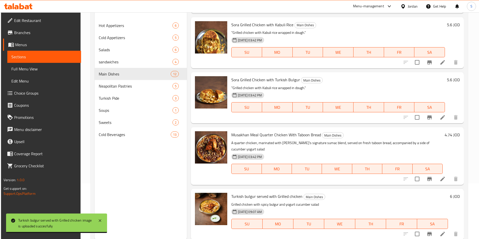
scroll to position [71, 0]
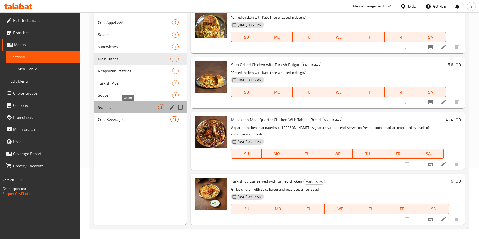
click at [122, 106] on span "Sweets" at bounding box center [128, 107] width 60 height 6
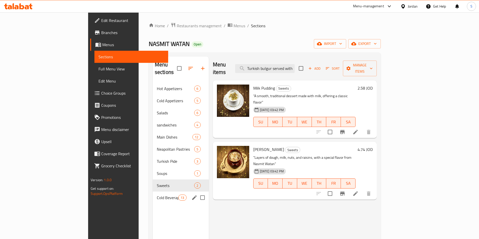
click at [153, 200] on div "Menu sections Hot Appetizers 6 Cold Appetizers 5 Salads 6 sandwiches 4 Main Dis…" at bounding box center [181, 176] width 56 height 239
click at [153, 191] on div "Cold Beverages 13" at bounding box center [181, 197] width 56 height 12
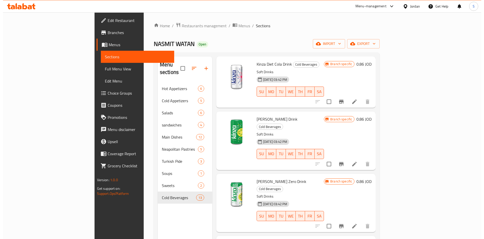
scroll to position [112, 0]
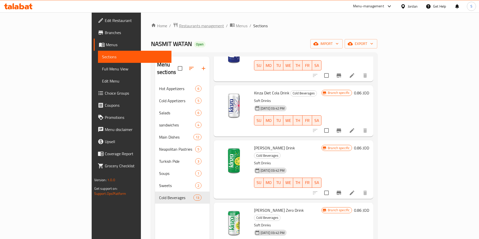
click at [179, 24] on span "Restaurants management" at bounding box center [201, 26] width 45 height 6
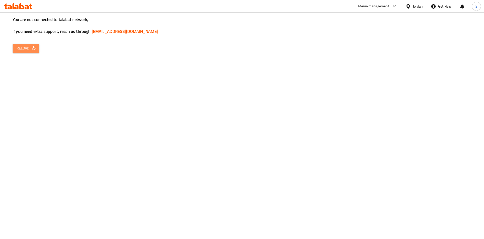
click at [32, 49] on icon "button" at bounding box center [33, 48] width 5 height 5
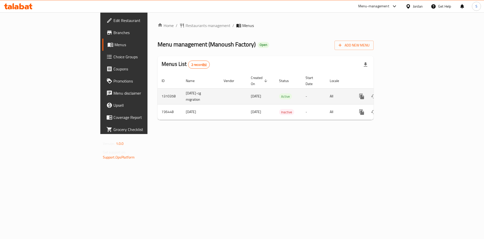
click at [401, 93] on icon "enhanced table" at bounding box center [398, 96] width 6 height 6
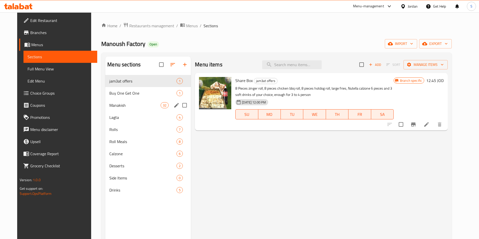
click at [112, 103] on span "Manakish" at bounding box center [134, 105] width 51 height 6
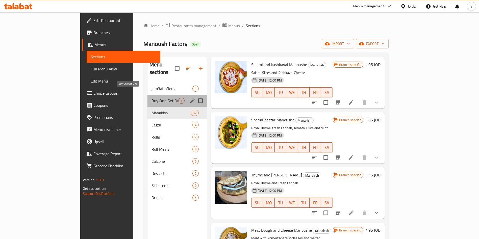
click at [151, 98] on span "Buy One Get One" at bounding box center [164, 101] width 27 height 6
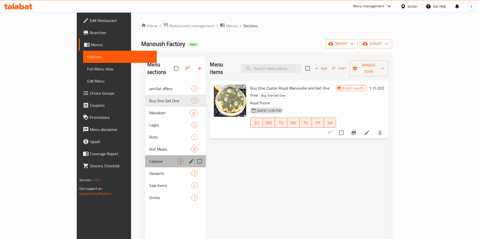
click at [145, 155] on div "Calzone 6" at bounding box center [175, 161] width 61 height 12
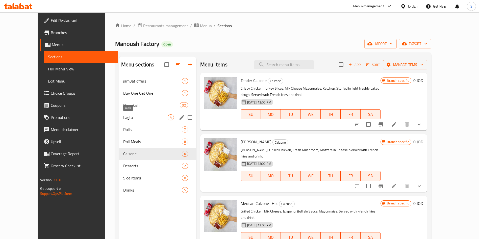
click at [123, 116] on span "Lagta" at bounding box center [145, 117] width 44 height 6
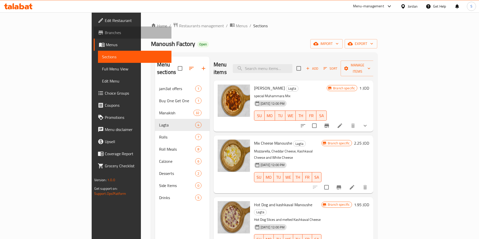
click at [98, 30] on icon at bounding box center [101, 33] width 6 height 6
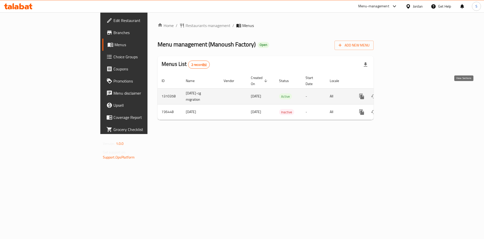
click at [401, 93] on icon "enhanced table" at bounding box center [398, 96] width 6 height 6
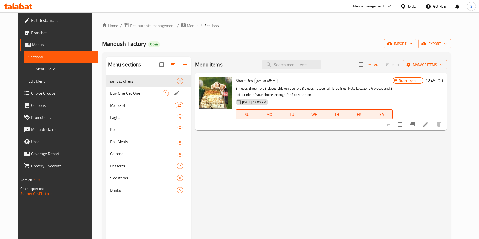
click at [109, 96] on div "Buy One Get One 1" at bounding box center [148, 93] width 85 height 12
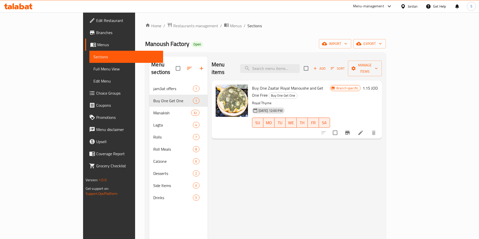
click at [363, 130] on icon at bounding box center [360, 133] width 6 height 6
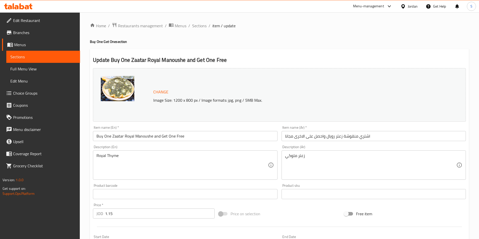
click at [196, 30] on div "Home / Restaurants management / Menus / Sections / item / update Buy One Get On…" at bounding box center [279, 187] width 379 height 331
click at [196, 29] on span "Sections" at bounding box center [199, 26] width 14 height 6
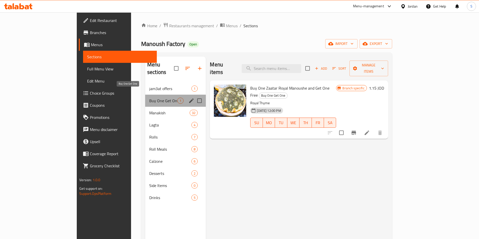
click at [149, 98] on span "Buy One Get One" at bounding box center [163, 101] width 28 height 6
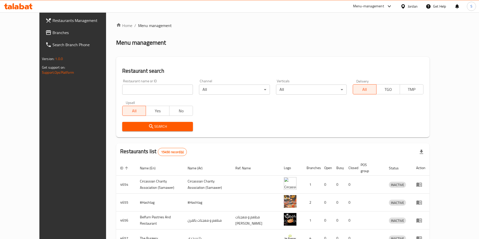
click at [141, 103] on div "All Yes No" at bounding box center [157, 108] width 71 height 15
click at [134, 92] on input "search" at bounding box center [157, 90] width 71 height 10
type input "yalla bata"
click at [151, 125] on span "Search" at bounding box center [157, 126] width 63 height 6
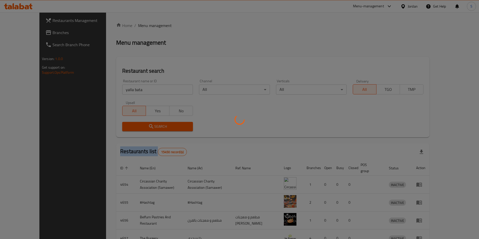
click at [151, 125] on div at bounding box center [239, 119] width 479 height 239
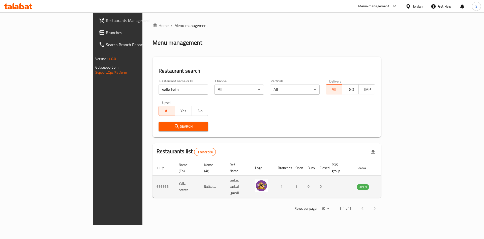
click at [153, 176] on td "695956" at bounding box center [164, 187] width 22 height 22
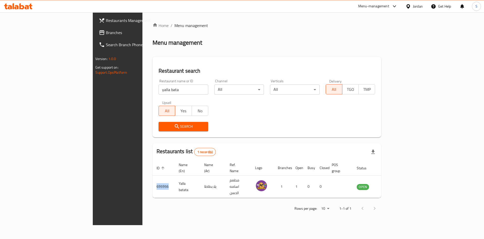
copy td "695956"
